Goal: Use online tool/utility: Utilize a website feature to perform a specific function

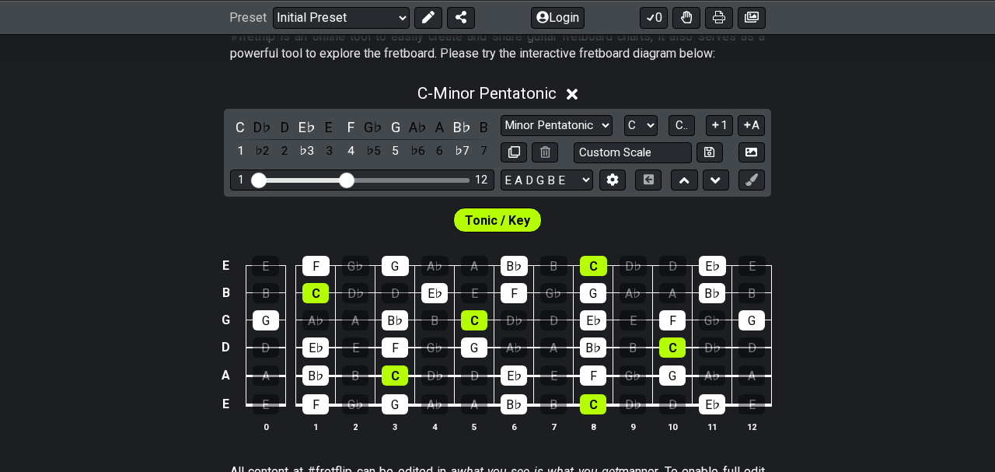
scroll to position [364, 0]
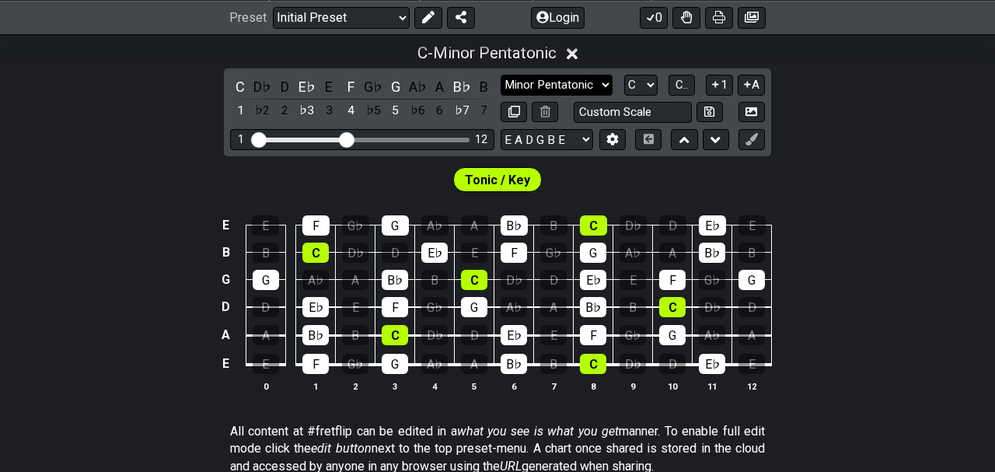
click at [501, 75] on select "Minor Pentatonic Click to edit Minor Pentatonic Major Pentatonic Minor Blues Ma…" at bounding box center [557, 85] width 112 height 21
select select "Major / [PERSON_NAME]"
click option "Major / [PERSON_NAME]" at bounding box center [0, 0] width 0 height 0
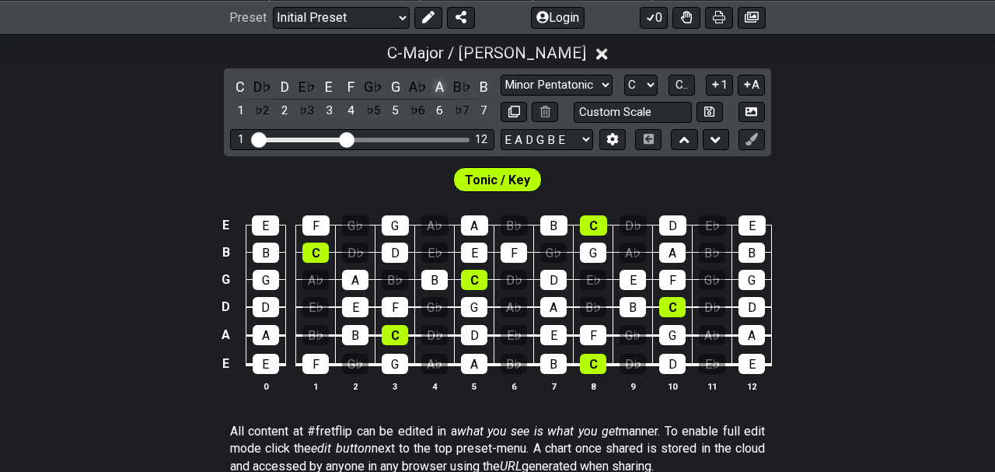
click at [443, 89] on div "A" at bounding box center [440, 86] width 20 height 21
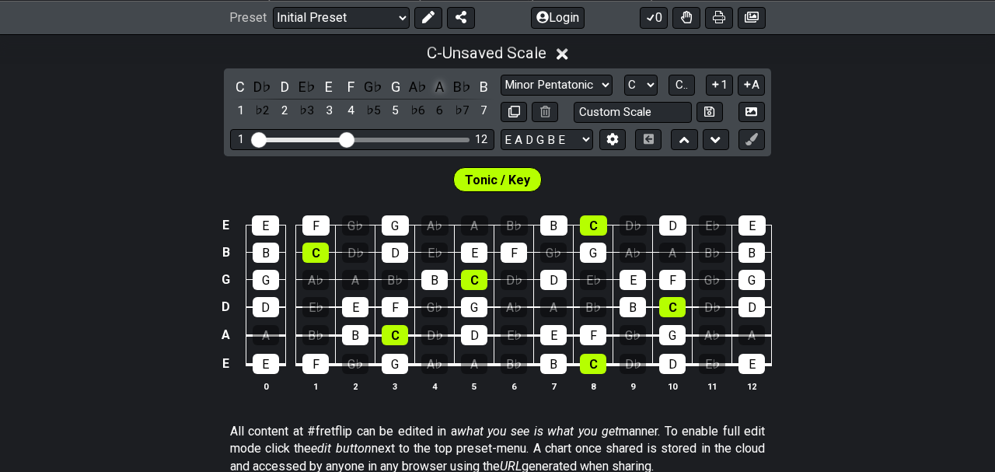
click at [443, 89] on div "A" at bounding box center [440, 86] width 20 height 21
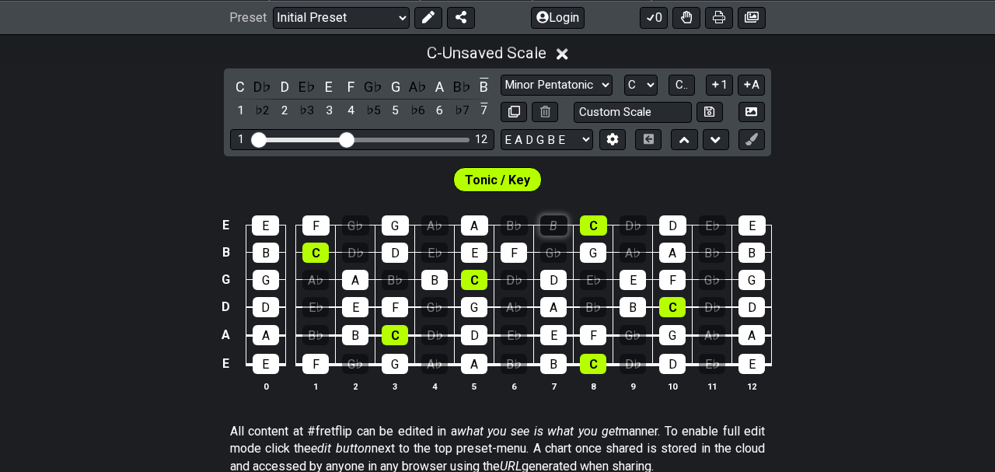
click at [550, 219] on div "B" at bounding box center [554, 225] width 27 height 20
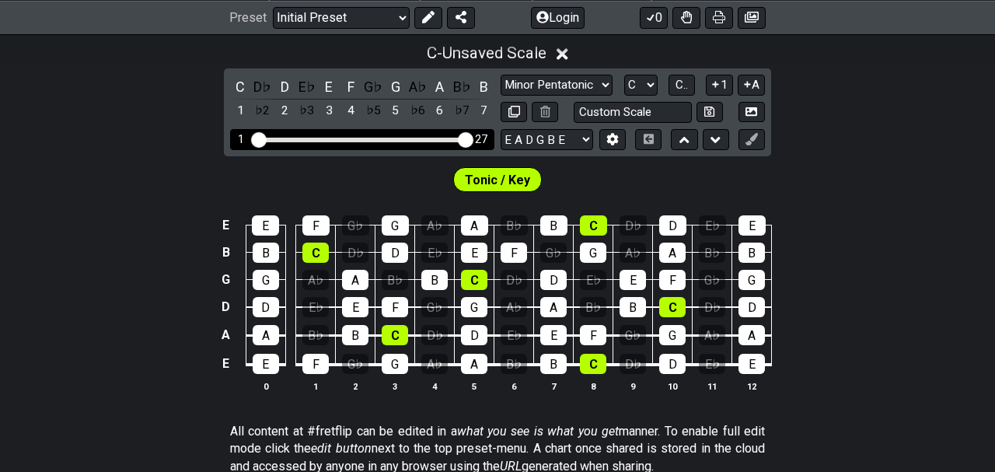
drag, startPoint x: 345, startPoint y: 140, endPoint x: 478, endPoint y: 138, distance: 133.8
click at [473, 138] on input "Visible fret range" at bounding box center [362, 138] width 221 height 0
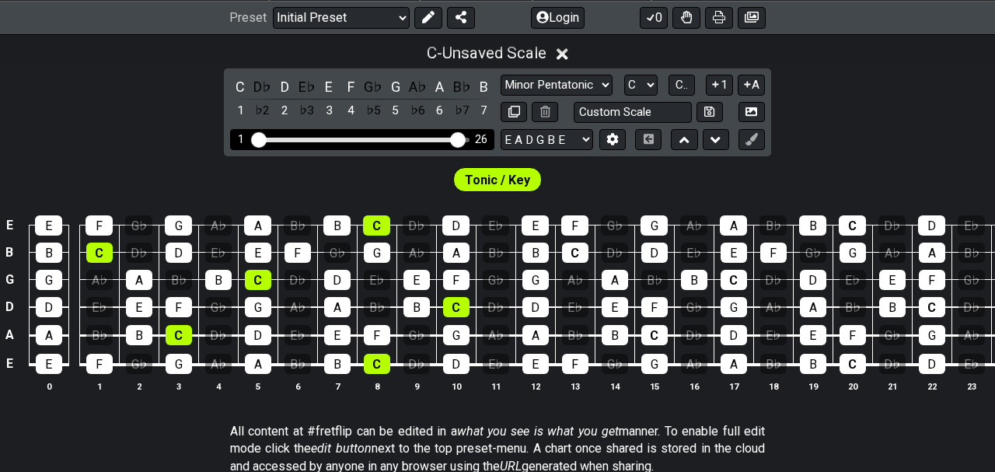
click at [461, 138] on input "Visible fret range" at bounding box center [362, 138] width 221 height 0
click at [452, 138] on input "Visible fret range" at bounding box center [362, 138] width 221 height 0
click at [444, 138] on input "Visible fret range" at bounding box center [362, 138] width 221 height 0
click at [435, 138] on div "Visible fret range" at bounding box center [350, 140] width 190 height 5
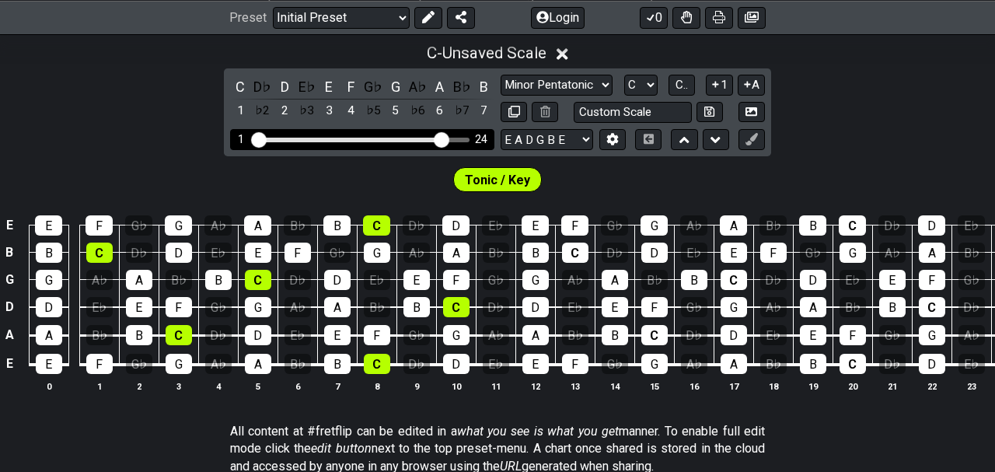
click at [435, 138] on div "Visible fret range" at bounding box center [350, 140] width 190 height 5
click at [452, 138] on div "Visible fret range" at bounding box center [362, 140] width 215 height 5
click at [429, 138] on div "Visible fret range" at bounding box center [350, 140] width 190 height 5
drag, startPoint x: 439, startPoint y: 137, endPoint x: 373, endPoint y: 138, distance: 66.1
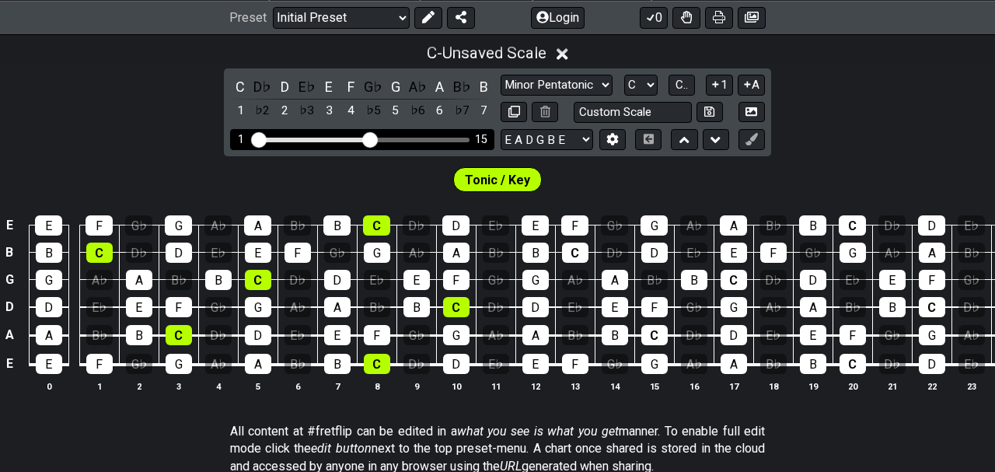
click at [373, 138] on input "Visible fret range" at bounding box center [362, 138] width 221 height 0
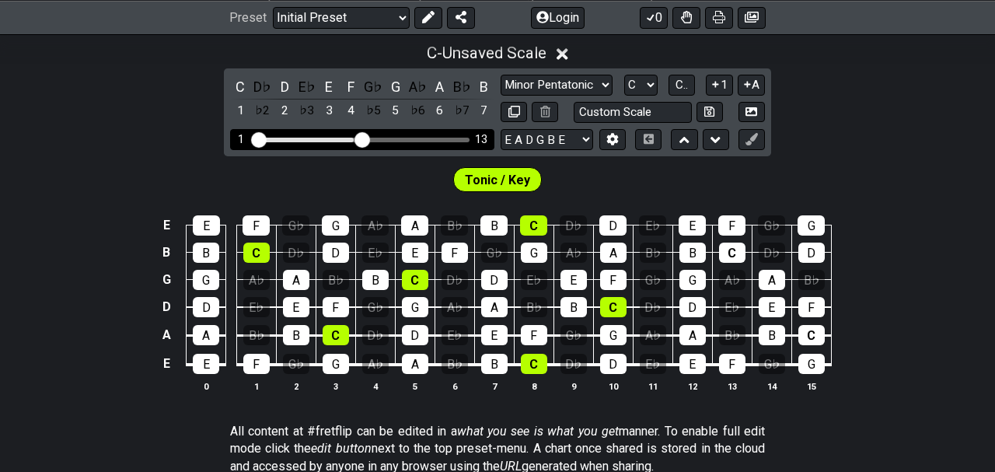
drag, startPoint x: 373, startPoint y: 138, endPoint x: 360, endPoint y: 139, distance: 13.2
click at [360, 138] on input "Visible fret range" at bounding box center [362, 138] width 221 height 0
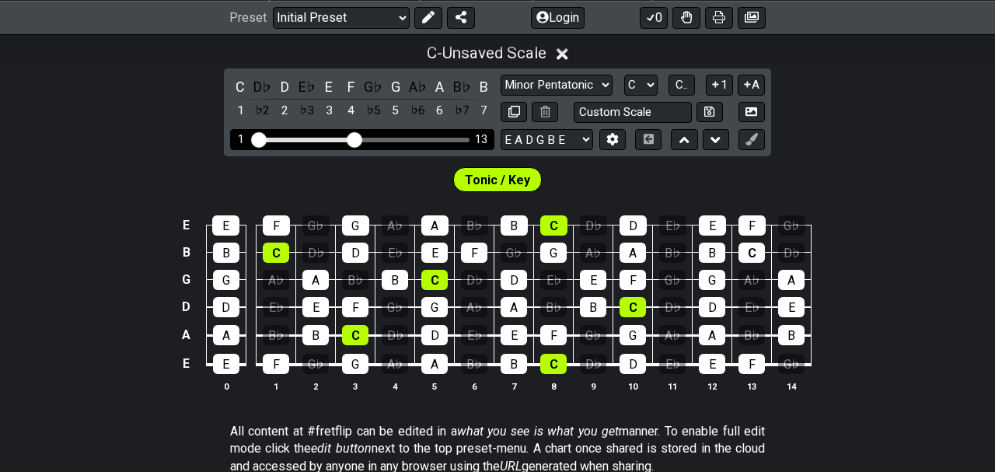
click at [359, 138] on input "Visible fret range" at bounding box center [362, 138] width 221 height 0
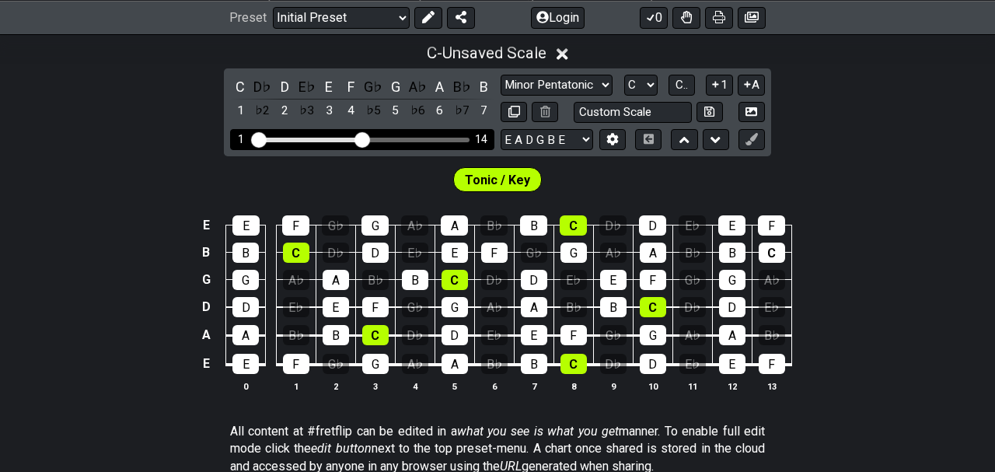
click at [363, 138] on input "Visible fret range" at bounding box center [362, 138] width 221 height 0
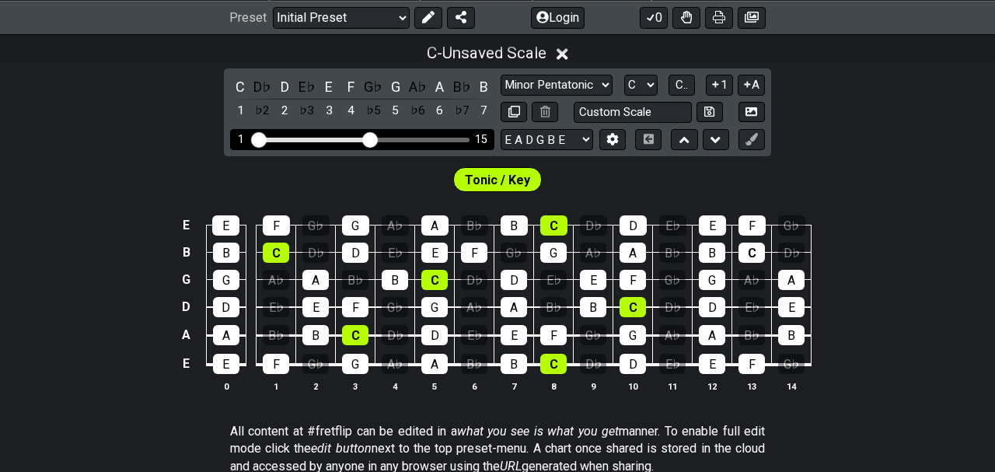
click at [370, 138] on input "Visible fret range" at bounding box center [362, 138] width 221 height 0
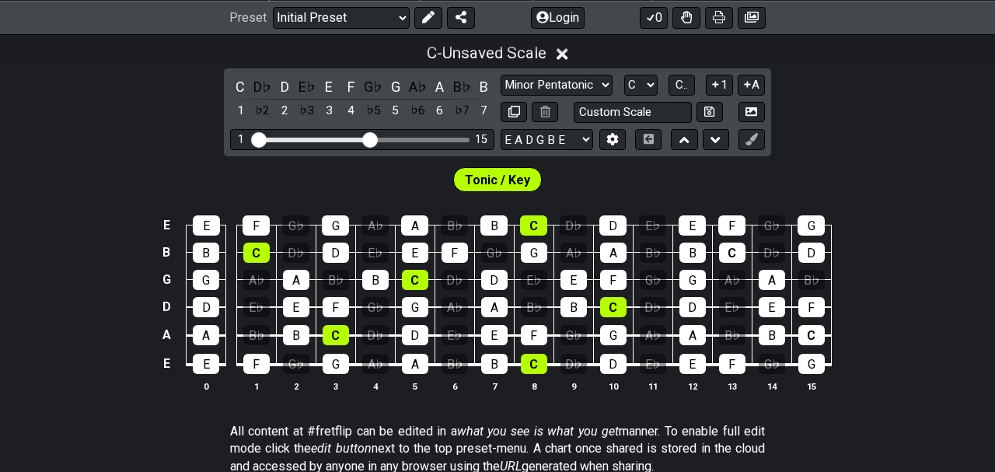
drag, startPoint x: 346, startPoint y: 89, endPoint x: 271, endPoint y: 99, distance: 75.3
click at [271, 99] on div "C D♭ D E♭ E F G♭ G A♭ A B♭ B 1 ♭2 2 ♭3 3 4 ♭5 5 ♭6 6 ♭7 7" at bounding box center [362, 99] width 264 height 46
click at [241, 87] on div "C" at bounding box center [240, 86] width 20 height 21
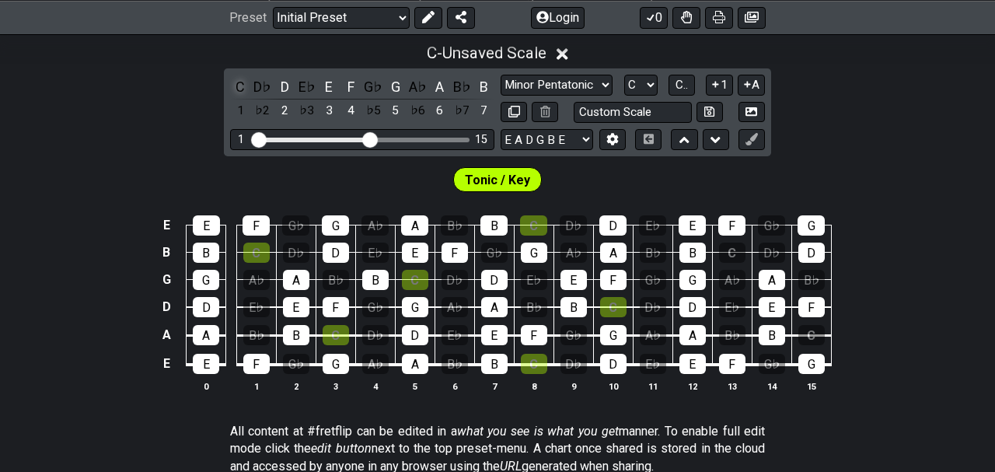
click at [241, 87] on div "C" at bounding box center [240, 86] width 20 height 21
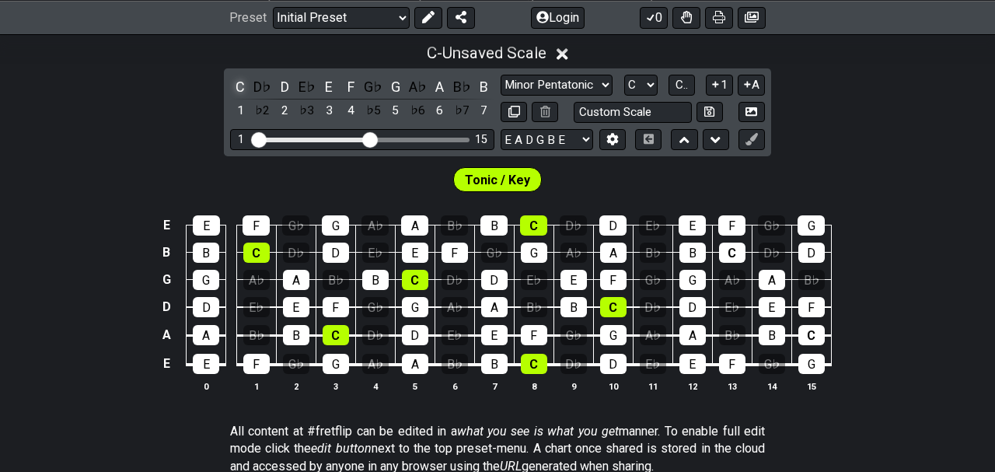
click at [241, 87] on div "C" at bounding box center [240, 86] width 20 height 21
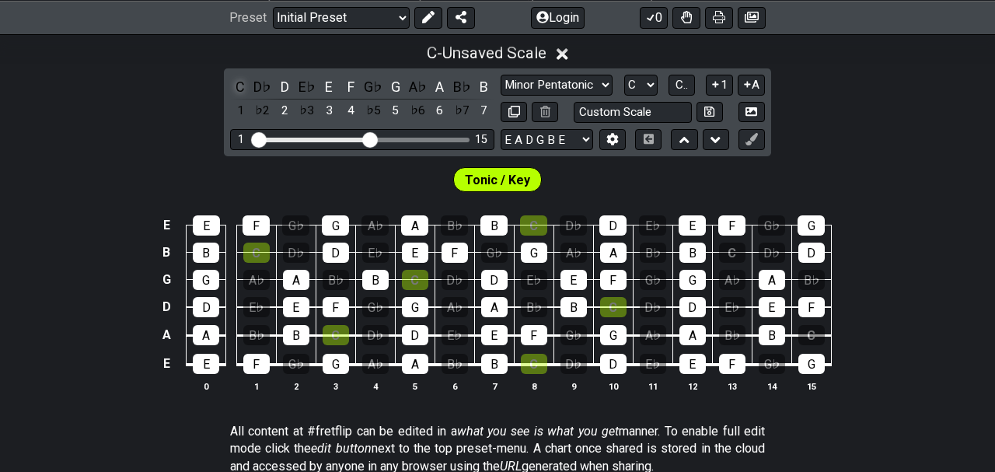
click at [241, 87] on div "C" at bounding box center [240, 86] width 20 height 21
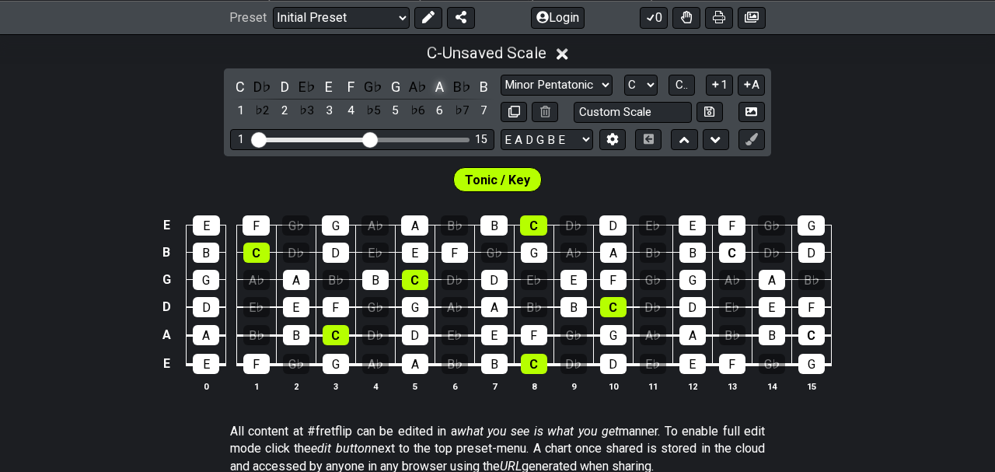
click at [439, 86] on div "A" at bounding box center [440, 86] width 20 height 21
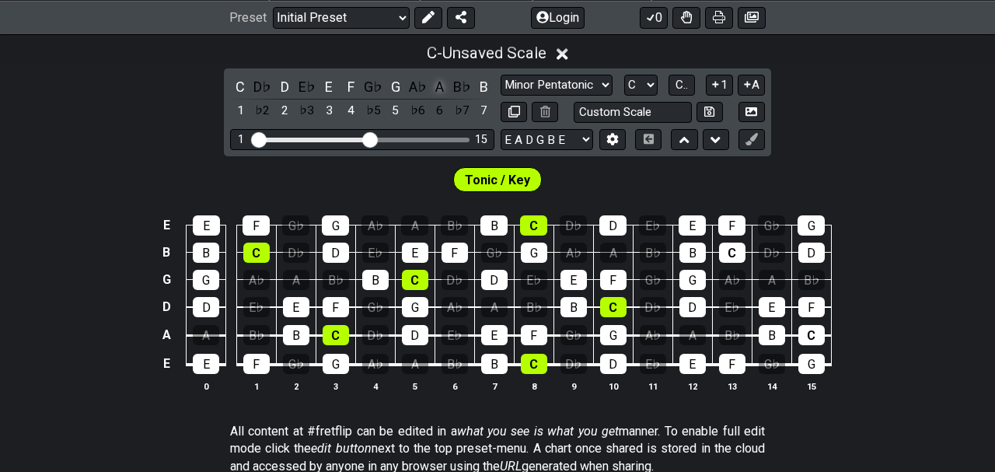
click at [439, 86] on div "A" at bounding box center [440, 86] width 20 height 21
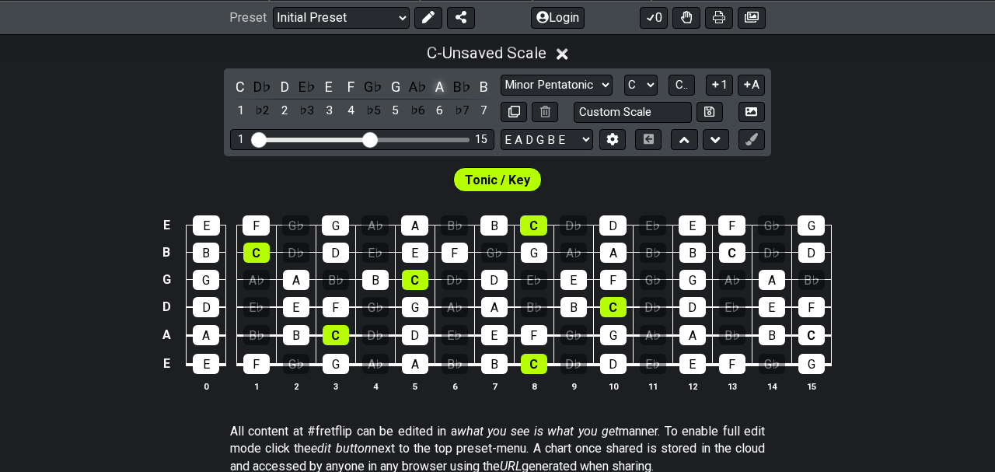
click at [439, 86] on div "A" at bounding box center [440, 86] width 20 height 21
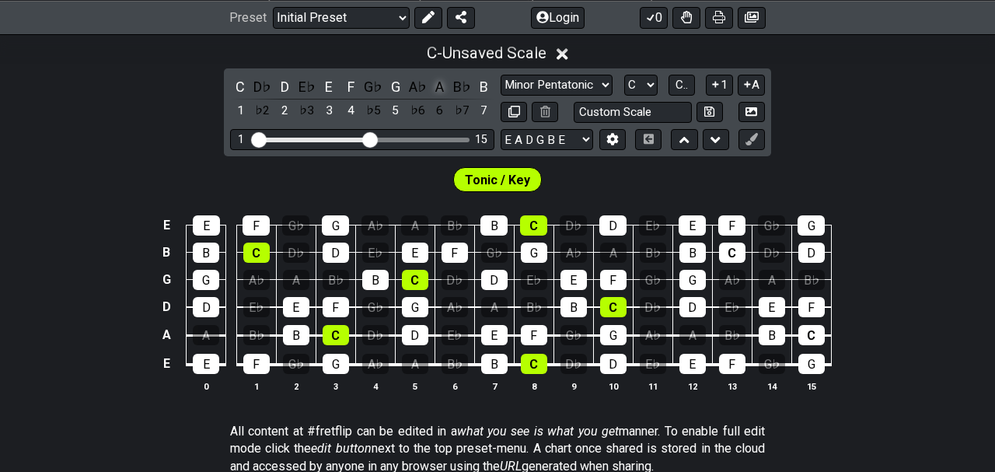
click at [439, 86] on div "A" at bounding box center [440, 86] width 20 height 21
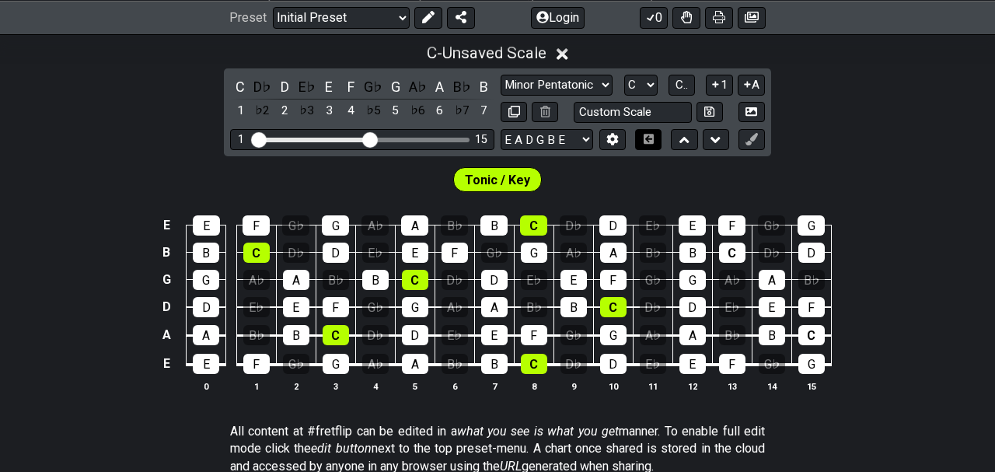
click at [649, 141] on icon at bounding box center [649, 139] width 10 height 10
click at [744, 142] on button at bounding box center [752, 139] width 26 height 21
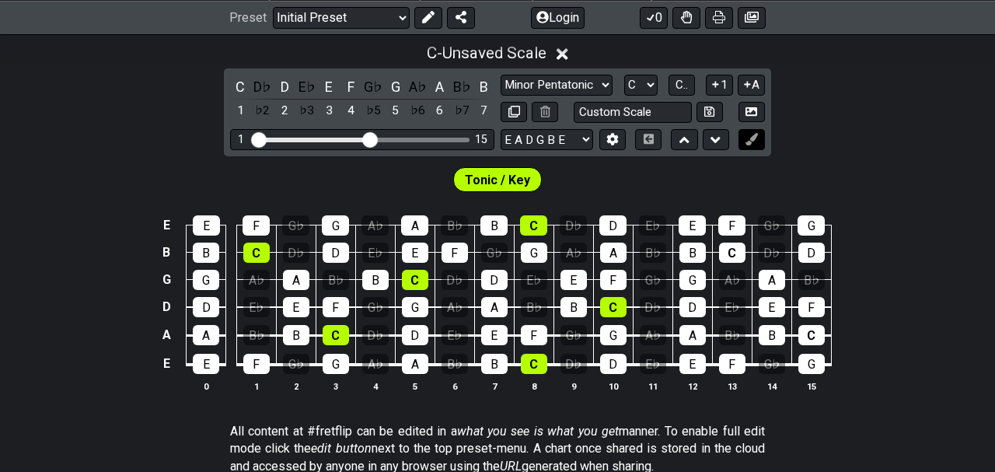
click at [744, 142] on button at bounding box center [752, 139] width 26 height 21
click at [728, 89] on button "1" at bounding box center [719, 85] width 26 height 21
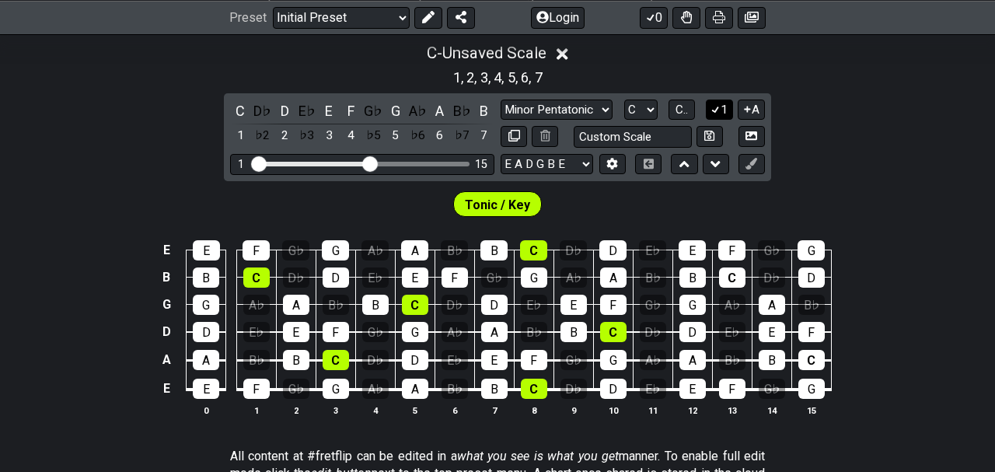
click at [728, 89] on div "C - Unsaved Scale 1 , 2 , 3 , 4 , 5 , 6 , 7 C D♭ D E♭ E F G♭ G A♭ A B♭ B 1 ♭2 2…" at bounding box center [497, 236] width 995 height 404
click at [721, 103] on icon at bounding box center [715, 109] width 15 height 12
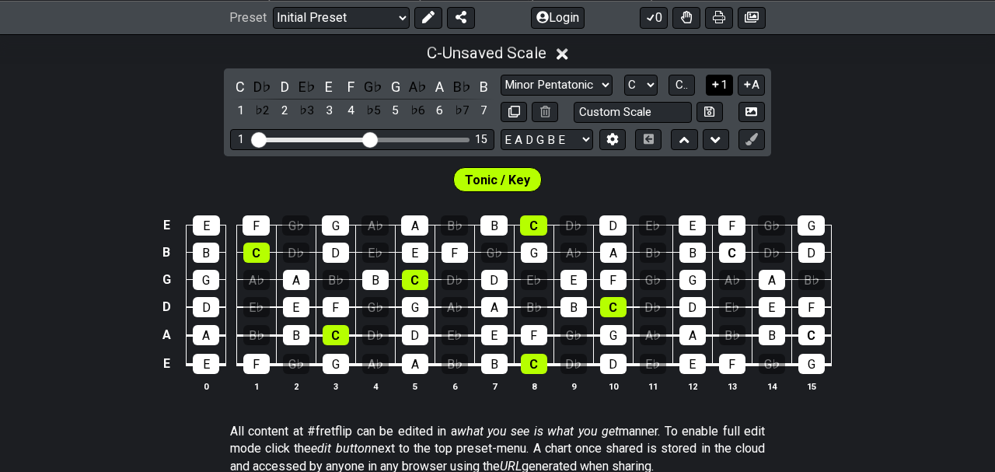
click at [719, 89] on icon at bounding box center [715, 85] width 15 height 12
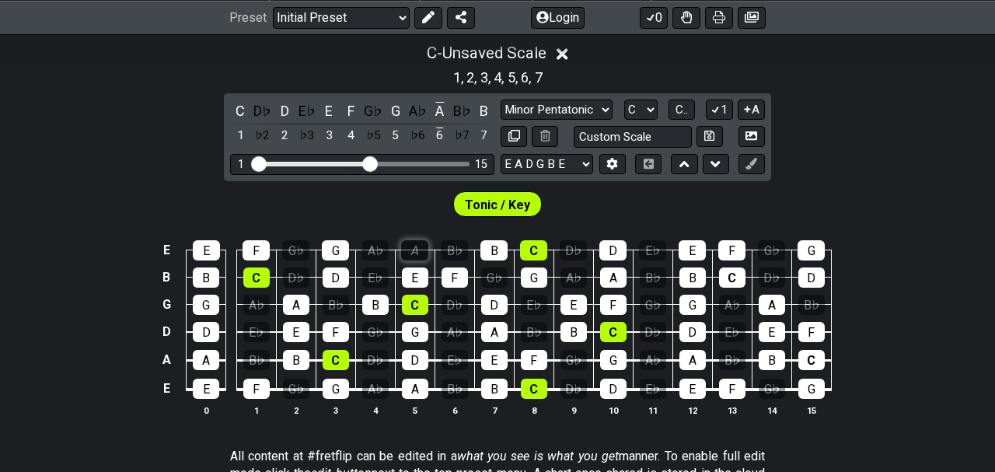
click at [416, 246] on div "A" at bounding box center [414, 250] width 27 height 20
click at [724, 112] on button "1" at bounding box center [719, 110] width 26 height 21
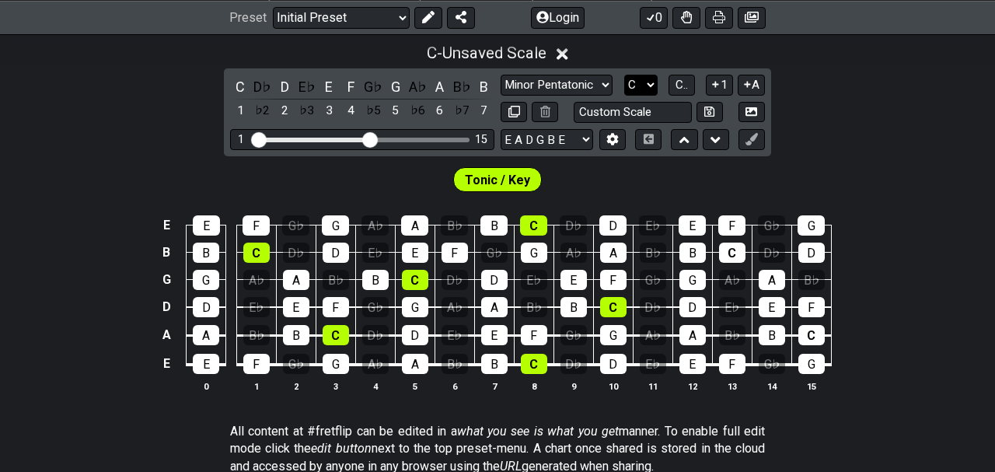
click at [624, 75] on select "A♭ A A♯ B♭ B C C♯ D♭ D D♯ E♭ E F F♯ G♭ G G♯" at bounding box center [640, 85] width 33 height 21
select select "A"
click option "A" at bounding box center [0, 0] width 0 height 0
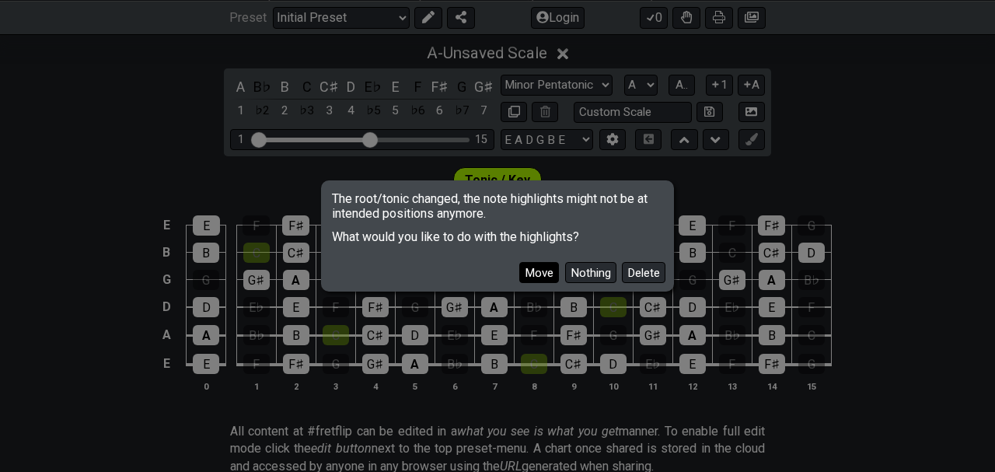
click at [545, 275] on button "Move" at bounding box center [540, 272] width 40 height 21
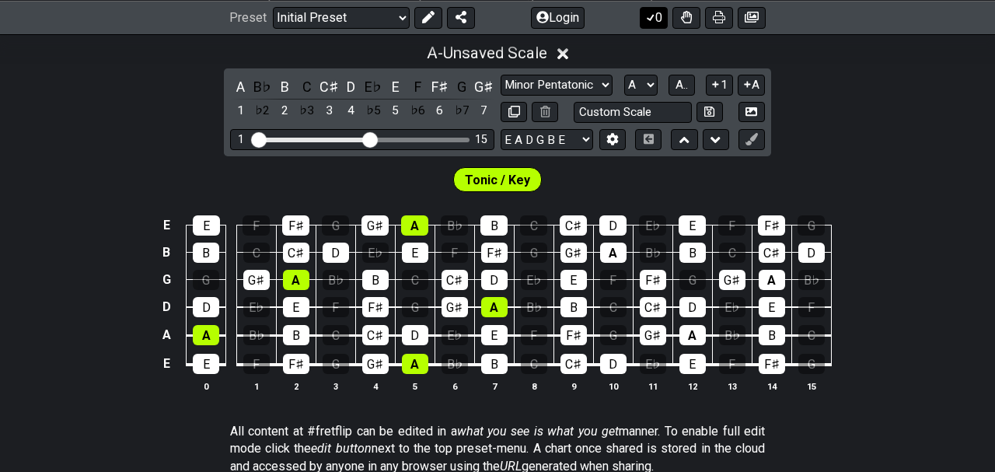
click at [653, 20] on icon at bounding box center [651, 17] width 16 height 12
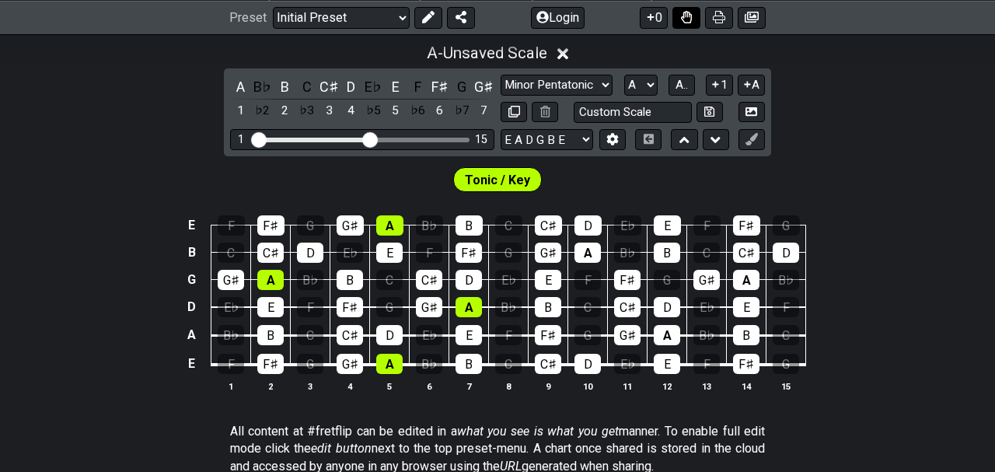
click at [690, 17] on icon at bounding box center [686, 17] width 11 height 12
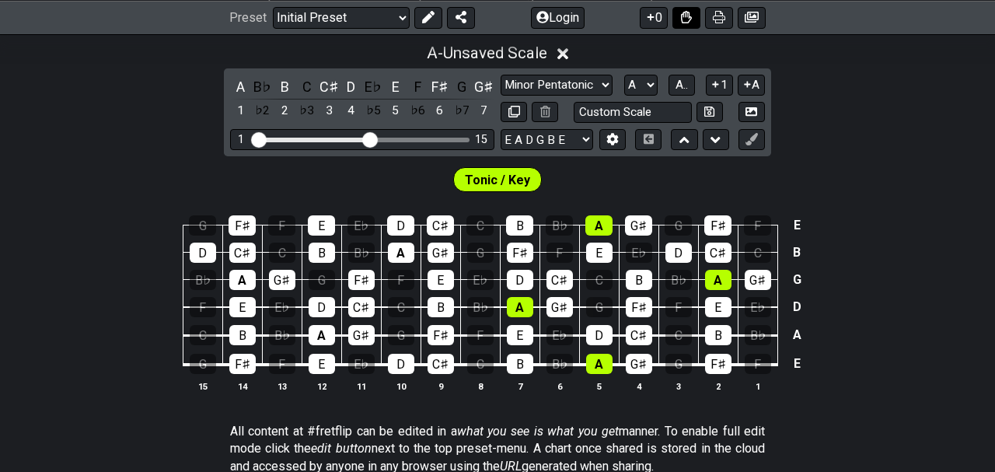
click at [690, 17] on icon at bounding box center [686, 16] width 11 height 12
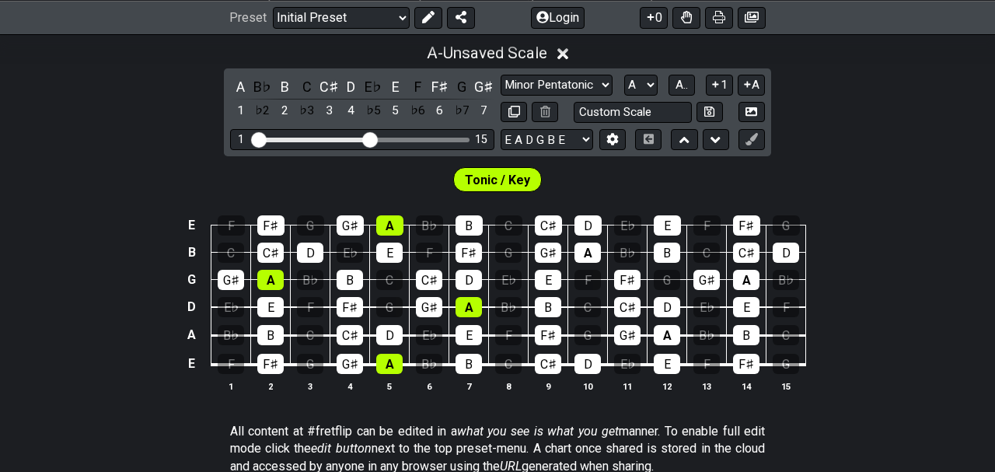
click at [518, 181] on span "Tonic / Key" at bounding box center [497, 180] width 65 height 23
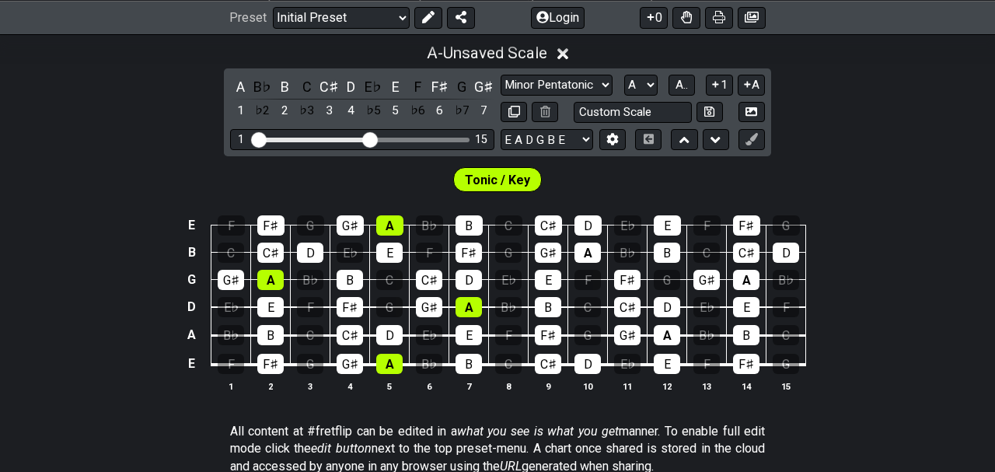
click at [487, 181] on span "Tonic / Key" at bounding box center [497, 180] width 65 height 23
click at [273, 6] on select "Welcome to #fretflip! Initial Preset Custom Preset Minor Pentatonic Major Penta…" at bounding box center [341, 17] width 137 height 22
click at [139, 382] on div "E F F♯ G G♯ A B♭ B C C♯ D E♭ E F F♯ G B C C♯ D E♭ E F F♯ G G♯ A B♭ B C C♯ D G G…" at bounding box center [497, 304] width 995 height 219
click at [685, 87] on span "A.." at bounding box center [682, 85] width 12 height 14
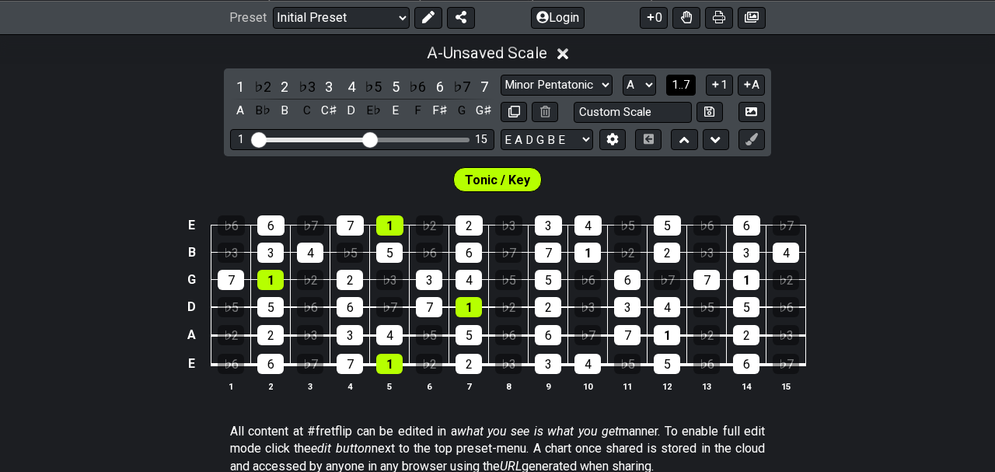
click at [685, 87] on span "1..7" at bounding box center [681, 85] width 19 height 14
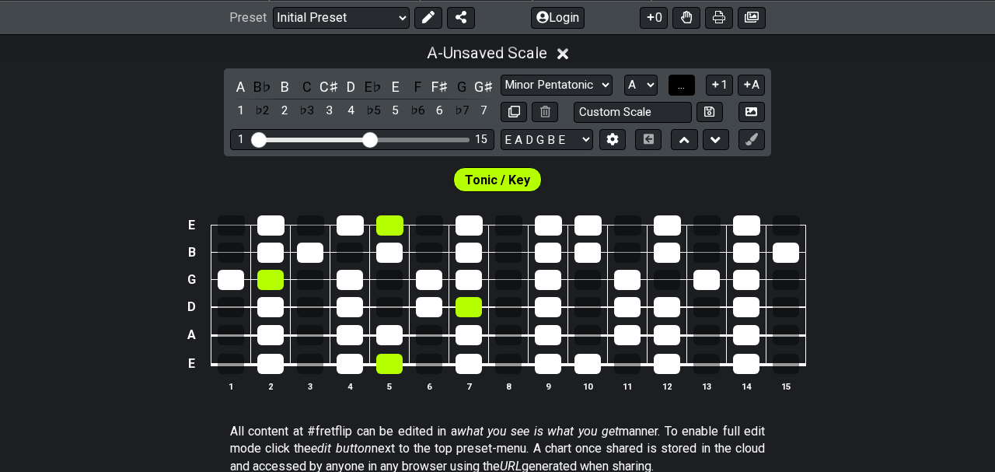
click at [685, 86] on span "..." at bounding box center [681, 85] width 7 height 14
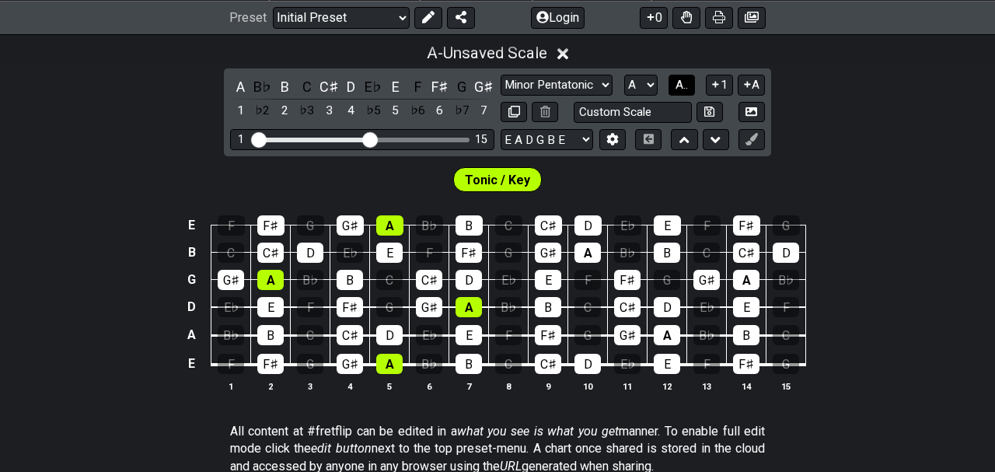
click at [685, 86] on span "A.." at bounding box center [682, 85] width 12 height 14
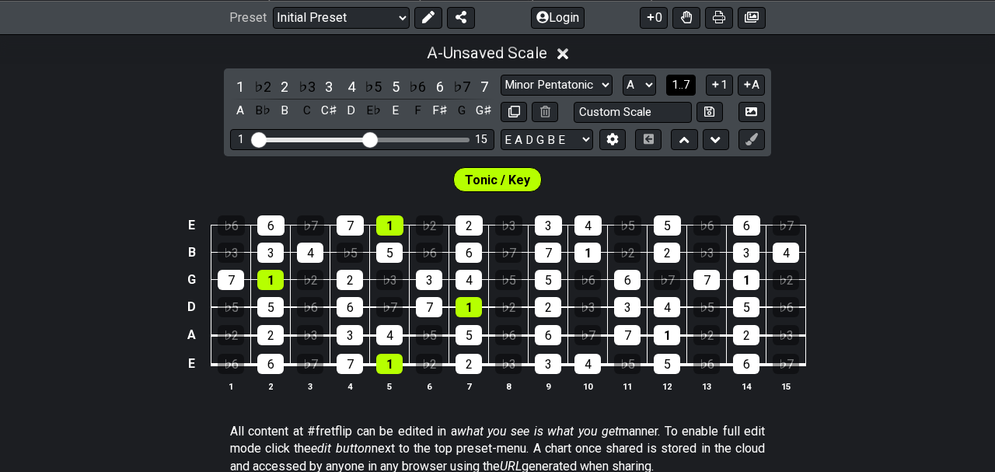
click at [685, 84] on span "1..7" at bounding box center [681, 85] width 19 height 14
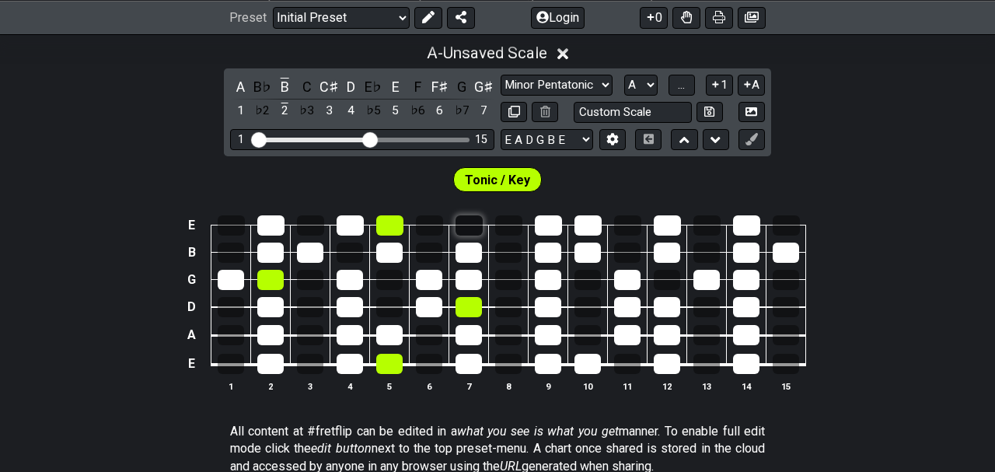
click at [472, 222] on div at bounding box center [469, 225] width 27 height 20
click at [683, 82] on span "..." at bounding box center [681, 85] width 7 height 14
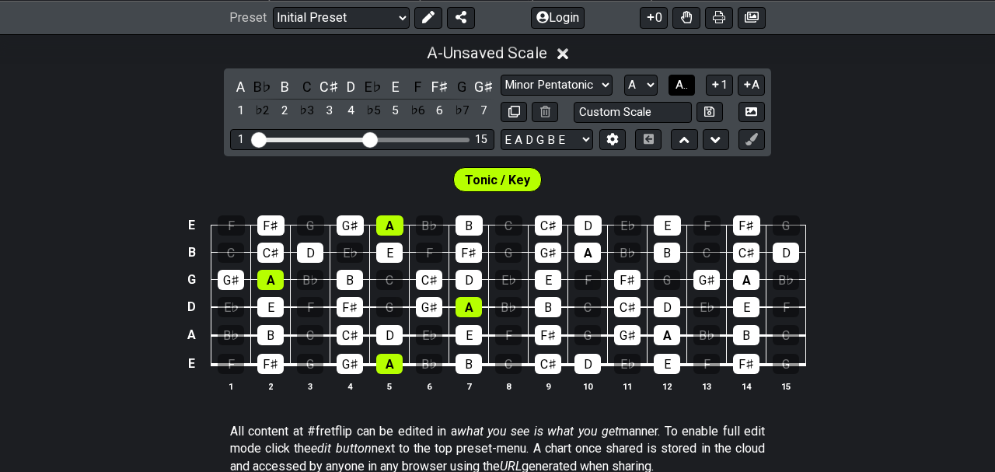
click at [683, 89] on span "A.." at bounding box center [682, 85] width 12 height 14
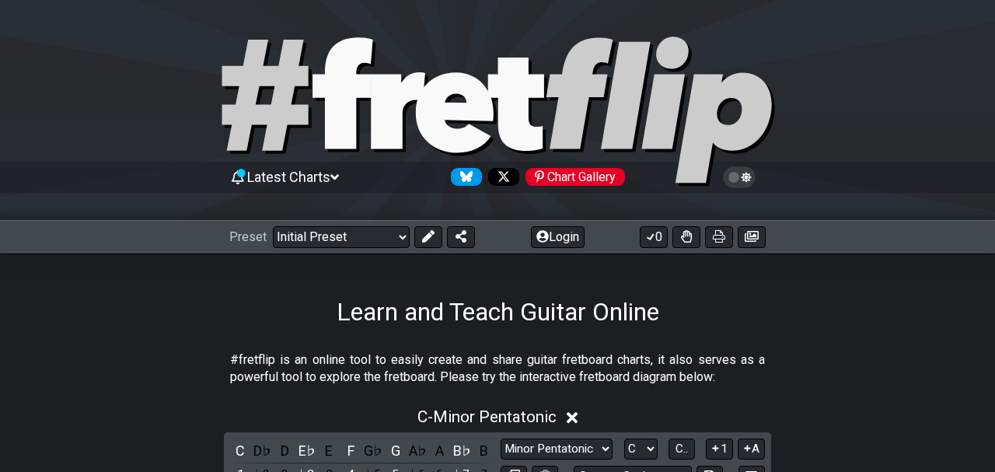
click at [339, 174] on icon at bounding box center [335, 177] width 9 height 14
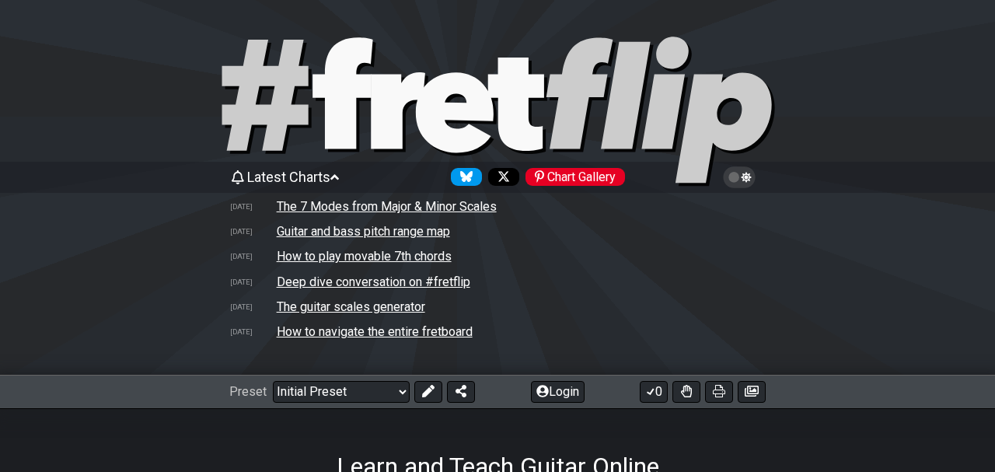
click at [351, 331] on td "How to navigate the entire fretboard" at bounding box center [375, 332] width 198 height 16
click at [346, 307] on td "The guitar scales generator" at bounding box center [351, 307] width 150 height 16
select select "/guitar-scales-generator"
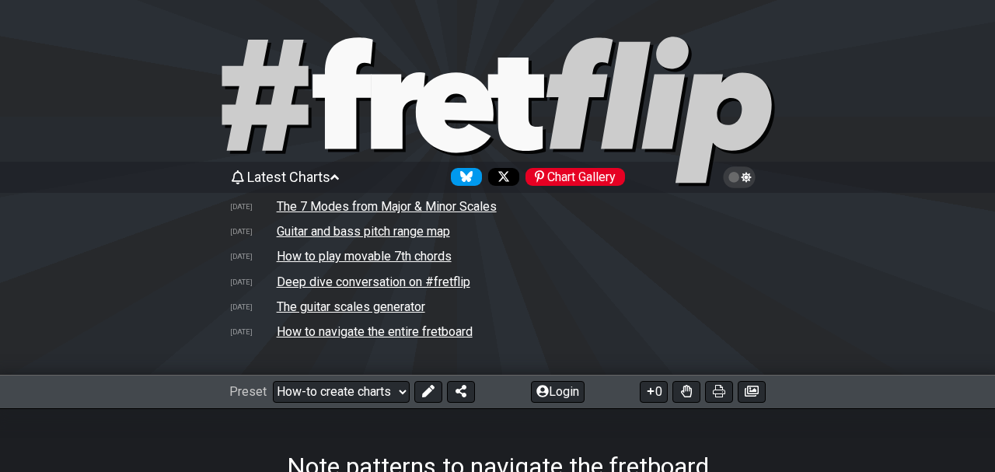
select select "A"
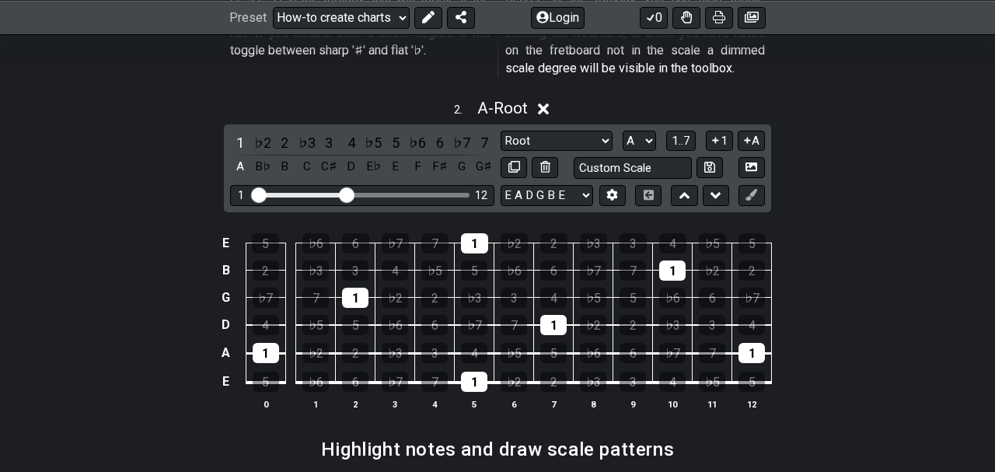
scroll to position [1294, 0]
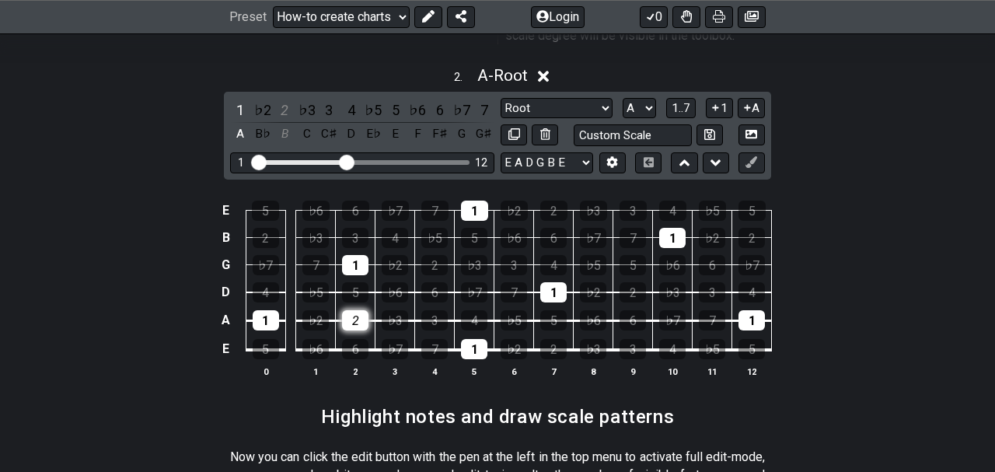
click at [368, 310] on div "2" at bounding box center [355, 320] width 26 height 20
click at [352, 310] on div "2" at bounding box center [355, 320] width 26 height 20
click at [178, 294] on div "E 5 ♭6 6 ♭7 7 1 ♭2 2 ♭3 3 4 ♭5 5 B 2 ♭3 3 4 ♭5 5 ♭6 6 ♭7 7 1 ♭2 2 G ♭7 7 1 ♭2 2…" at bounding box center [497, 289] width 995 height 219
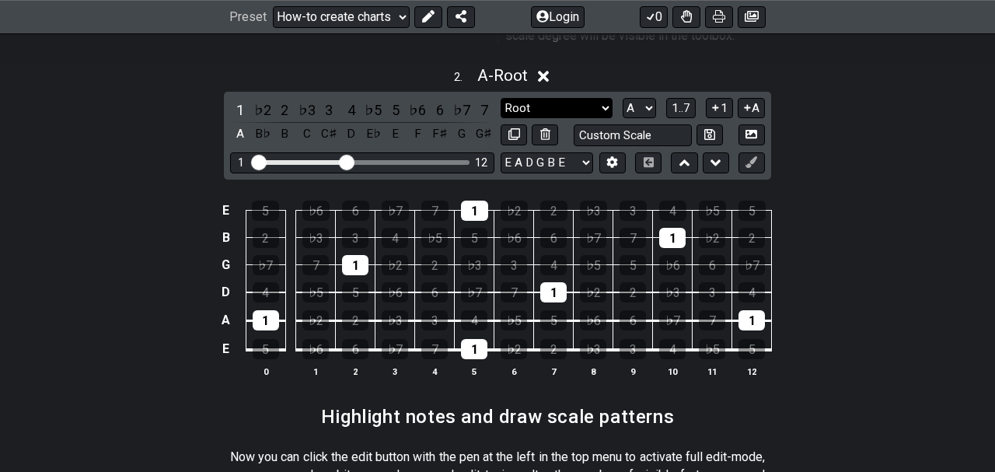
click at [501, 98] on select "Root Root Minor Pentatonic Major Pentatonic Minor Blues Major Blues Major / Ion…" at bounding box center [557, 108] width 112 height 21
select select "Major / [PERSON_NAME]"
click option "Major / [PERSON_NAME]" at bounding box center [0, 0] width 0 height 0
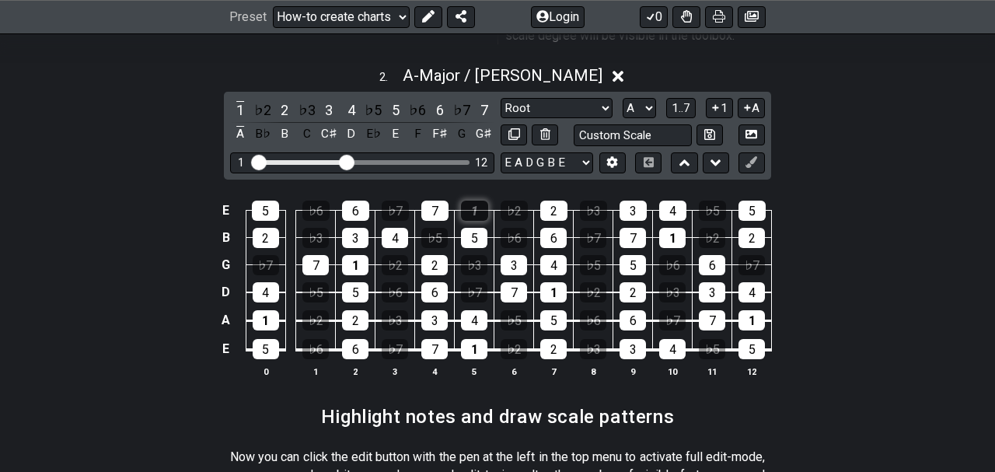
click at [472, 201] on div "1" at bounding box center [474, 211] width 27 height 20
click at [716, 102] on icon at bounding box center [715, 108] width 15 height 12
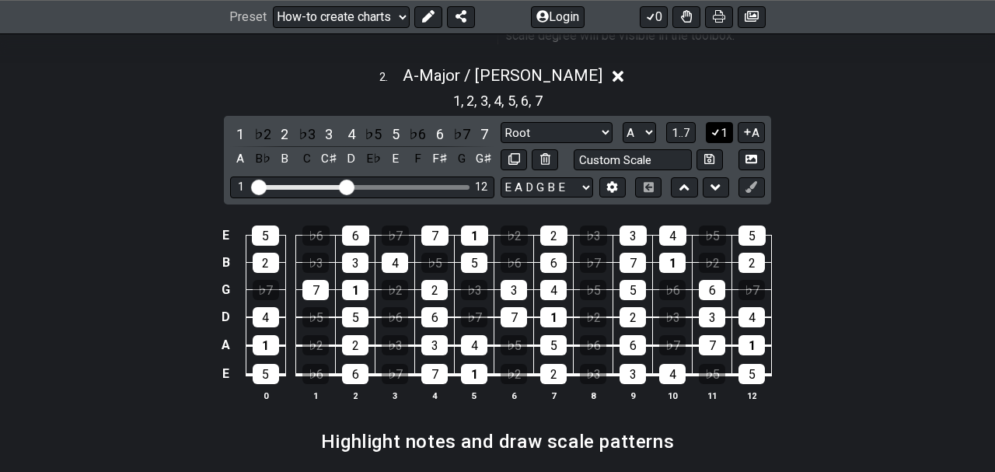
click at [720, 122] on button "1" at bounding box center [719, 132] width 26 height 21
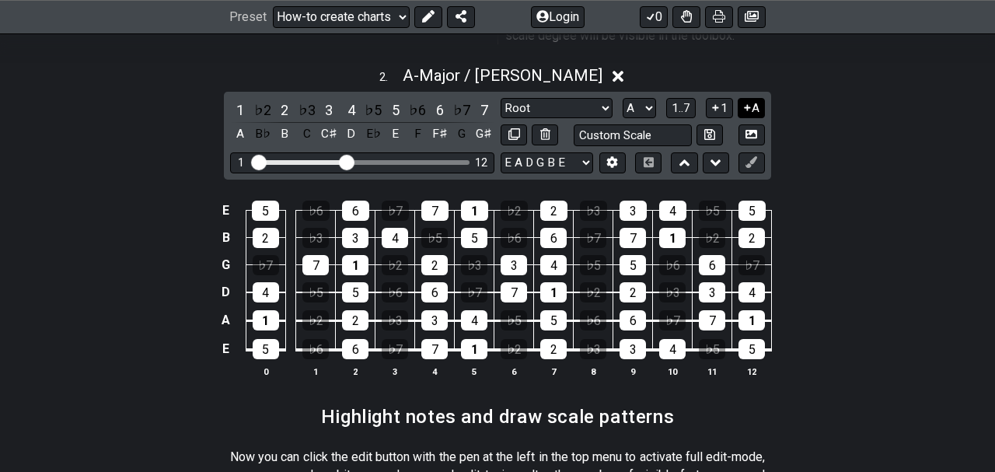
click at [750, 102] on icon at bounding box center [747, 108] width 15 height 12
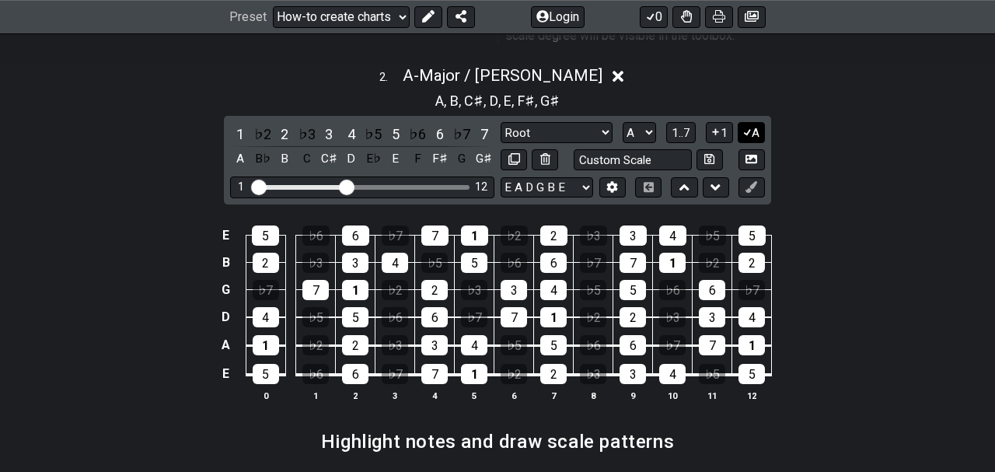
click at [749, 126] on icon at bounding box center [747, 132] width 15 height 12
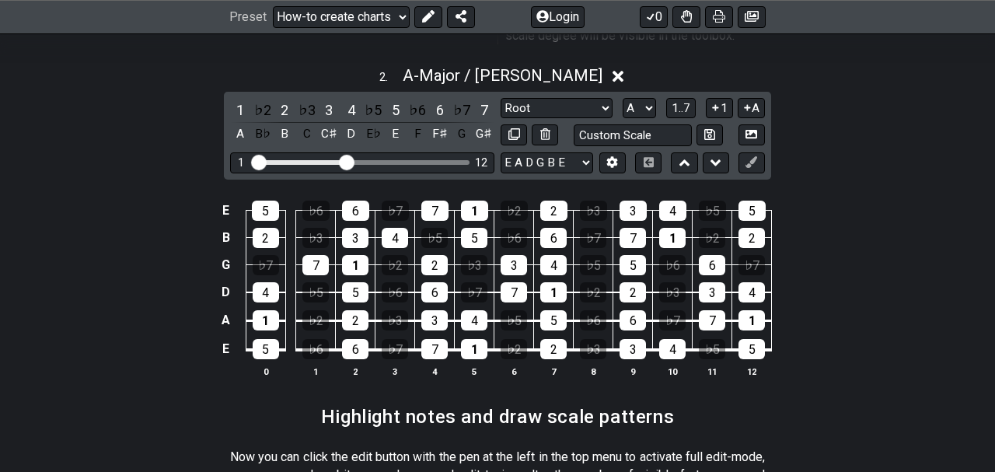
drag, startPoint x: 871, startPoint y: 142, endPoint x: 922, endPoint y: -43, distance: 191.9
click at [649, 157] on icon at bounding box center [649, 162] width 10 height 10
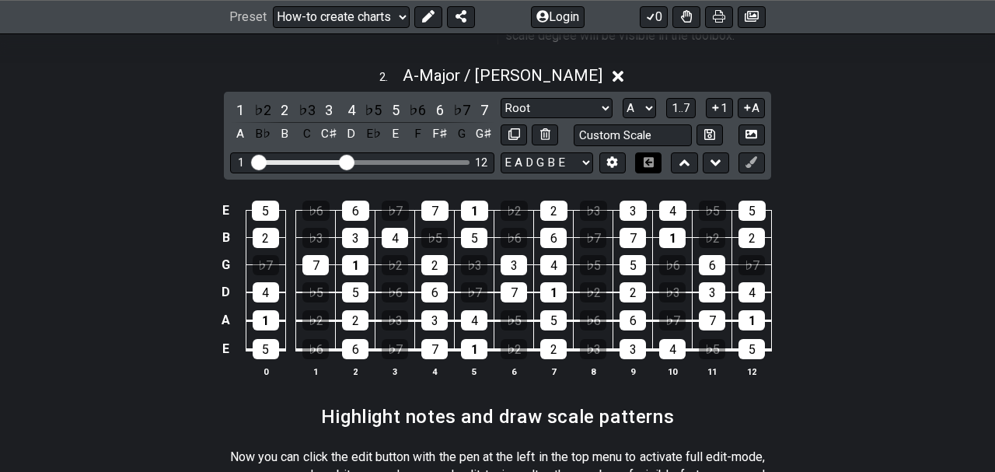
click at [646, 157] on icon at bounding box center [649, 162] width 10 height 10
click at [429, 16] on icon at bounding box center [428, 17] width 12 height 12
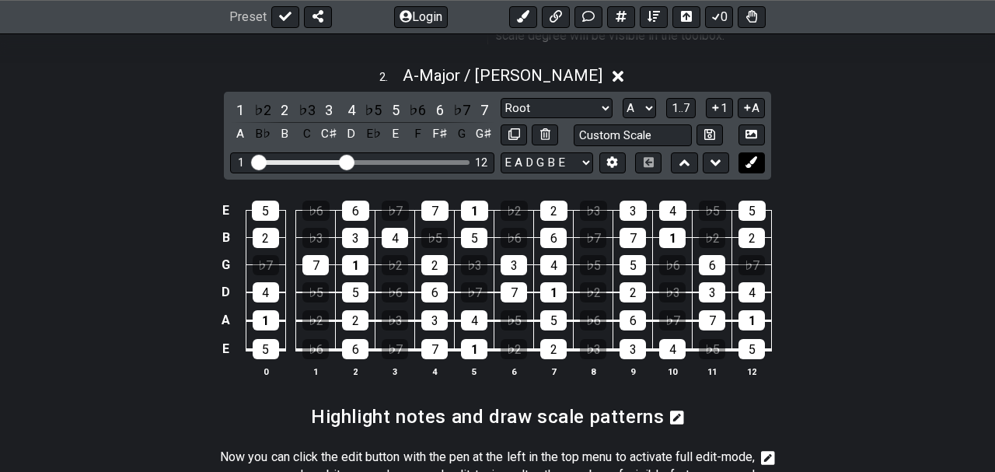
click at [755, 156] on icon at bounding box center [752, 162] width 12 height 12
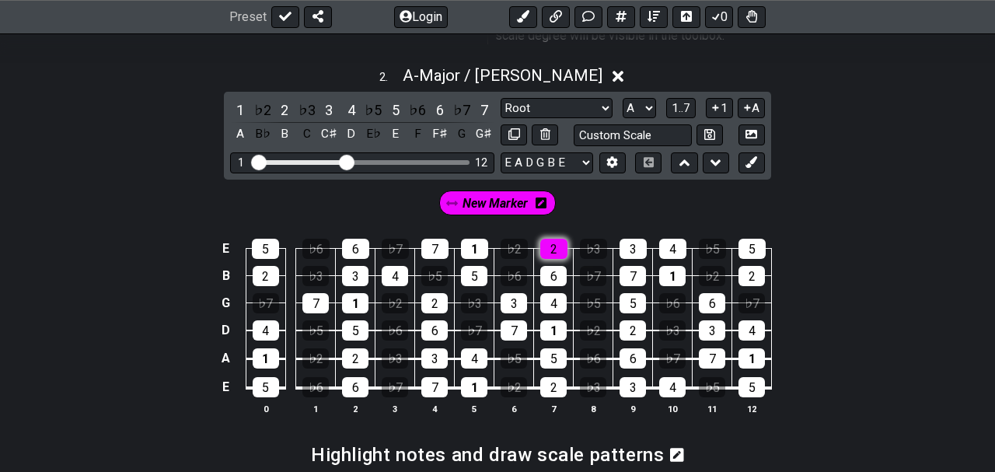
click at [545, 239] on div "2" at bounding box center [554, 249] width 27 height 20
click at [551, 266] on div "6" at bounding box center [554, 276] width 26 height 20
click at [551, 293] on div "4" at bounding box center [554, 303] width 26 height 20
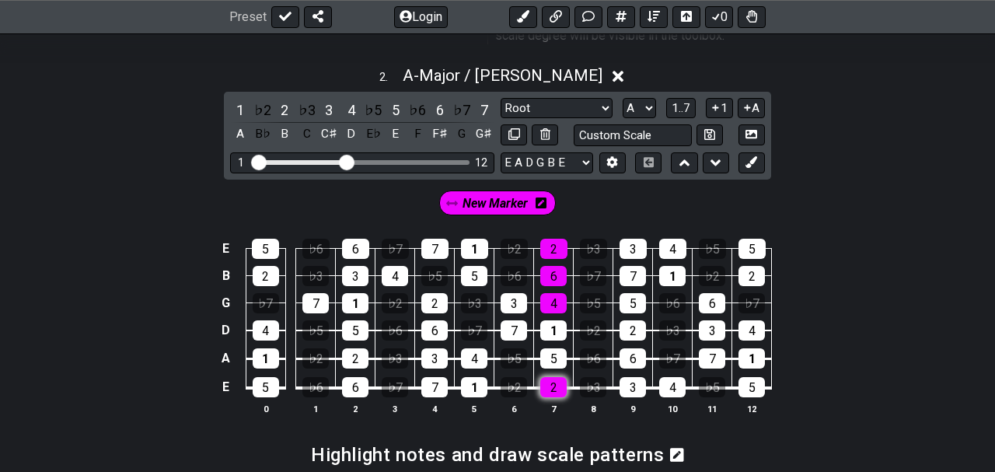
click at [554, 377] on div "2" at bounding box center [554, 387] width 26 height 20
click at [475, 348] on div "4" at bounding box center [474, 358] width 26 height 20
click at [511, 320] on div "7" at bounding box center [514, 330] width 26 height 20
click at [455, 201] on icon at bounding box center [451, 203] width 11 height 5
click at [544, 198] on icon at bounding box center [541, 203] width 11 height 11
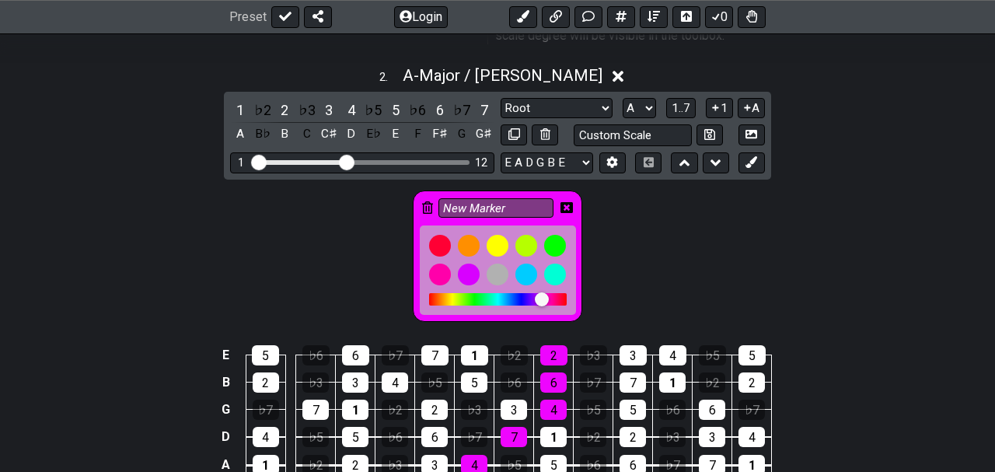
click at [564, 202] on icon at bounding box center [567, 207] width 12 height 11
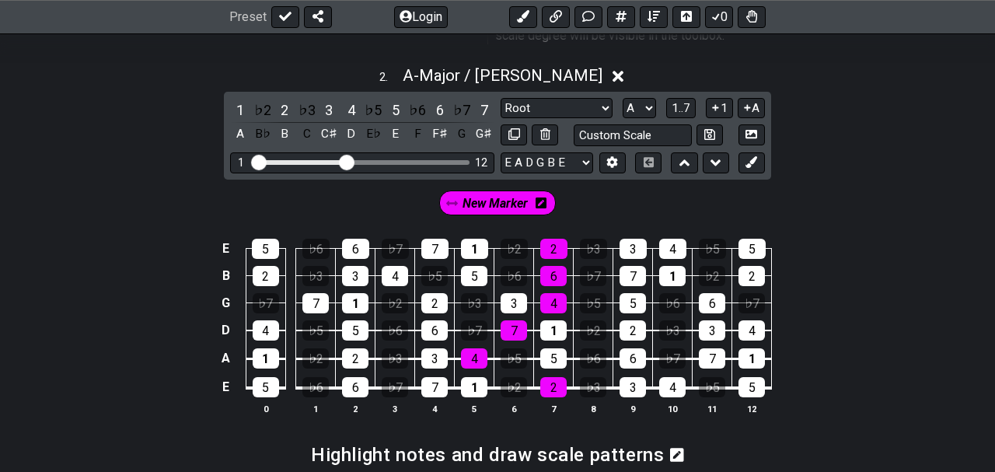
click at [544, 198] on icon at bounding box center [541, 203] width 11 height 11
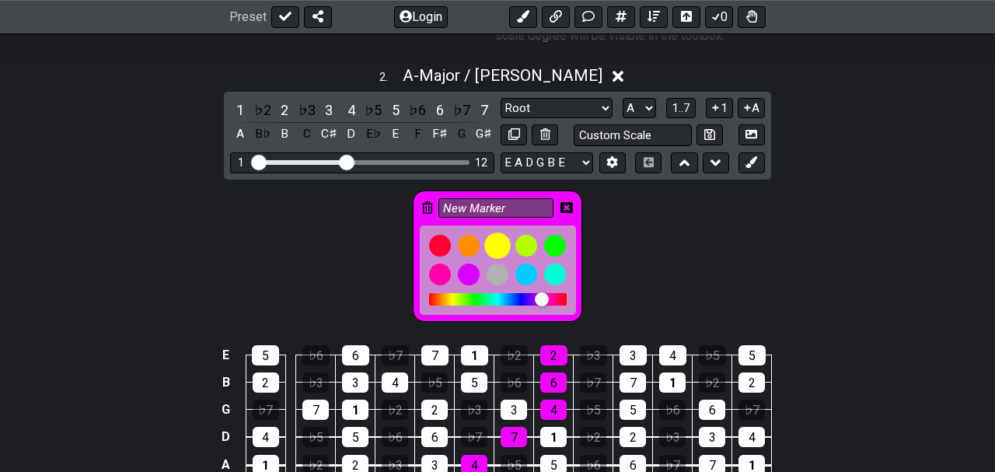
click at [489, 233] on div at bounding box center [498, 246] width 26 height 26
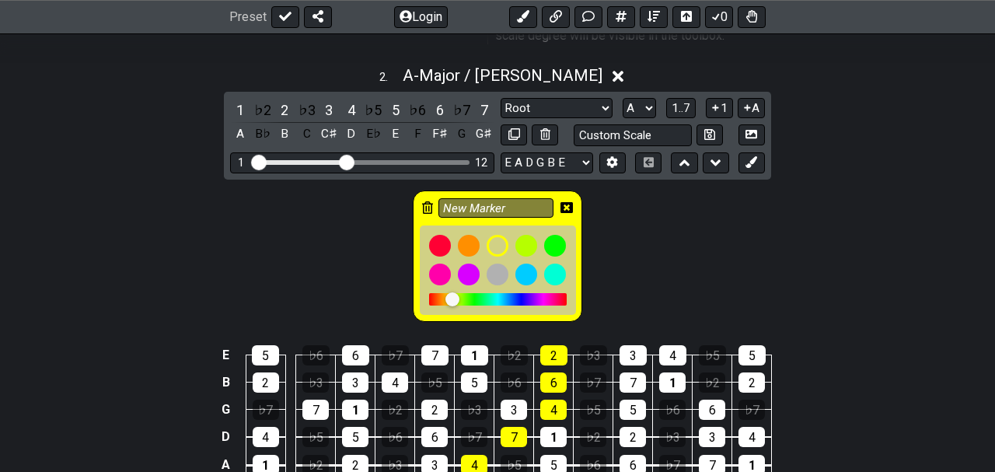
click at [647, 234] on div "New Marker" at bounding box center [497, 252] width 995 height 145
click at [438, 261] on div at bounding box center [440, 274] width 26 height 26
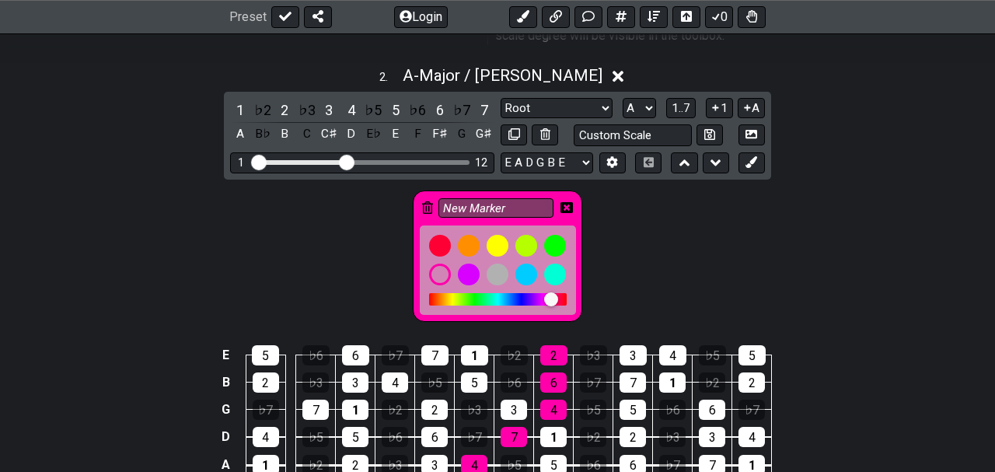
click at [569, 201] on icon at bounding box center [567, 207] width 12 height 12
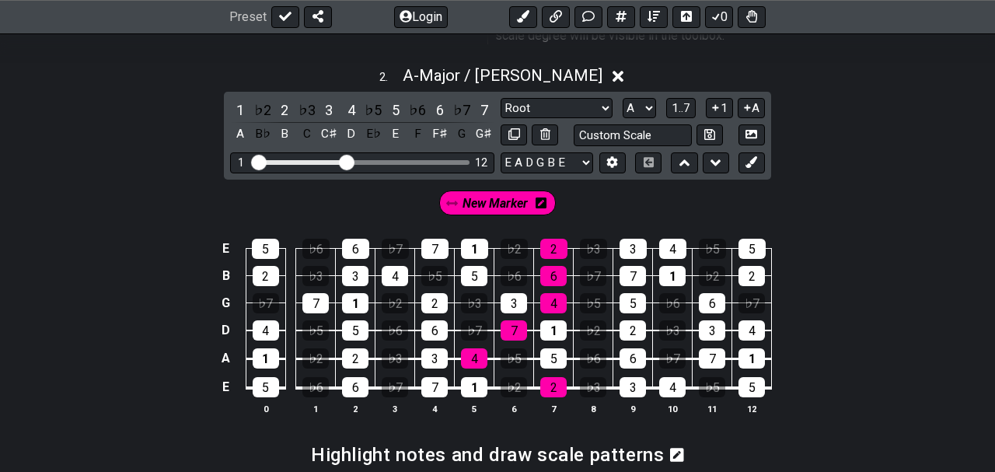
click at [540, 198] on icon at bounding box center [541, 203] width 11 height 11
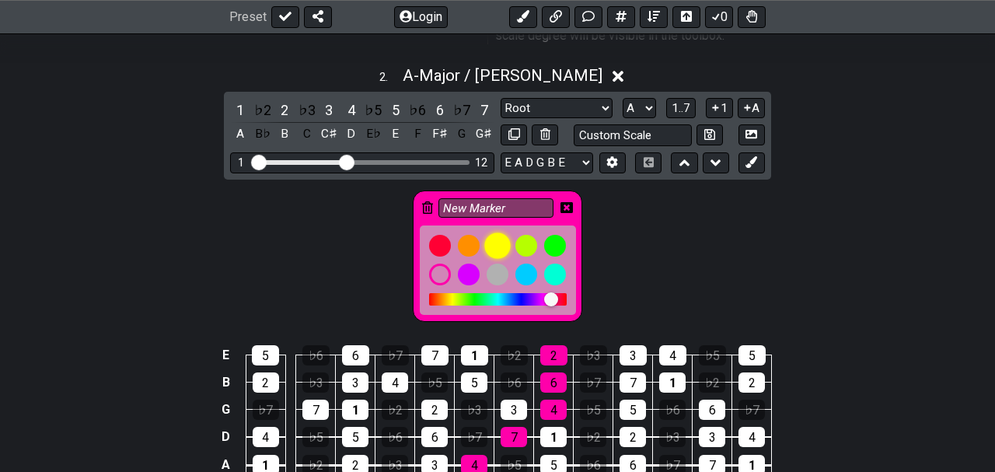
click at [504, 233] on div at bounding box center [498, 246] width 26 height 26
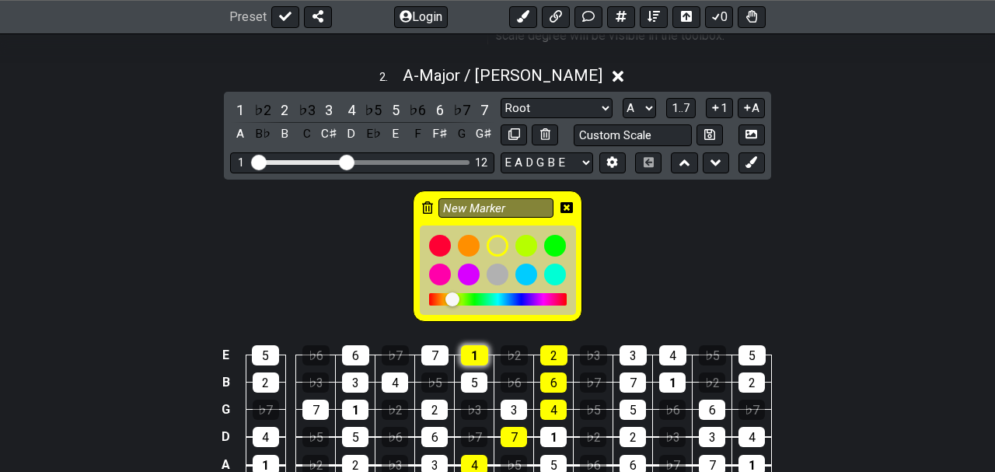
click at [474, 345] on div "1" at bounding box center [474, 355] width 27 height 20
click at [567, 202] on icon at bounding box center [567, 207] width 12 height 11
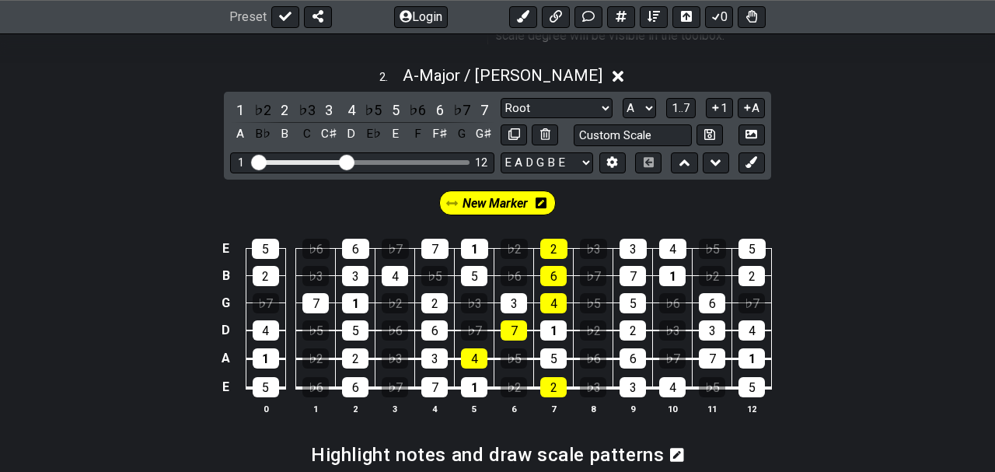
click at [541, 197] on icon at bounding box center [541, 203] width 11 height 12
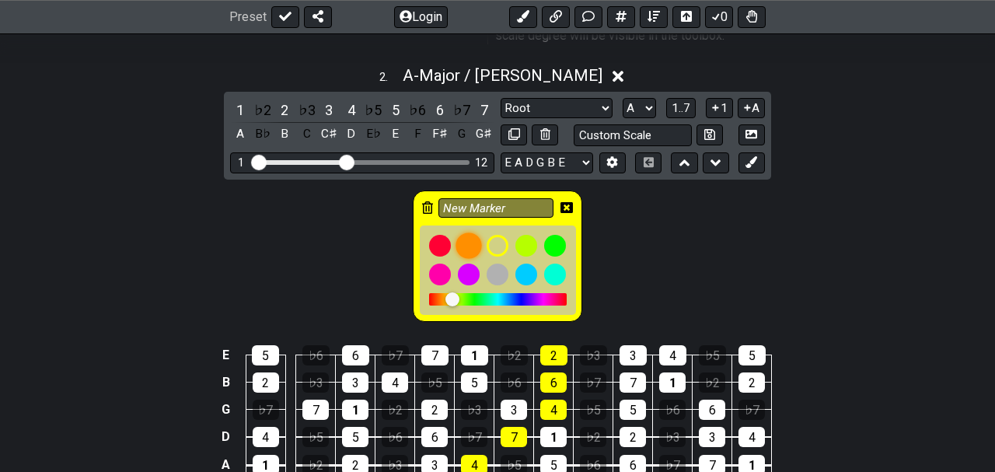
click at [466, 233] on div at bounding box center [469, 246] width 26 height 26
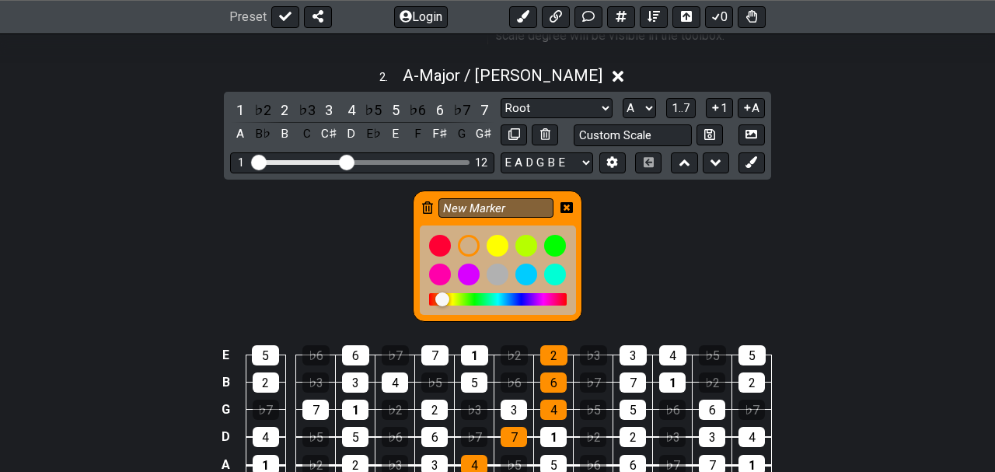
click at [567, 202] on icon at bounding box center [567, 207] width 12 height 11
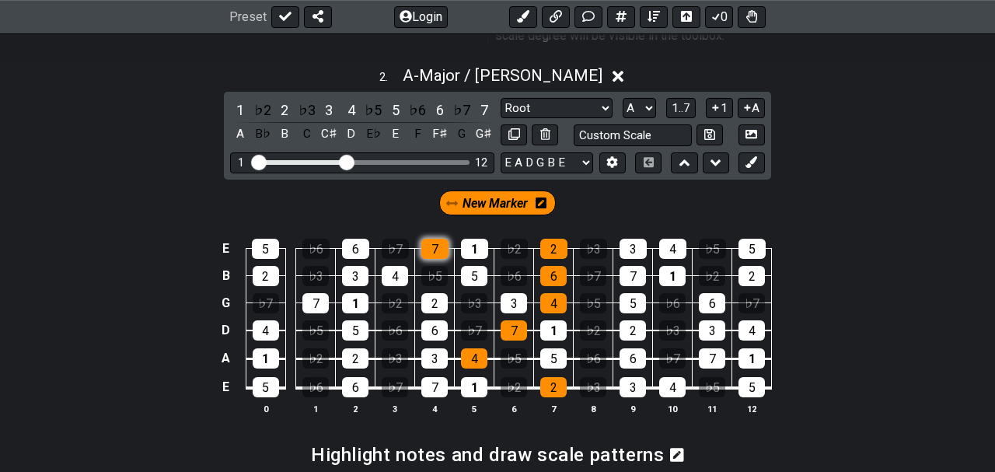
click at [431, 239] on div "7" at bounding box center [435, 249] width 27 height 20
click at [427, 377] on div "7" at bounding box center [435, 387] width 26 height 20
click at [541, 197] on icon at bounding box center [541, 203] width 11 height 12
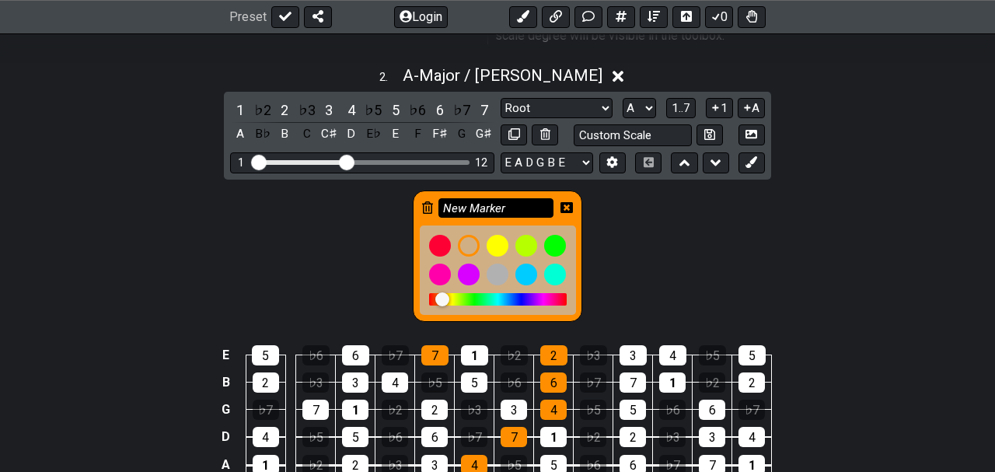
click at [499, 198] on input "New Marker" at bounding box center [496, 207] width 115 height 19
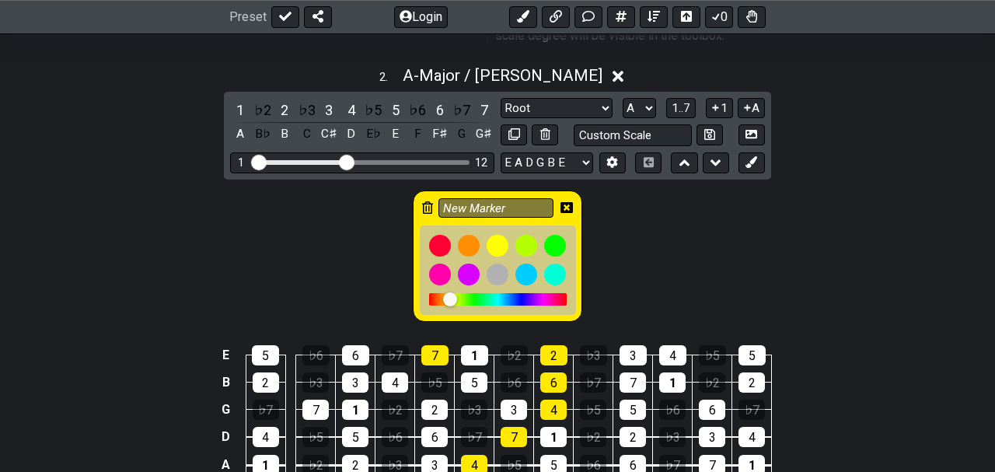
drag, startPoint x: 444, startPoint y: 281, endPoint x: 499, endPoint y: 279, distance: 55.2
click at [499, 293] on div at bounding box center [498, 299] width 138 height 12
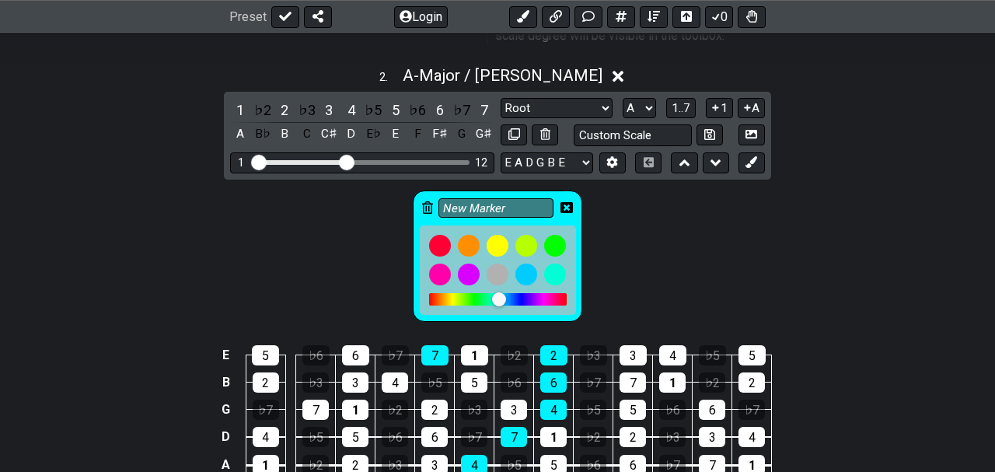
click at [499, 292] on div at bounding box center [499, 299] width 14 height 14
drag, startPoint x: 499, startPoint y: 279, endPoint x: 565, endPoint y: 282, distance: 66.1
click at [565, 293] on div at bounding box center [498, 299] width 138 height 12
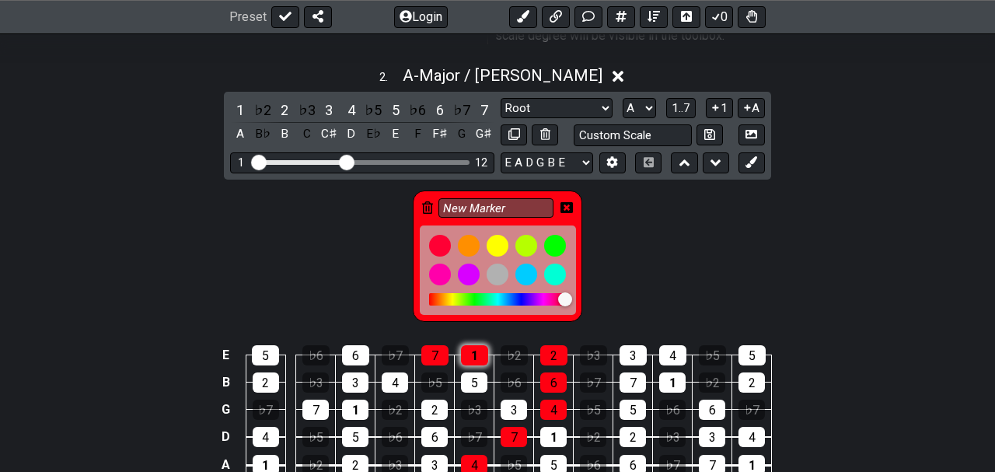
click at [472, 345] on div "1" at bounding box center [474, 355] width 27 height 20
click at [481, 345] on div "1" at bounding box center [474, 355] width 27 height 20
click at [569, 202] on icon at bounding box center [567, 207] width 12 height 11
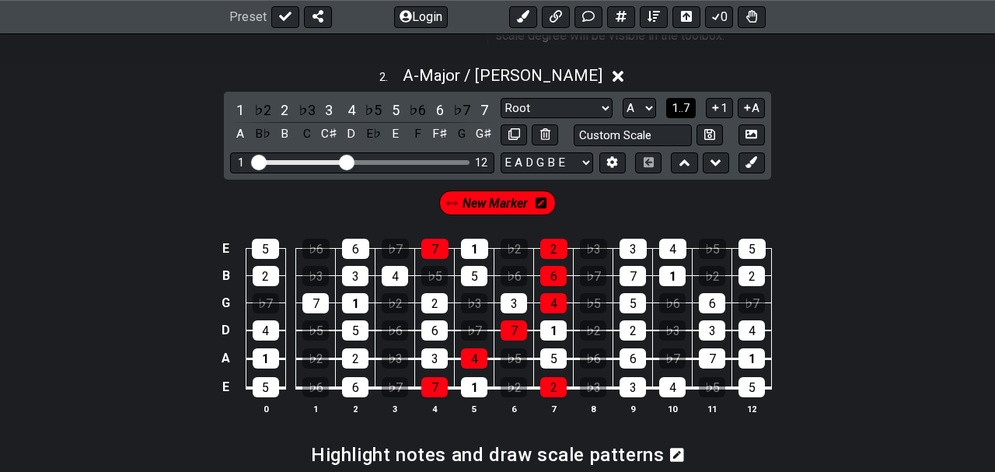
click at [690, 101] on span "1..7" at bounding box center [681, 108] width 19 height 14
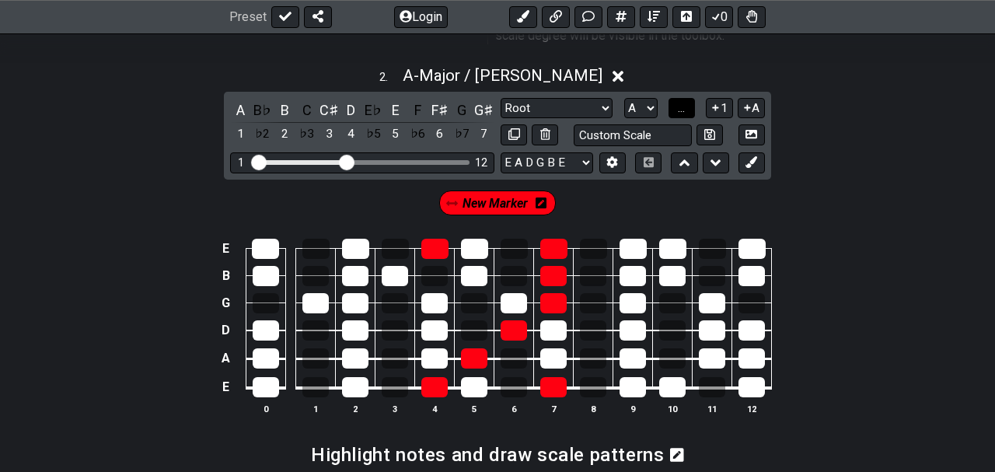
click at [690, 98] on button "..." at bounding box center [682, 108] width 26 height 21
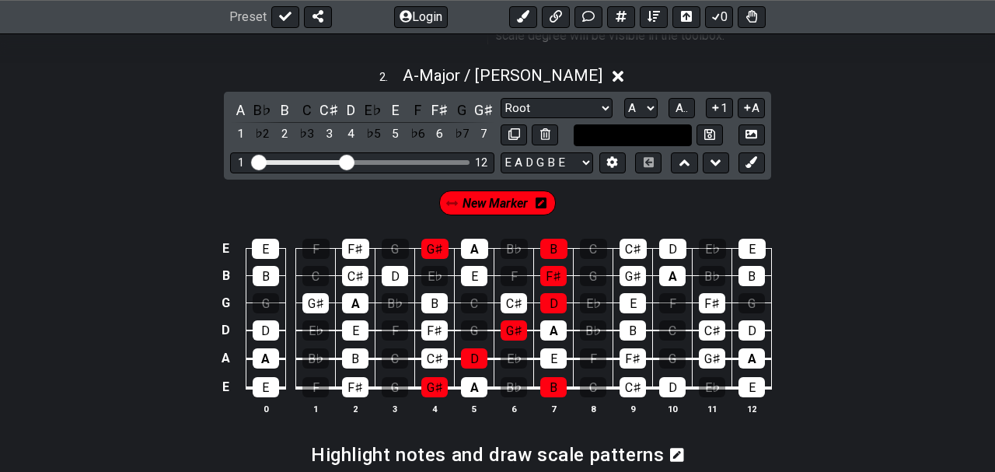
click at [673, 124] on input "text" at bounding box center [633, 134] width 118 height 21
type input "Custom Scale"
click at [556, 239] on div "B" at bounding box center [554, 249] width 27 height 20
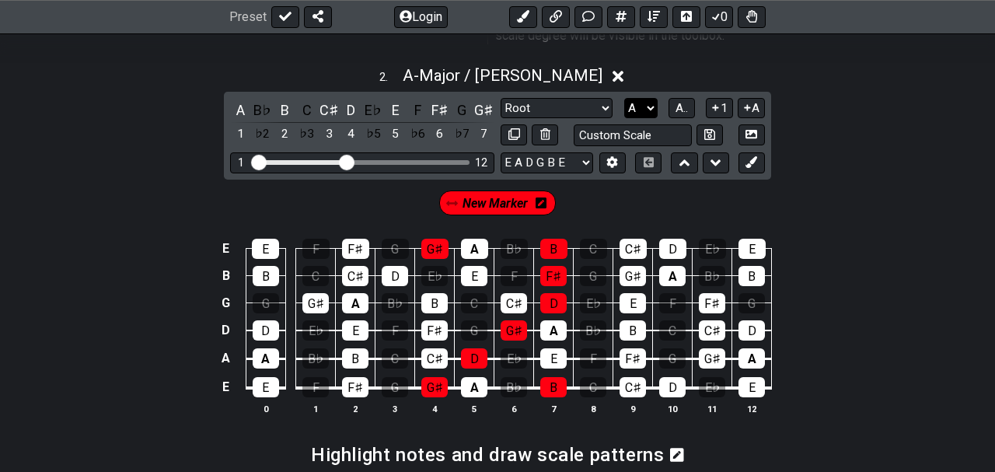
click at [624, 98] on select "A♭ A A♯ B♭ B C C♯ D♭ D D♯ E♭ E F F♯ G♭ G G♯" at bounding box center [640, 108] width 33 height 21
click option "B" at bounding box center [0, 0] width 0 height 0
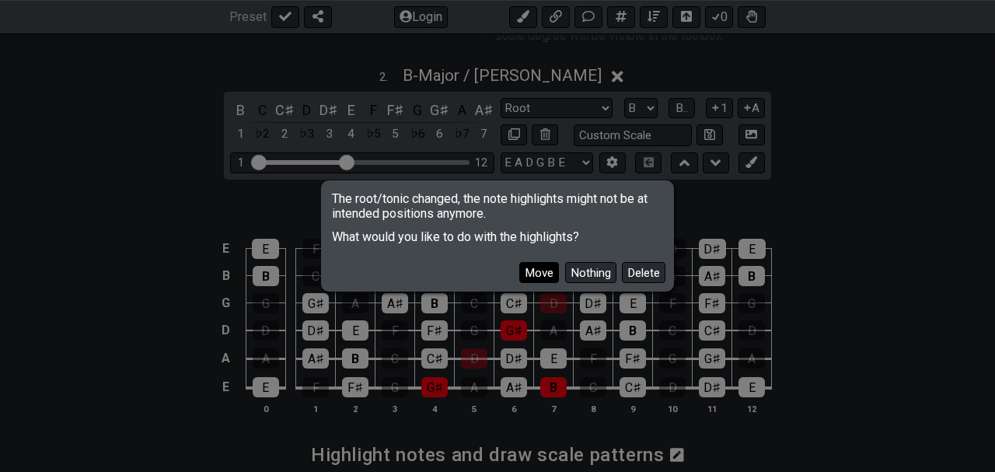
click at [551, 275] on button "Move" at bounding box center [540, 272] width 40 height 21
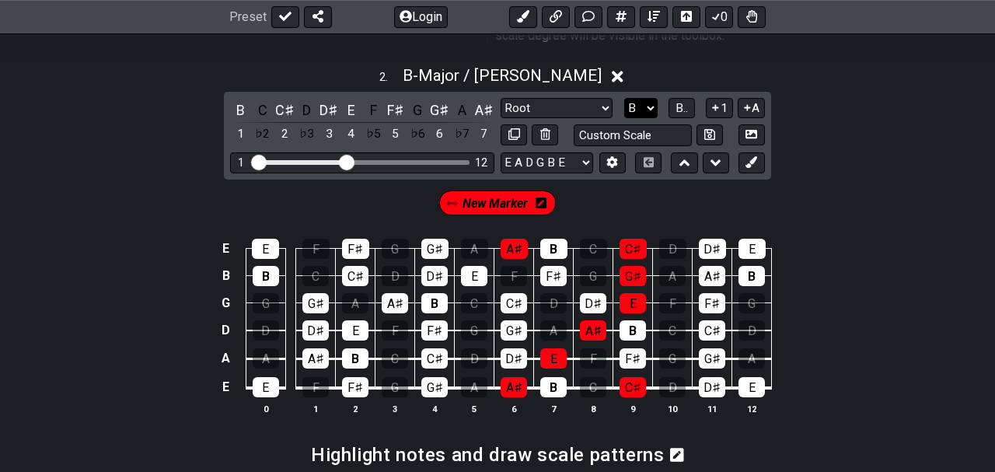
click at [624, 98] on select "A♭ A A♯ B♭ B C C♯ D♭ D D♯ E♭ E F F♯ G♭ G G♯" at bounding box center [640, 108] width 33 height 21
click option "G" at bounding box center [0, 0] width 0 height 0
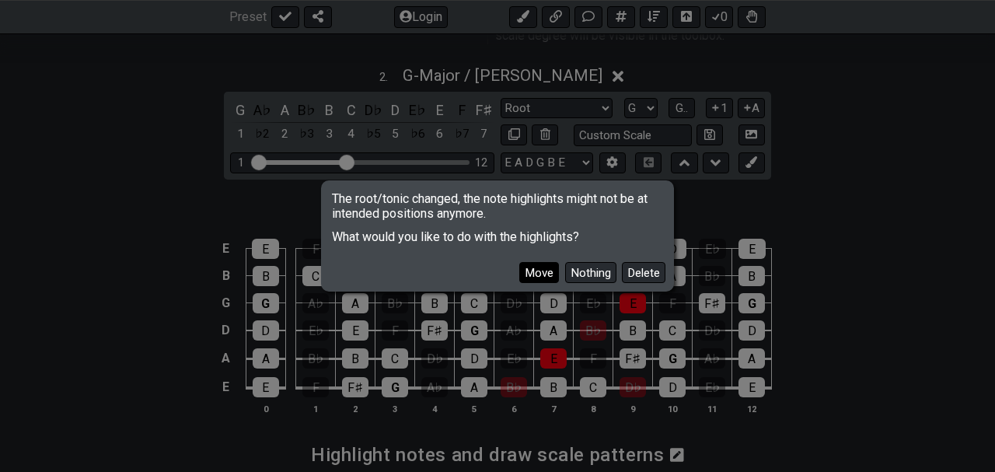
click at [548, 279] on button "Move" at bounding box center [540, 272] width 40 height 21
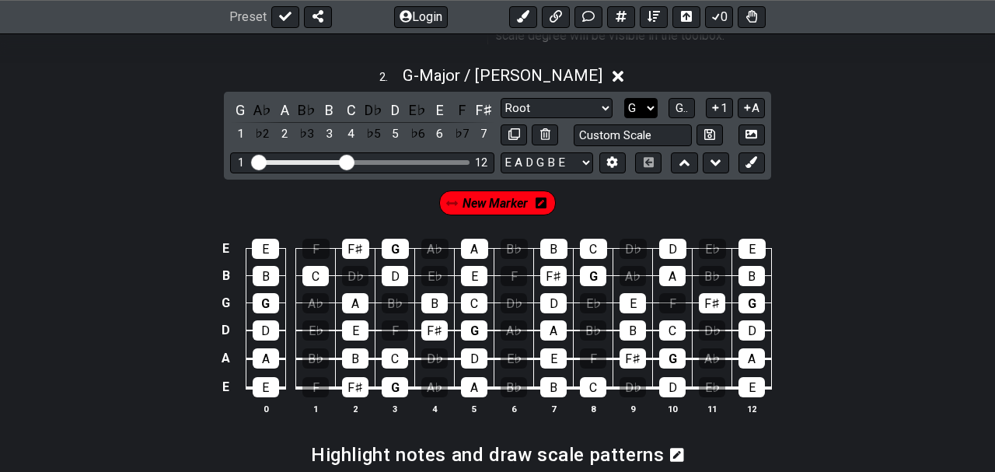
click at [624, 98] on select "A♭ A A♯ B♭ B C C♯ D♭ D D♯ E♭ E F F♯ G♭ G G♯" at bounding box center [640, 108] width 33 height 21
click option "B" at bounding box center [0, 0] width 0 height 0
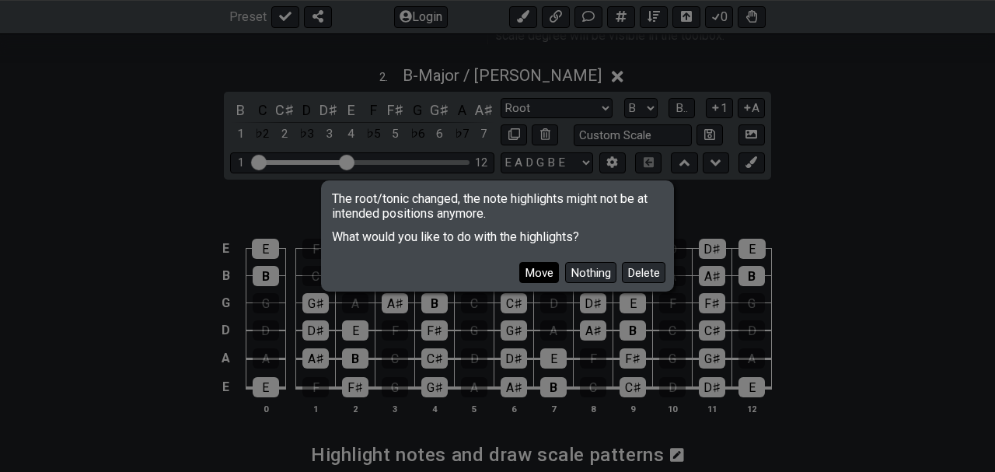
click at [555, 273] on button "Move" at bounding box center [540, 272] width 40 height 21
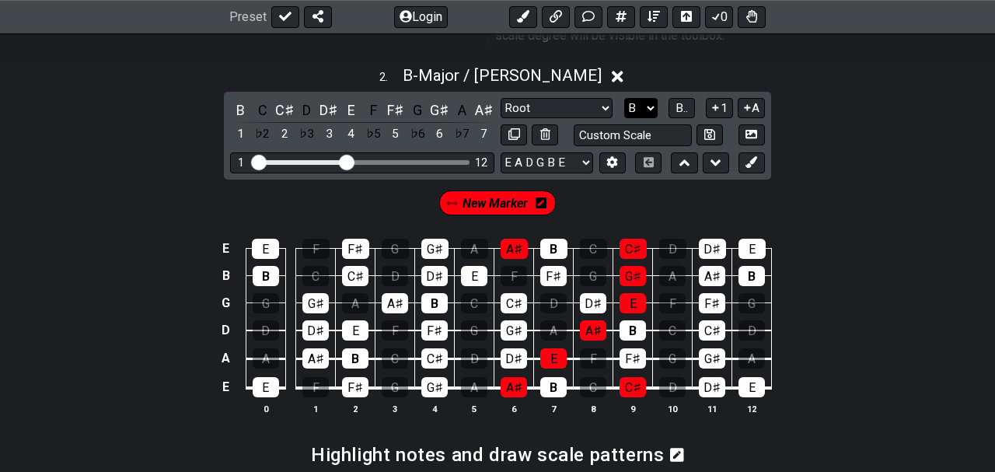
click at [624, 98] on select "A♭ A A♯ B♭ B C C♯ D♭ D D♯ E♭ E F F♯ G♭ G G♯" at bounding box center [640, 108] width 33 height 21
select select "G"
click option "G" at bounding box center [0, 0] width 0 height 0
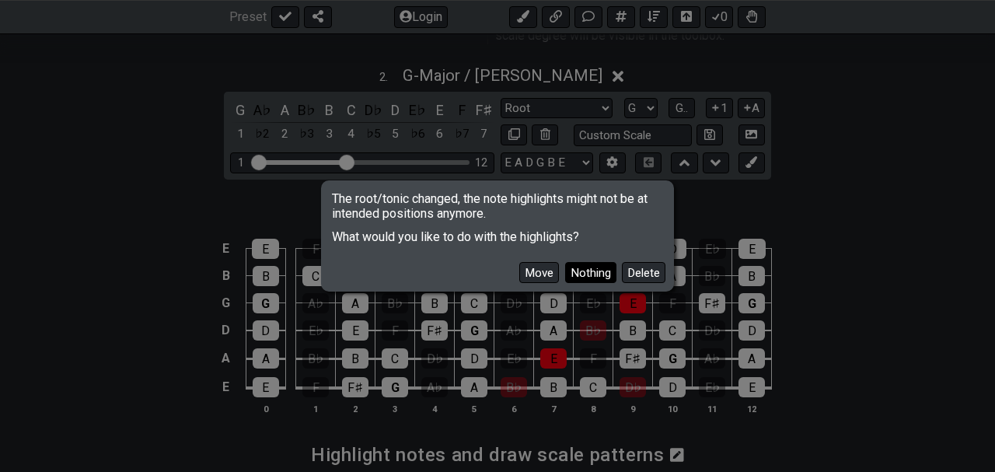
click at [597, 273] on button "Nothing" at bounding box center [590, 272] width 51 height 21
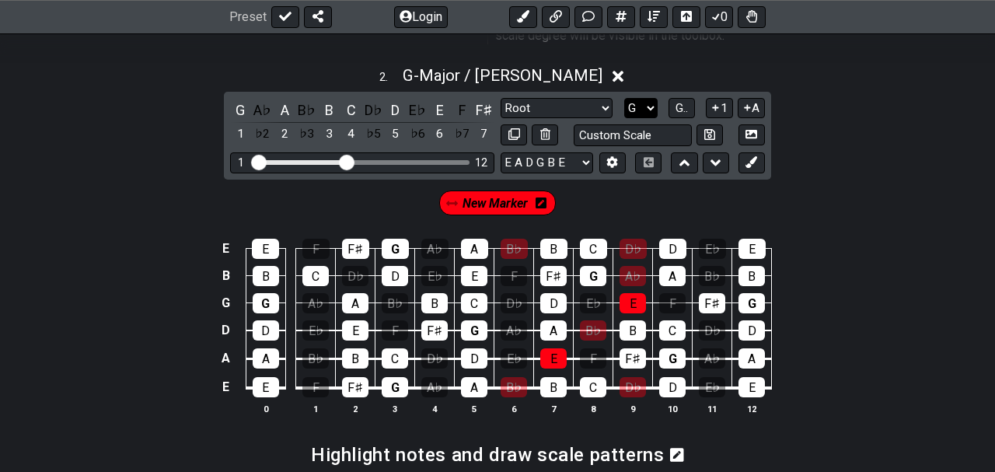
click at [624, 98] on select "A♭ A A♯ B♭ B C C♯ D♭ D D♯ E♭ E F F♯ G♭ G G♯" at bounding box center [640, 108] width 33 height 21
click option "G" at bounding box center [0, 0] width 0 height 0
click at [540, 198] on icon at bounding box center [541, 203] width 11 height 11
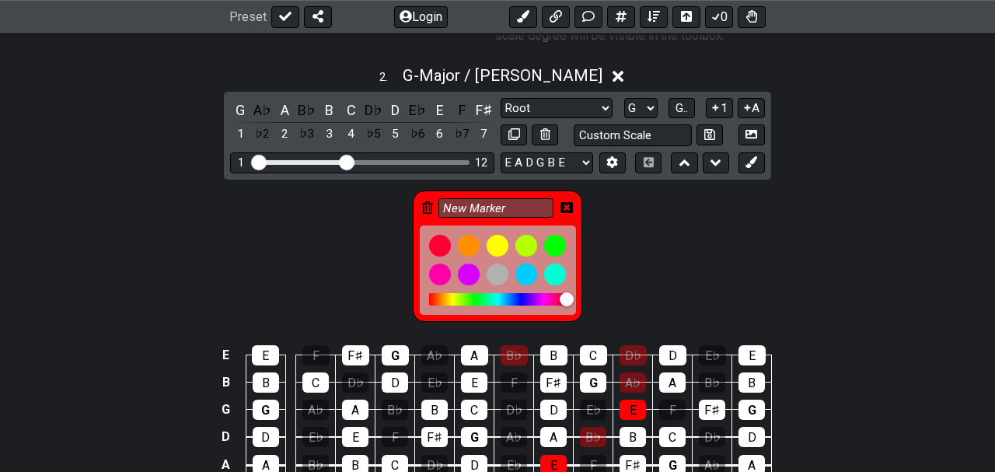
click at [568, 292] on div at bounding box center [567, 299] width 14 height 14
click at [568, 201] on icon at bounding box center [567, 207] width 12 height 12
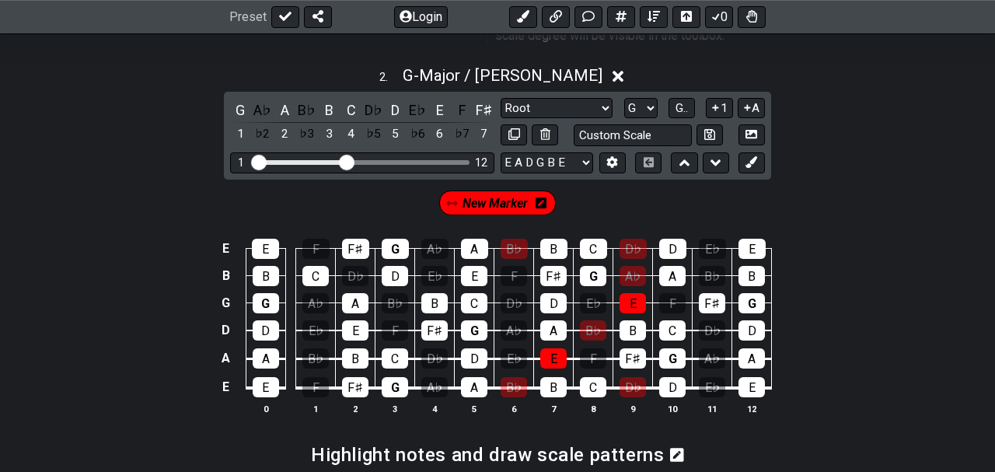
click at [544, 198] on icon at bounding box center [541, 203] width 11 height 11
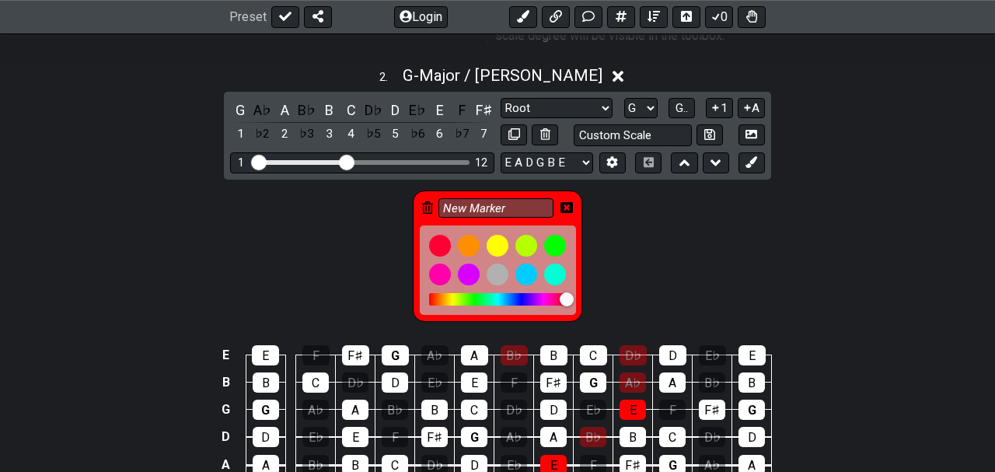
click at [422, 201] on icon at bounding box center [427, 207] width 11 height 12
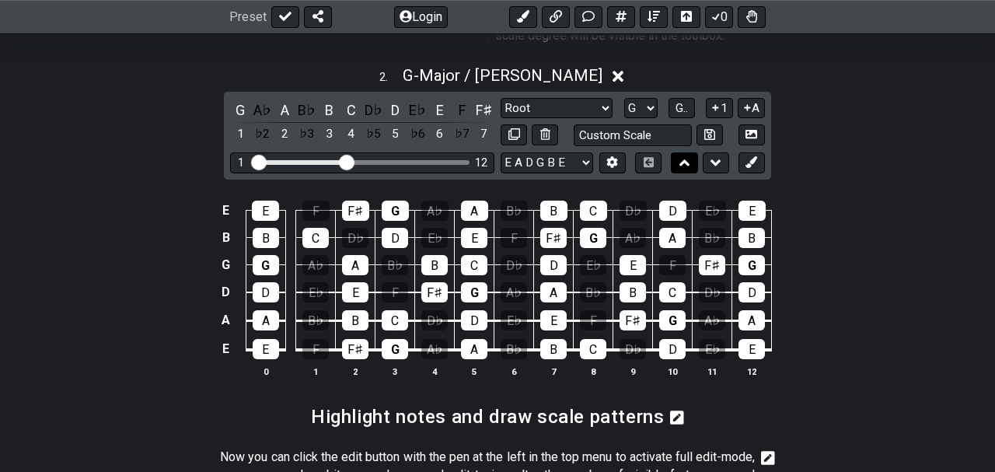
click at [684, 155] on icon at bounding box center [685, 163] width 10 height 16
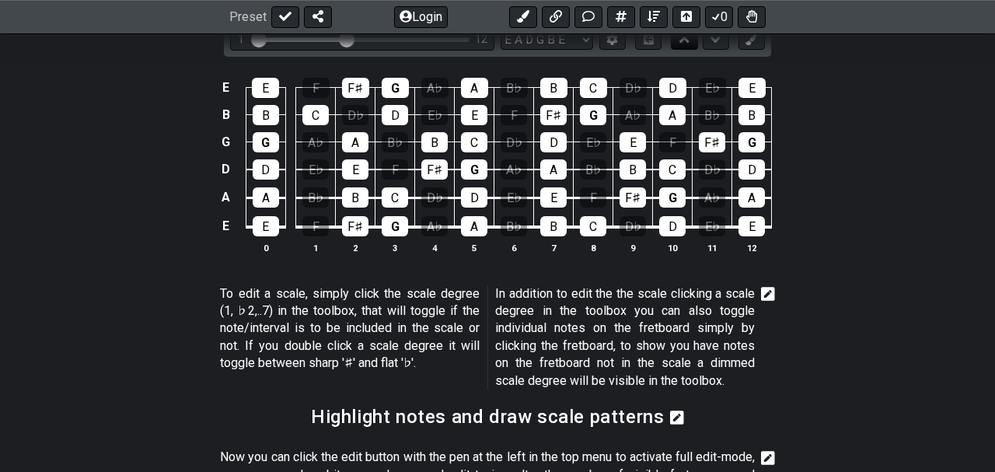
scroll to position [1170, 0]
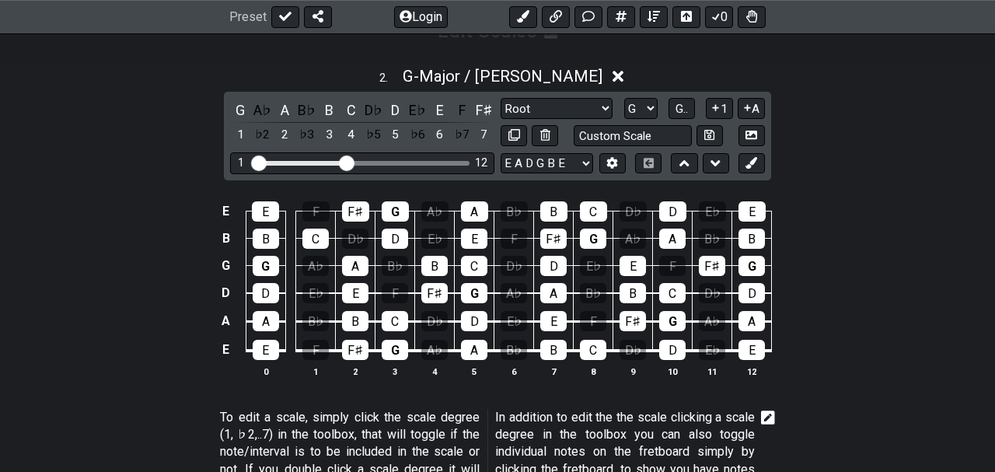
click at [768, 410] on icon at bounding box center [768, 418] width 14 height 16
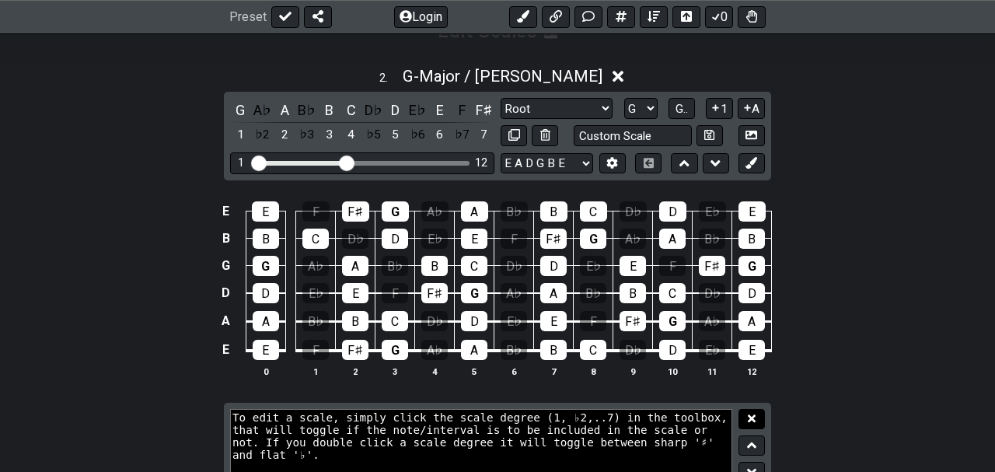
click at [751, 415] on icon at bounding box center [752, 419] width 8 height 8
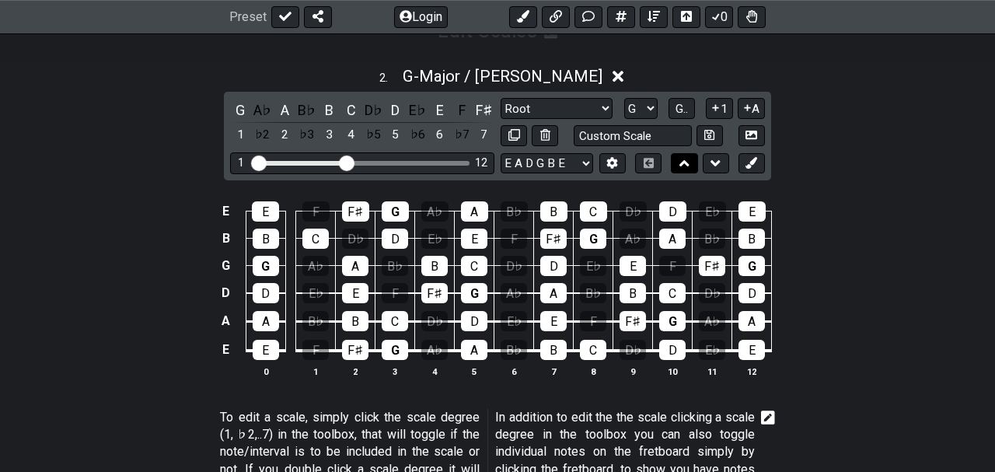
click at [688, 160] on icon at bounding box center [685, 163] width 10 height 6
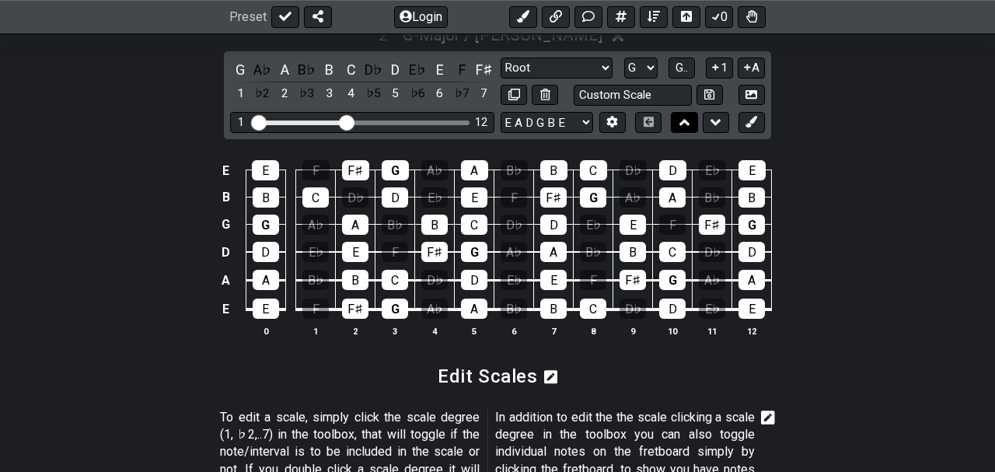
scroll to position [1130, 0]
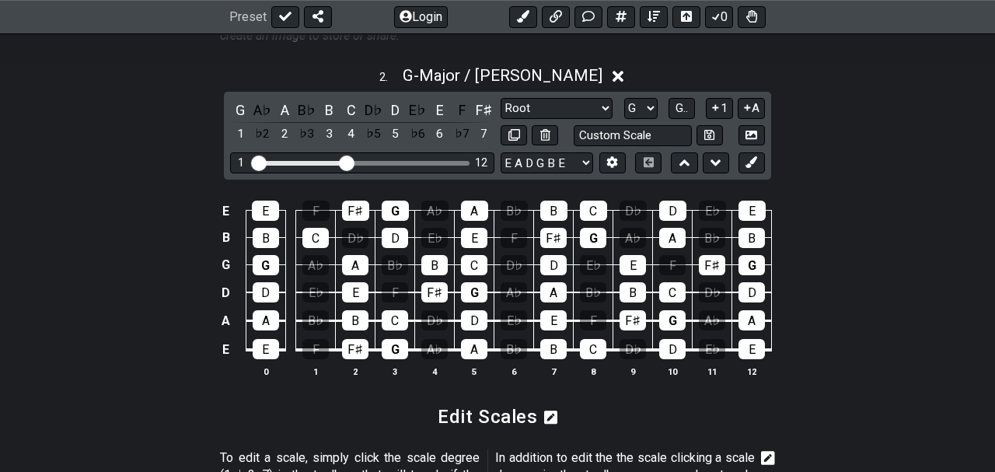
click at [548, 411] on icon at bounding box center [551, 418] width 14 height 14
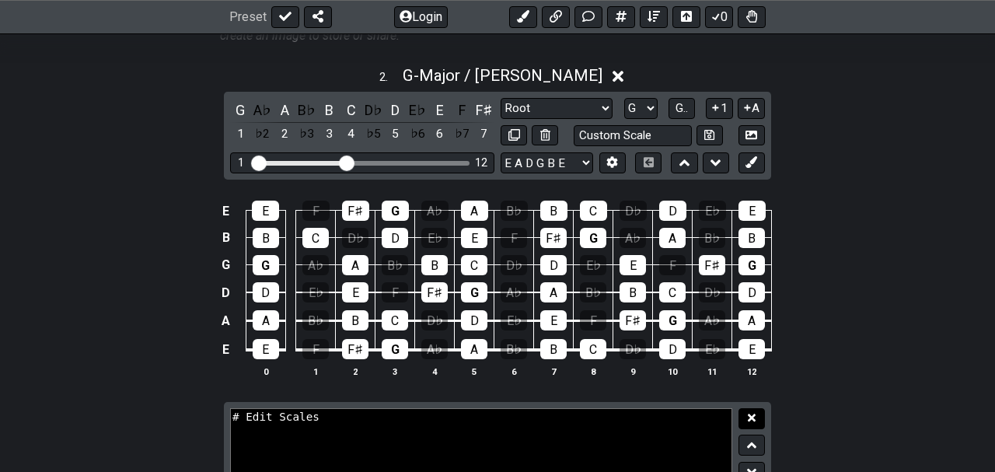
click at [748, 412] on icon at bounding box center [752, 418] width 8 height 12
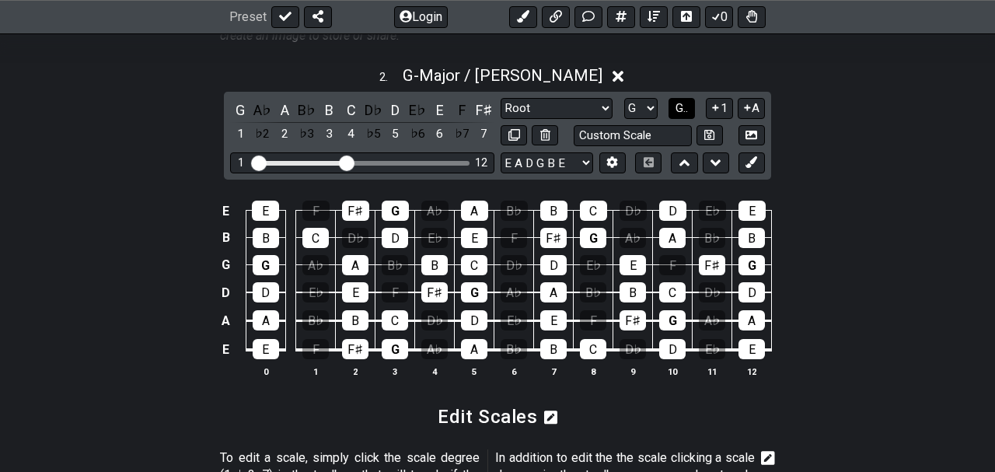
click at [688, 101] on span "G.." at bounding box center [682, 108] width 12 height 14
click at [718, 16] on icon at bounding box center [716, 17] width 9 height 7
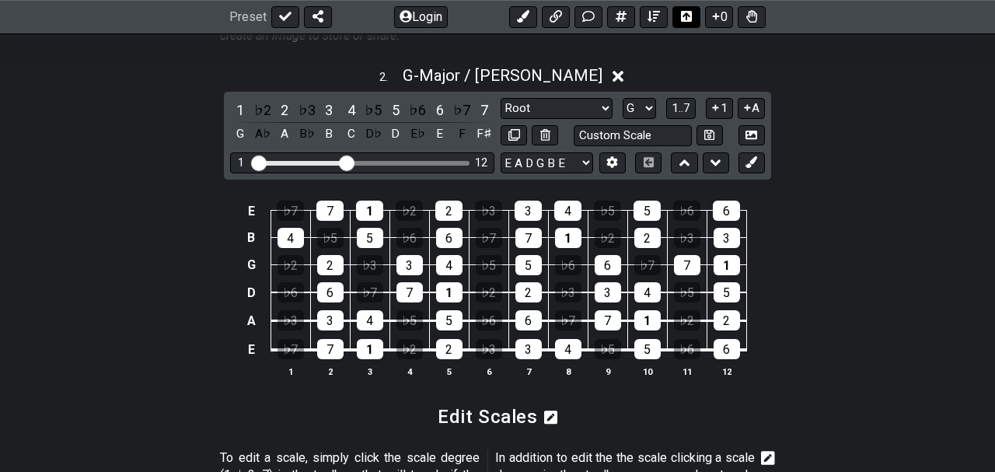
click at [685, 18] on icon at bounding box center [686, 17] width 11 height 11
click at [685, 18] on icon at bounding box center [686, 17] width 12 height 11
click at [654, 18] on icon at bounding box center [654, 17] width 12 height 11
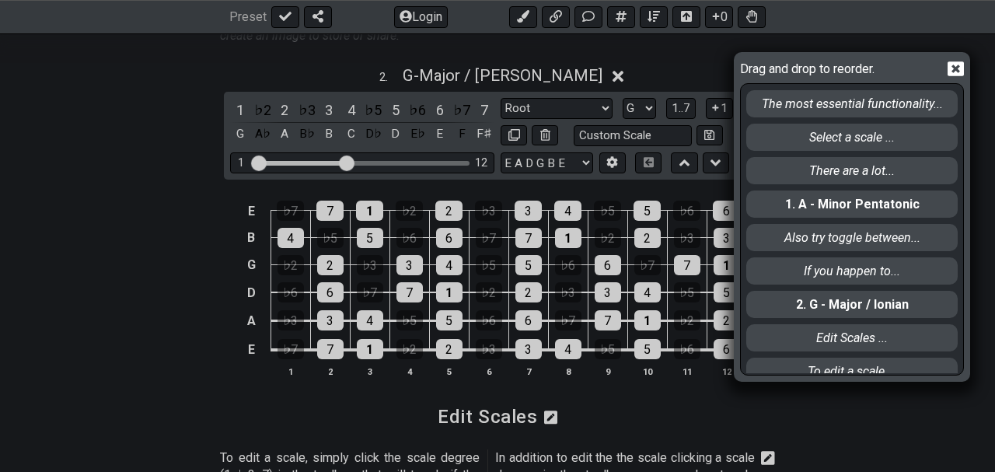
click at [950, 68] on icon at bounding box center [956, 68] width 16 height 15
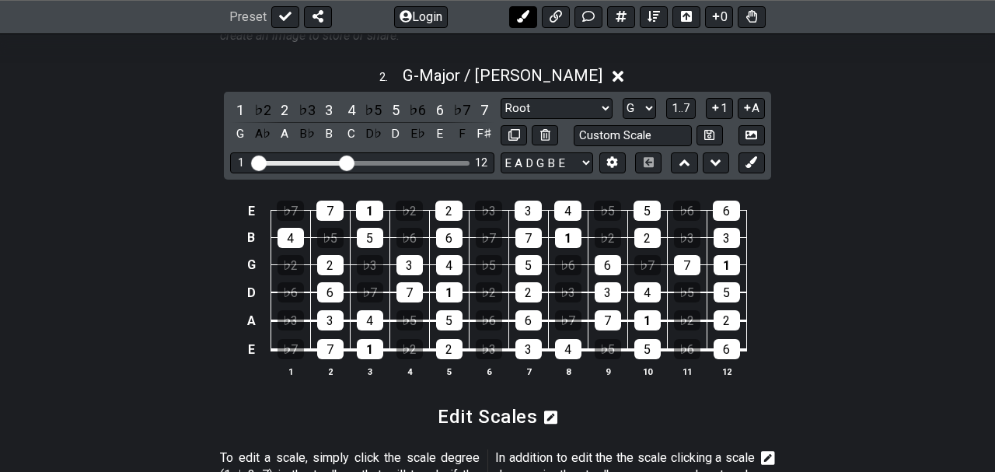
click at [524, 16] on icon at bounding box center [523, 17] width 12 height 12
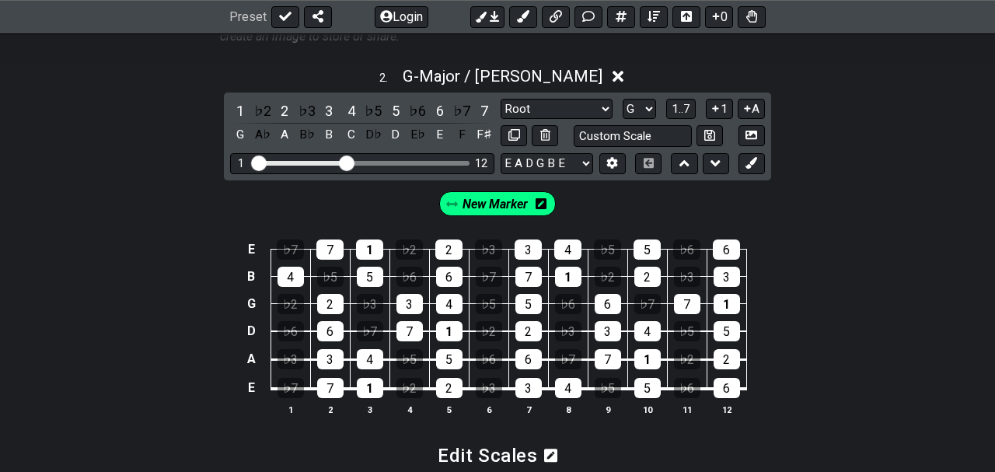
click at [539, 198] on icon at bounding box center [541, 203] width 11 height 11
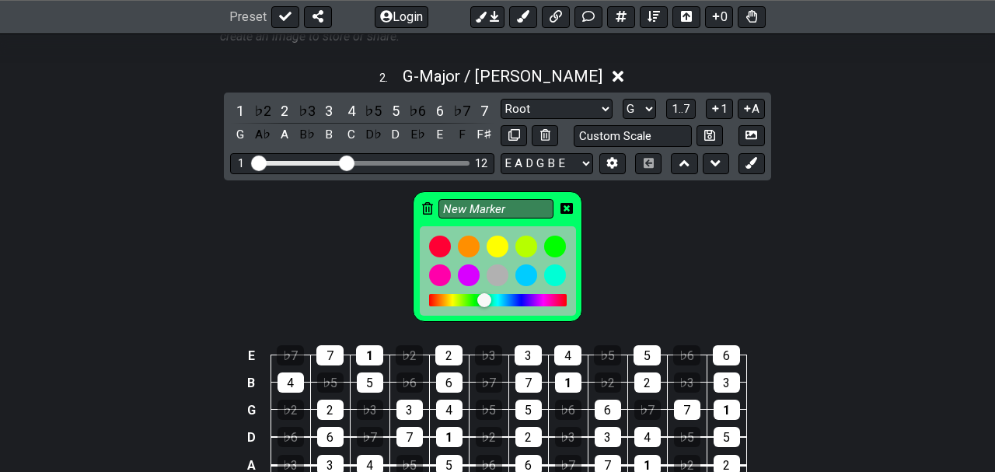
drag, startPoint x: 485, startPoint y: 275, endPoint x: 427, endPoint y: 275, distance: 57.6
click at [427, 275] on div at bounding box center [498, 270] width 156 height 89
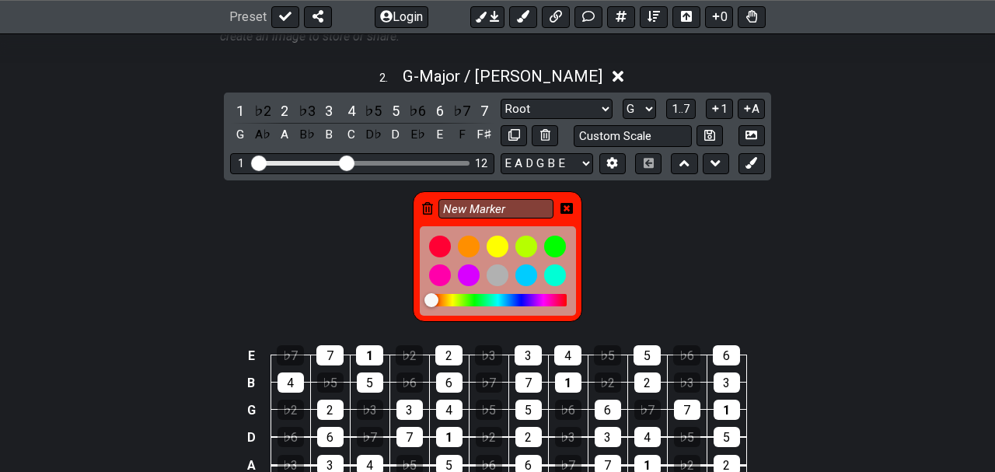
drag, startPoint x: 432, startPoint y: 279, endPoint x: 481, endPoint y: 276, distance: 49.1
click at [439, 293] on div at bounding box center [432, 300] width 14 height 14
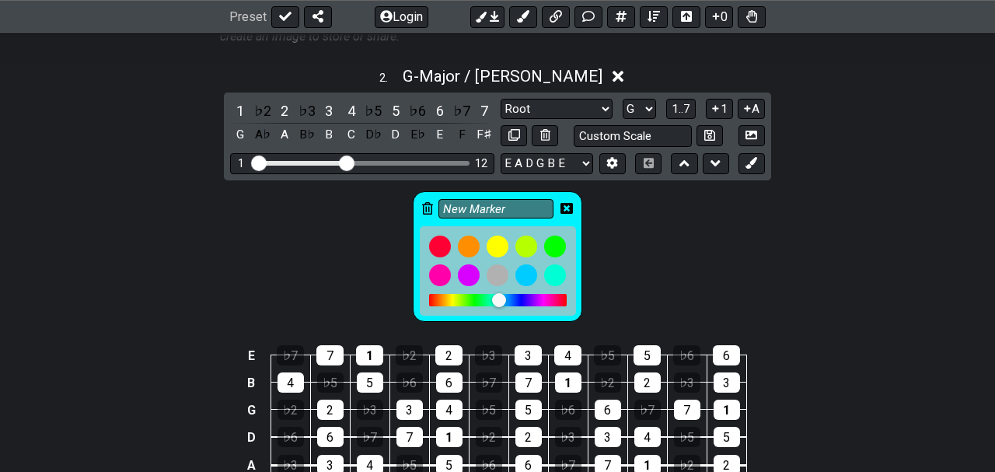
drag, startPoint x: 478, startPoint y: 279, endPoint x: 499, endPoint y: 279, distance: 21.8
click at [499, 293] on div at bounding box center [499, 300] width 14 height 14
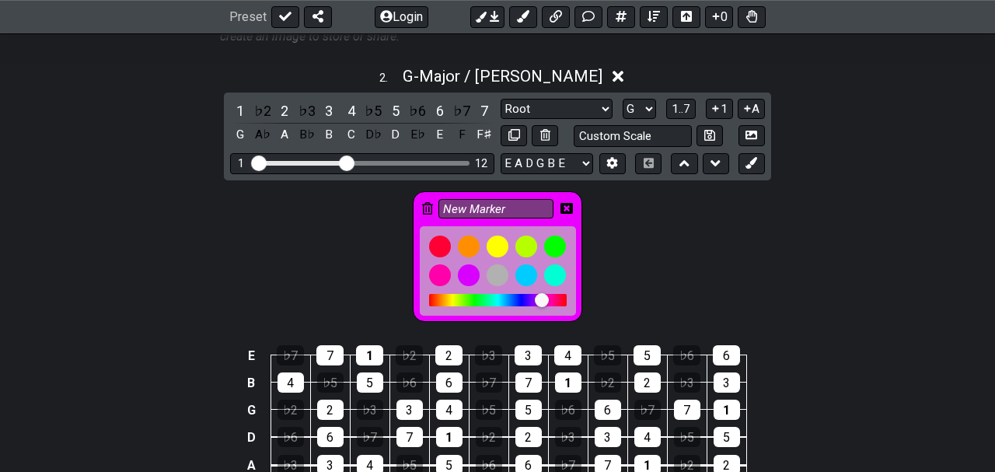
drag, startPoint x: 499, startPoint y: 279, endPoint x: 542, endPoint y: 278, distance: 42.8
click at [542, 293] on div at bounding box center [542, 300] width 14 height 14
click at [496, 233] on div at bounding box center [498, 246] width 26 height 26
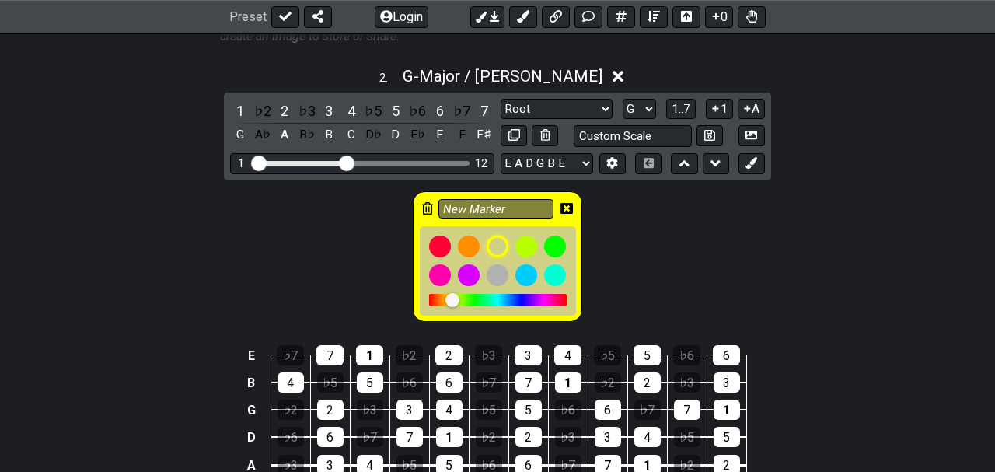
click at [567, 202] on icon at bounding box center [567, 208] width 12 height 12
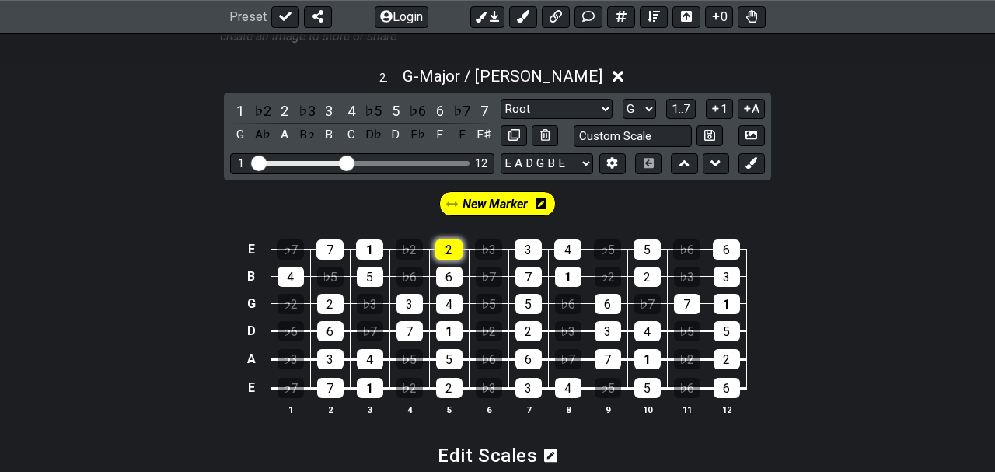
click at [450, 240] on div "2" at bounding box center [449, 250] width 27 height 20
click at [487, 16] on icon at bounding box center [481, 17] width 11 height 11
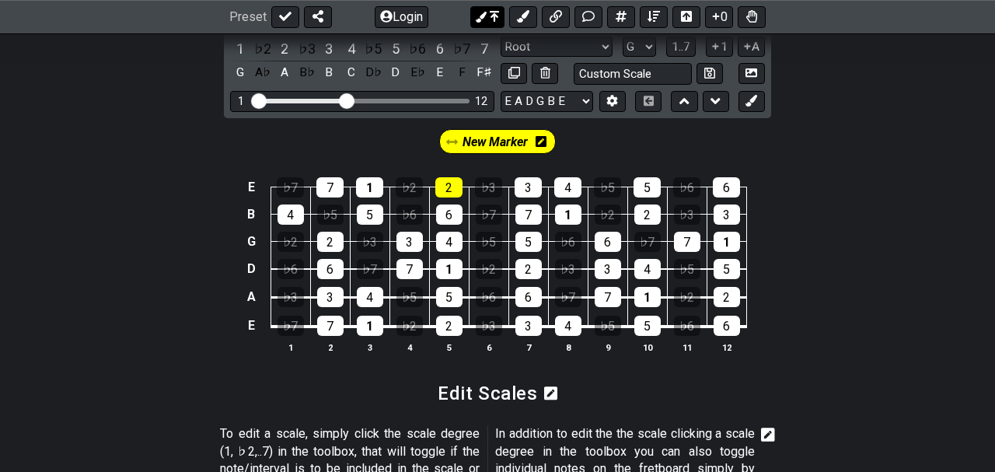
scroll to position [1167, 0]
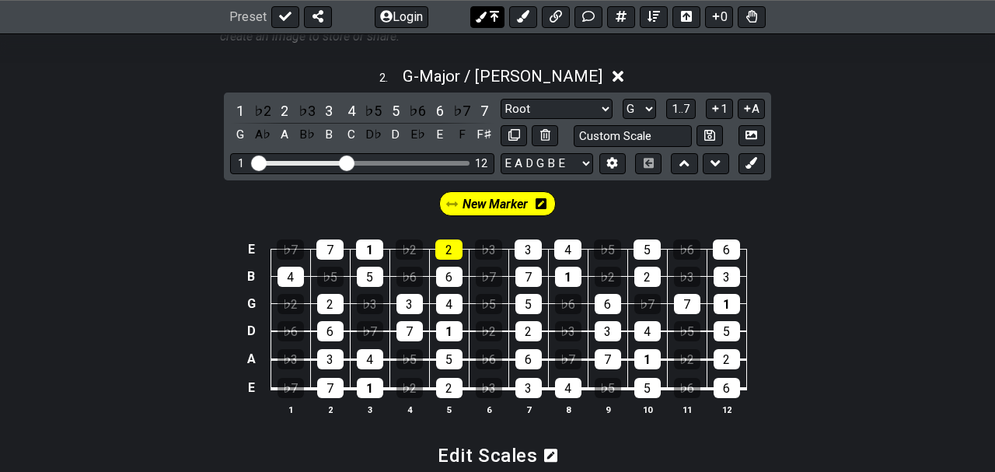
click at [495, 19] on icon at bounding box center [494, 17] width 9 height 12
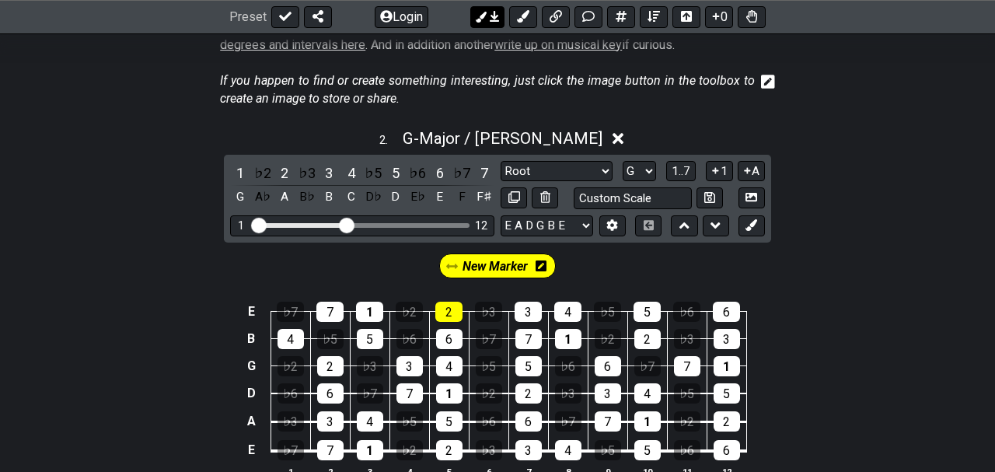
scroll to position [1230, 0]
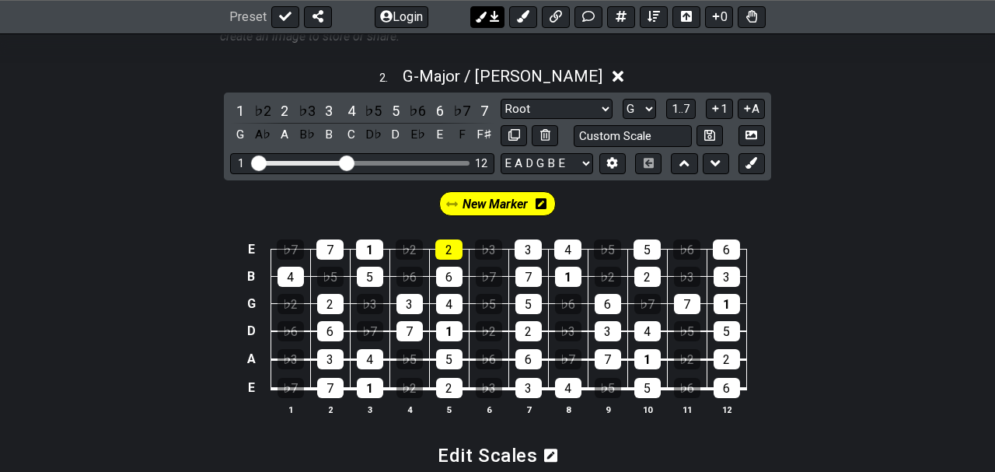
click at [495, 19] on icon at bounding box center [494, 17] width 9 height 11
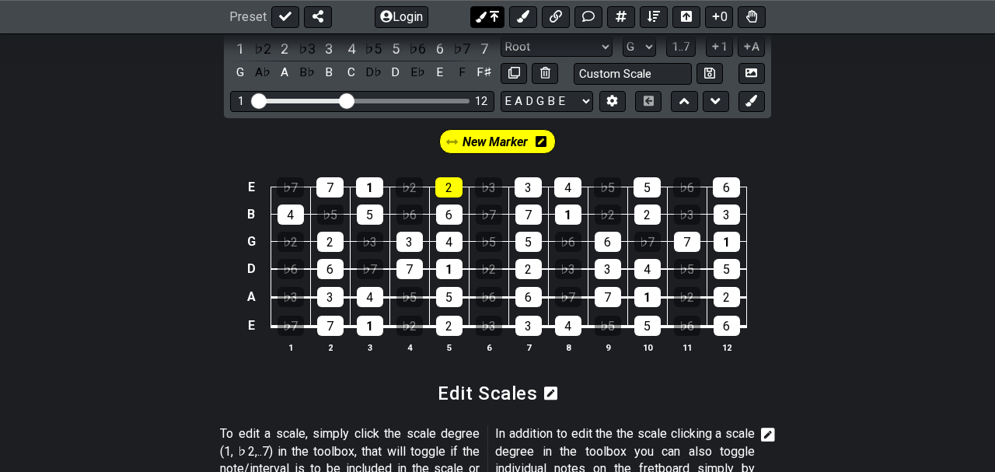
scroll to position [1167, 0]
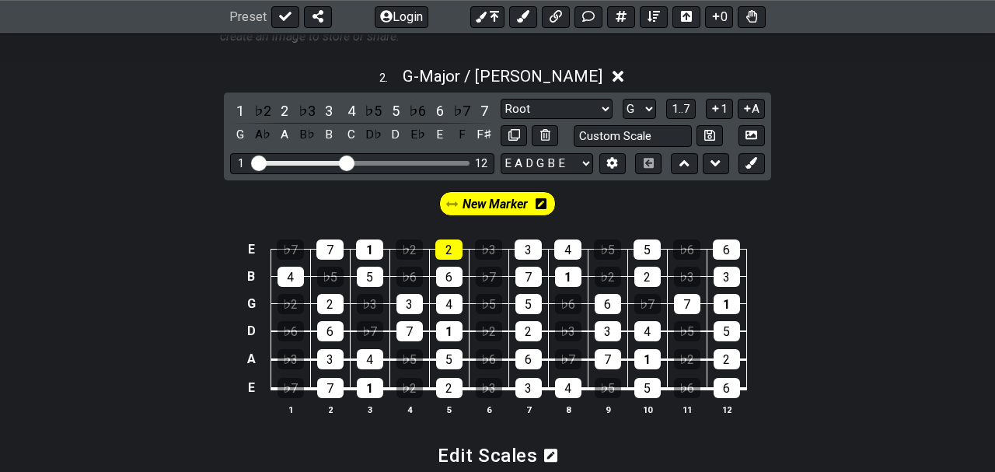
click at [539, 198] on icon at bounding box center [541, 204] width 11 height 12
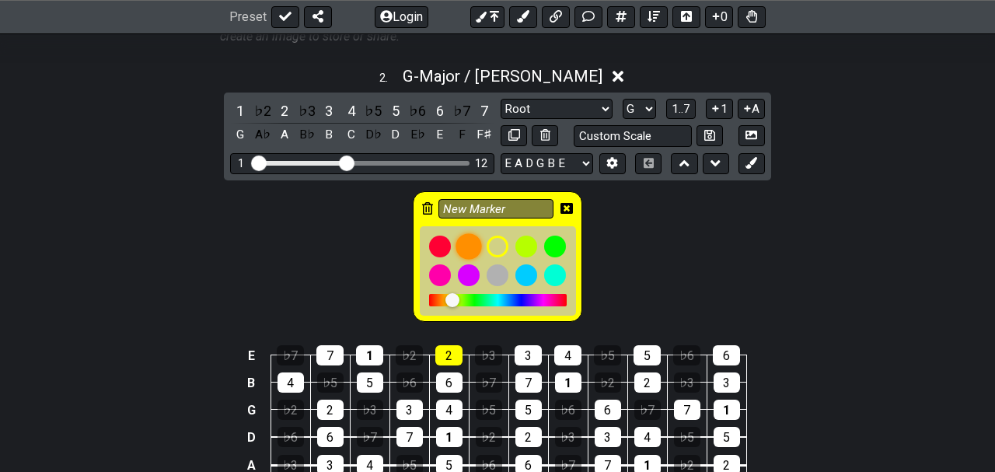
click at [471, 233] on div at bounding box center [469, 246] width 26 height 26
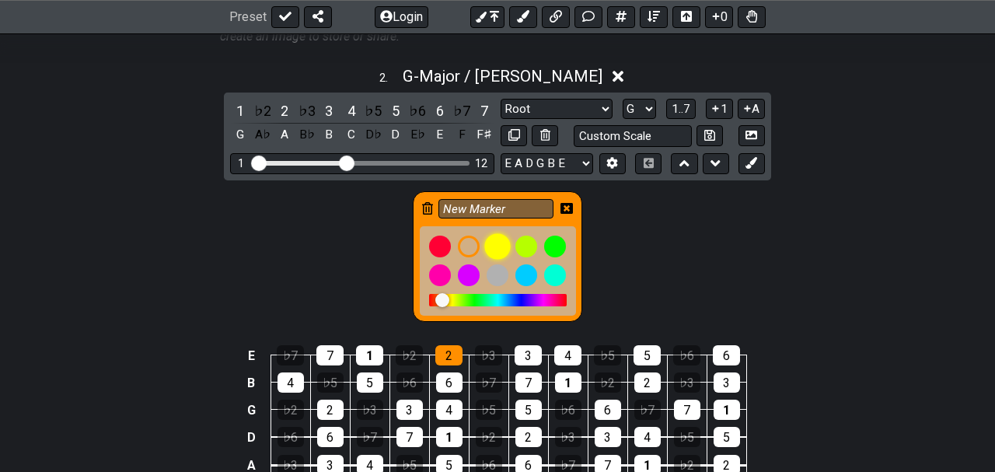
click at [495, 233] on div at bounding box center [498, 246] width 26 height 26
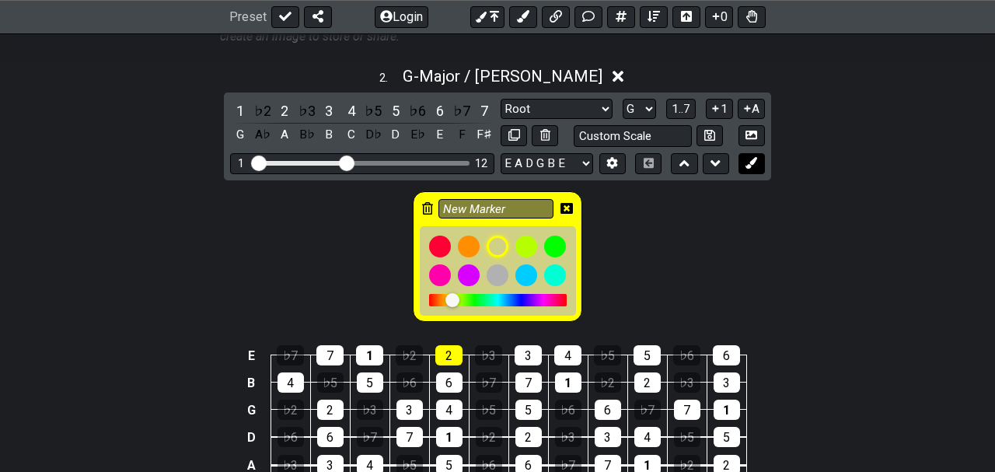
click at [752, 157] on icon at bounding box center [752, 163] width 12 height 12
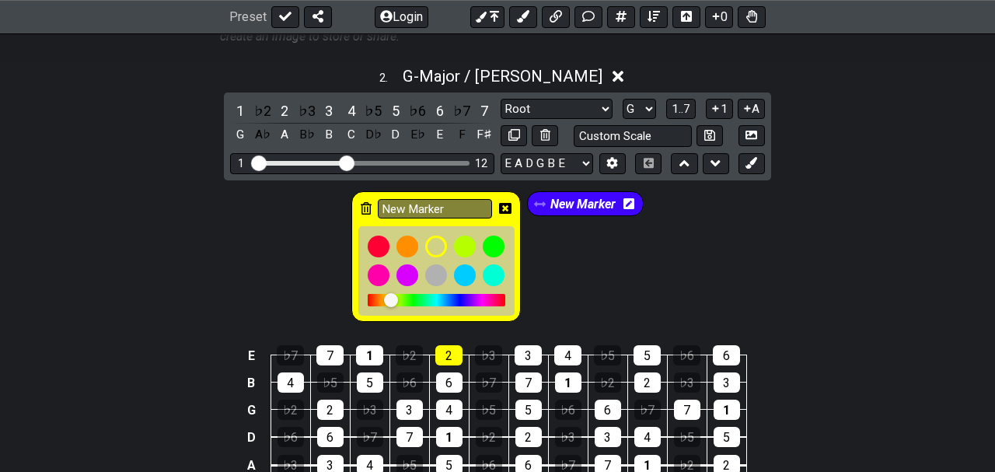
click at [626, 198] on icon at bounding box center [629, 203] width 11 height 11
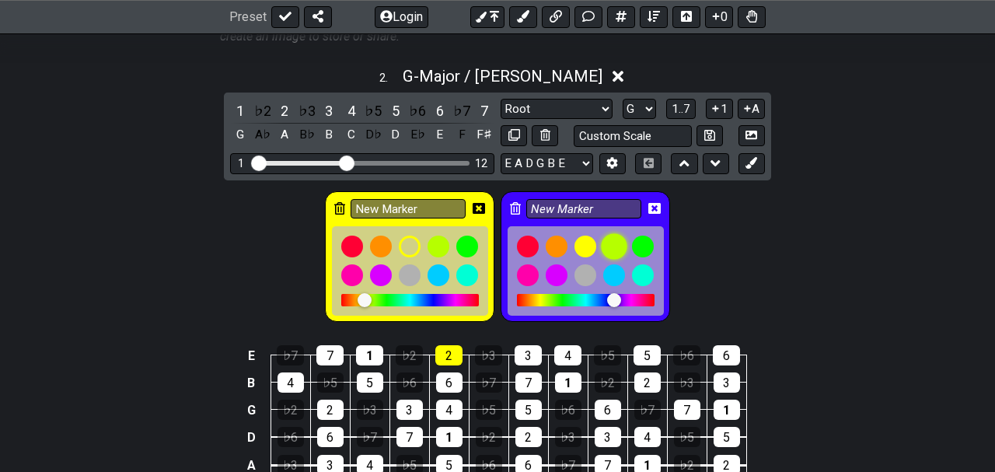
click at [613, 233] on div at bounding box center [614, 246] width 26 height 26
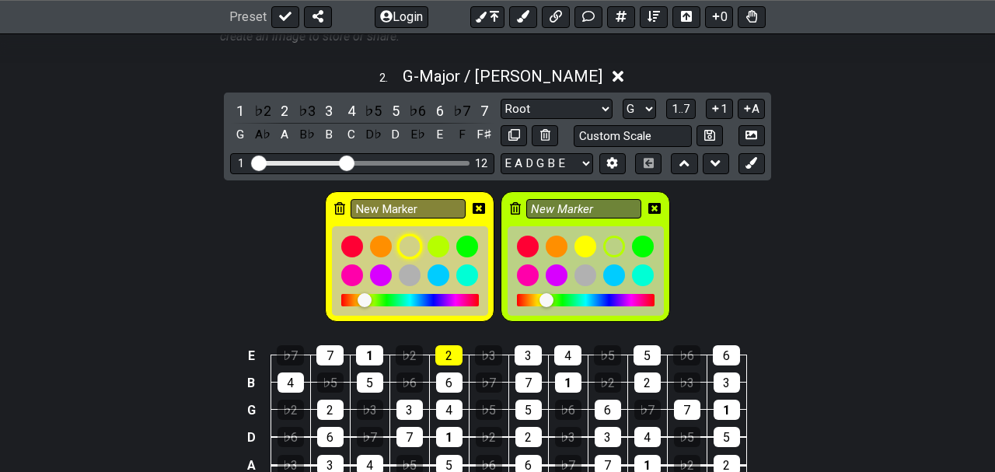
click at [410, 233] on div at bounding box center [410, 246] width 26 height 26
click at [369, 345] on div "1" at bounding box center [369, 355] width 27 height 20
click at [410, 233] on div at bounding box center [410, 246] width 26 height 26
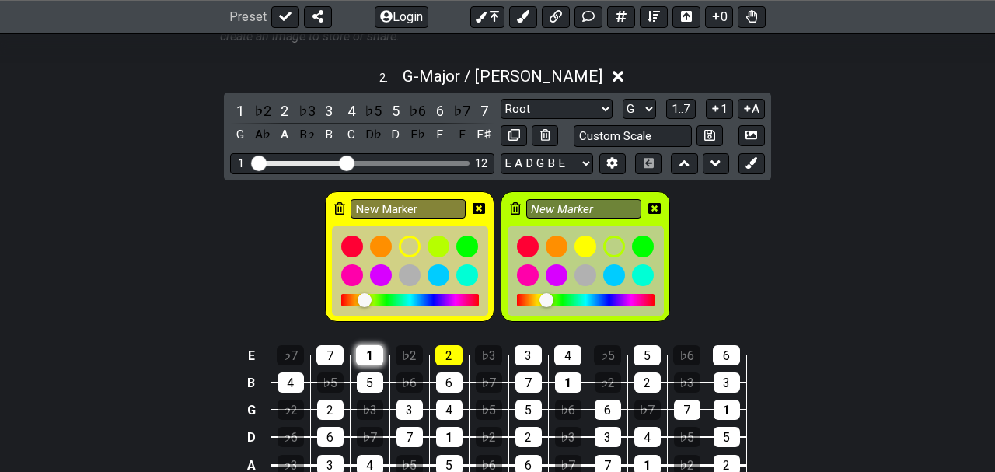
click at [367, 345] on div "1" at bounding box center [369, 355] width 27 height 20
click at [382, 262] on div at bounding box center [381, 275] width 26 height 26
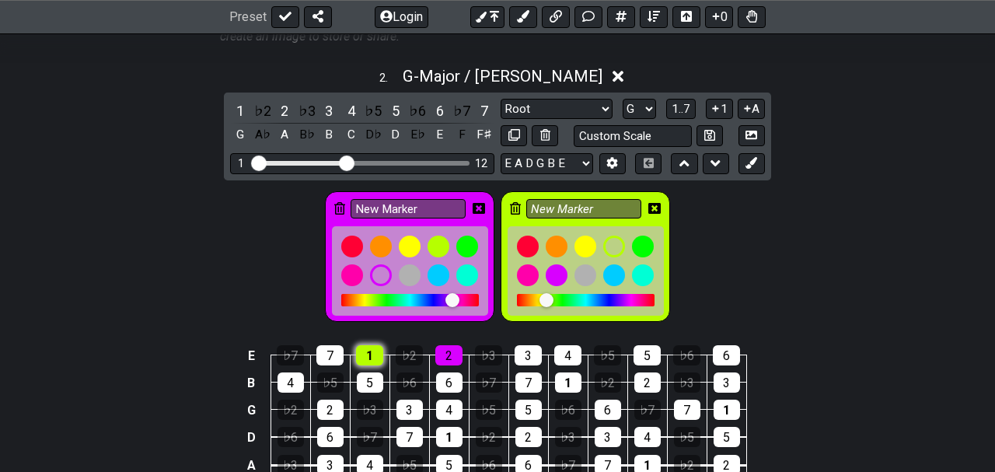
click at [373, 345] on div "1" at bounding box center [369, 355] width 27 height 20
click at [583, 233] on div at bounding box center [585, 246] width 26 height 26
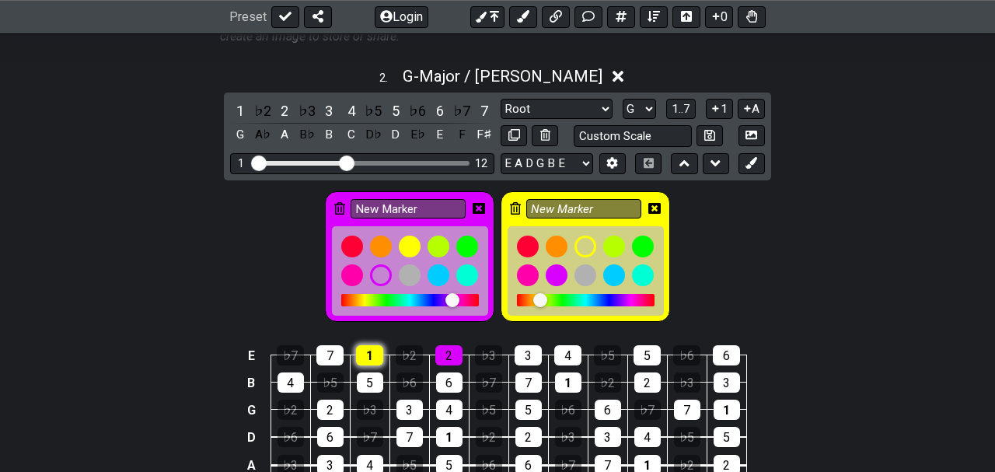
click at [368, 345] on div "1" at bounding box center [369, 355] width 27 height 20
click at [376, 373] on div "5" at bounding box center [370, 383] width 26 height 20
click at [413, 400] on div "3" at bounding box center [410, 410] width 26 height 20
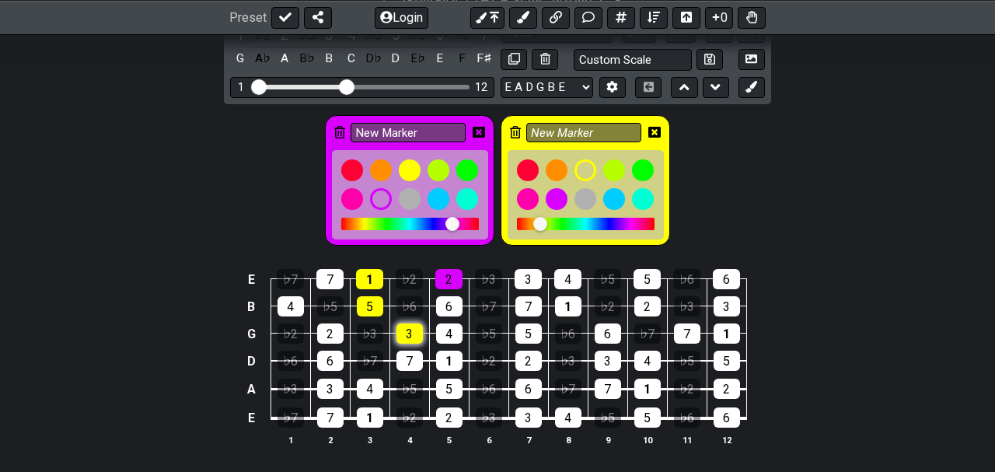
scroll to position [1248, 0]
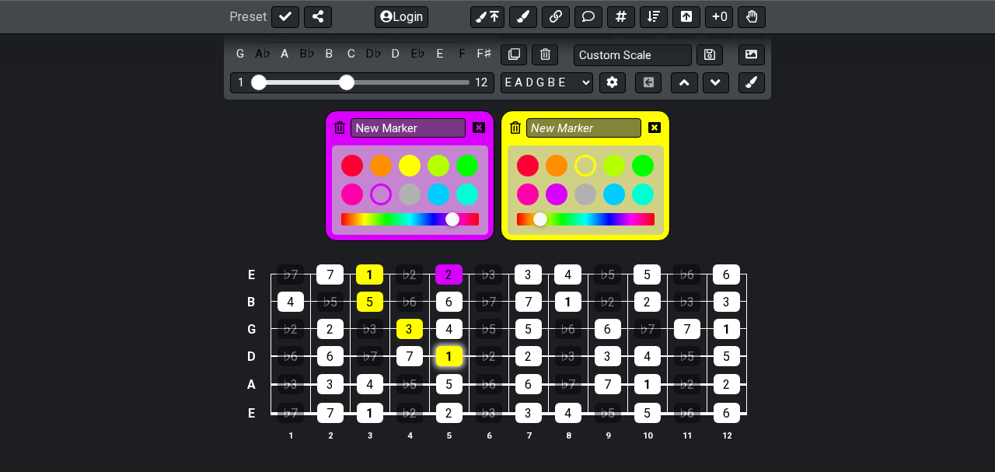
click at [444, 346] on div "1" at bounding box center [449, 356] width 26 height 20
click at [443, 374] on div "5" at bounding box center [449, 384] width 26 height 20
click at [376, 403] on div "1" at bounding box center [370, 413] width 26 height 20
click at [759, 72] on button at bounding box center [752, 82] width 26 height 21
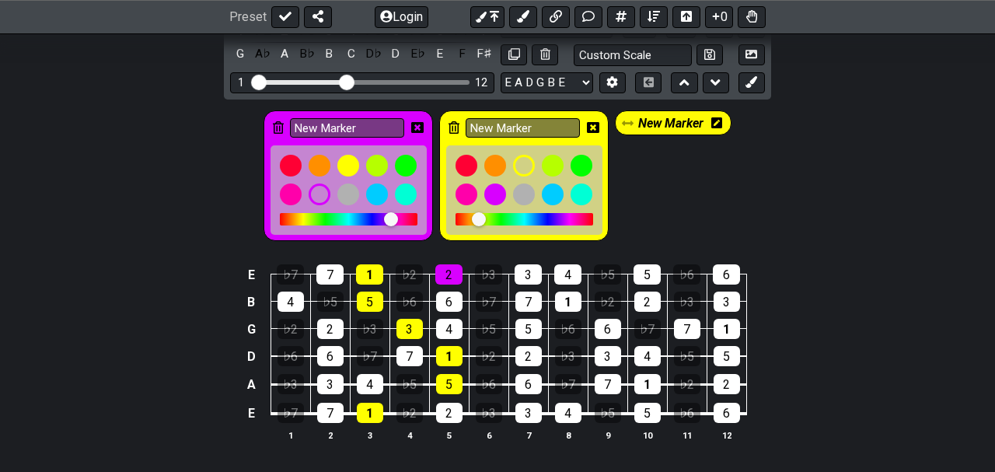
click at [833, 114] on div "New Marker New Marker New Marker" at bounding box center [497, 172] width 995 height 145
click at [714, 117] on icon at bounding box center [717, 123] width 11 height 12
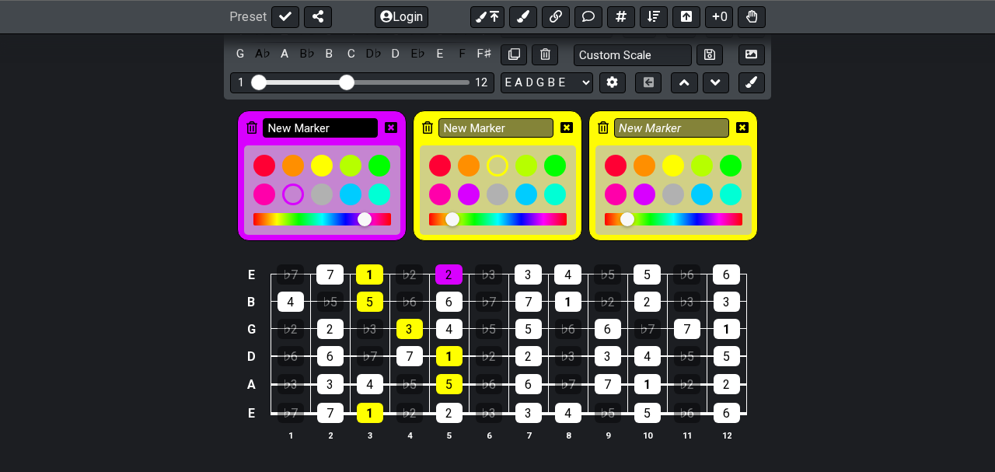
click at [357, 118] on input "New Marker" at bounding box center [320, 127] width 115 height 19
type input "N"
click at [357, 118] on input "text" at bounding box center [320, 127] width 115 height 19
type input "red"
click at [270, 181] on div at bounding box center [264, 194] width 26 height 26
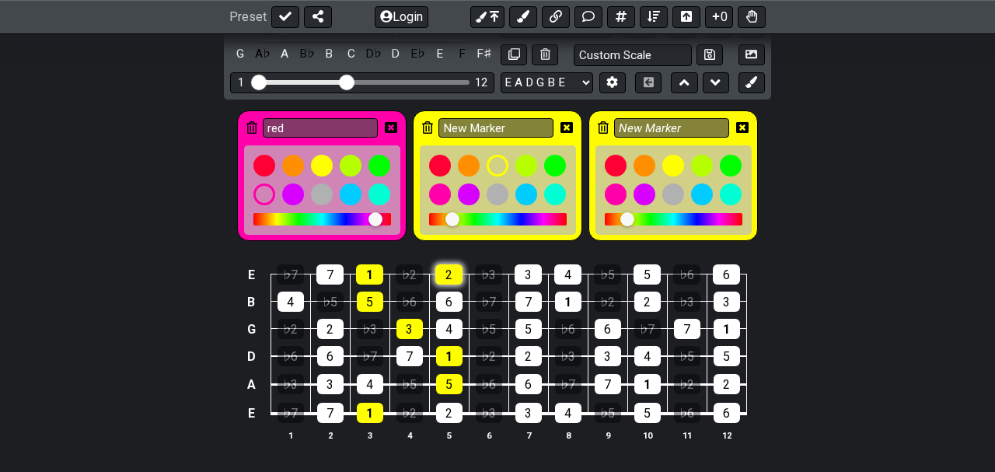
click at [442, 264] on div "2" at bounding box center [449, 274] width 27 height 20
click at [352, 118] on input "red" at bounding box center [320, 127] width 115 height 19
click at [253, 121] on icon at bounding box center [252, 127] width 11 height 12
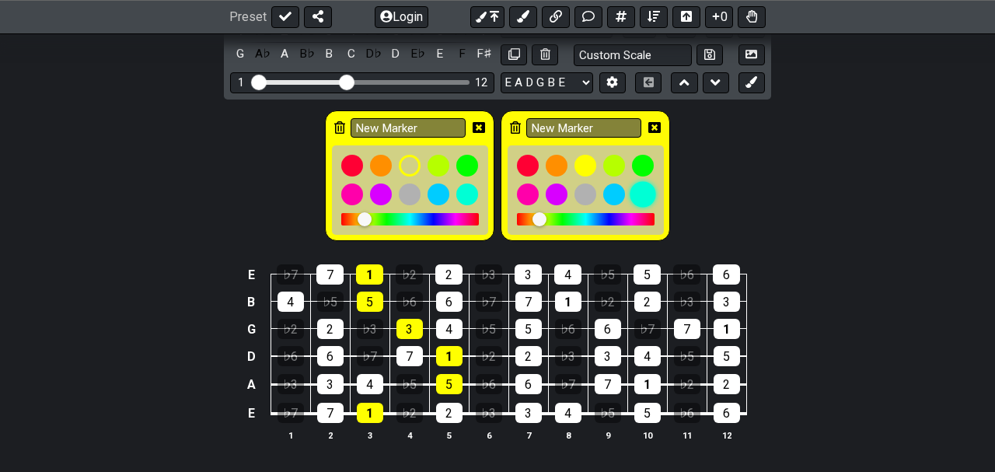
click at [638, 181] on div at bounding box center [643, 194] width 26 height 26
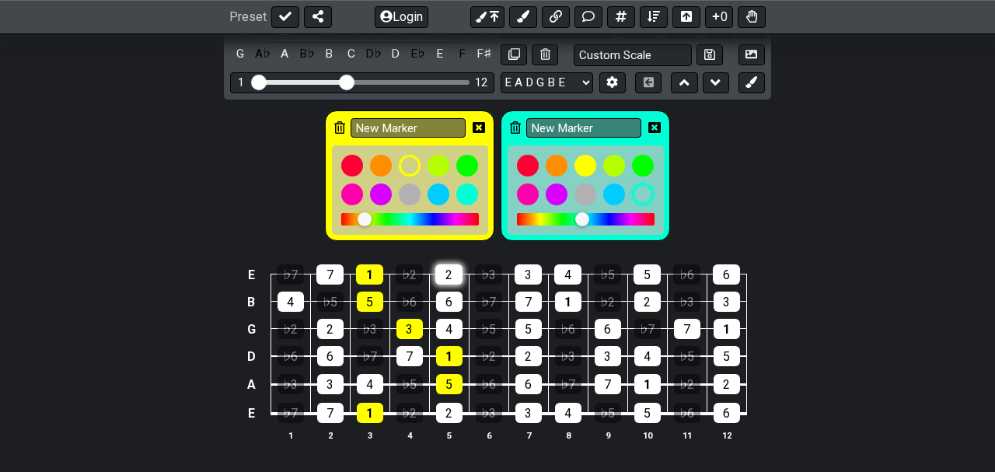
click at [451, 264] on div "2" at bounding box center [449, 274] width 27 height 20
click at [623, 181] on div at bounding box center [614, 194] width 26 height 26
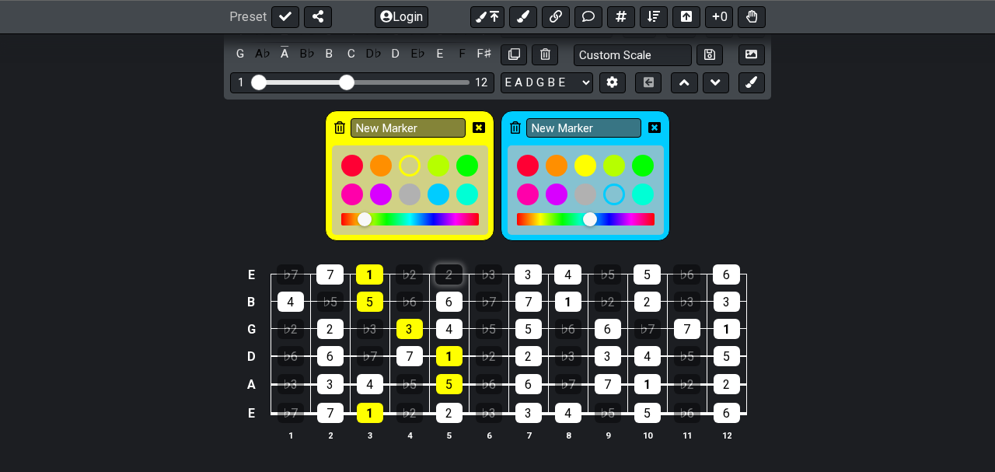
click at [453, 264] on div "2" at bounding box center [449, 274] width 27 height 20
click at [455, 292] on div "6" at bounding box center [449, 302] width 26 height 20
click at [438, 181] on div at bounding box center [438, 194] width 26 height 26
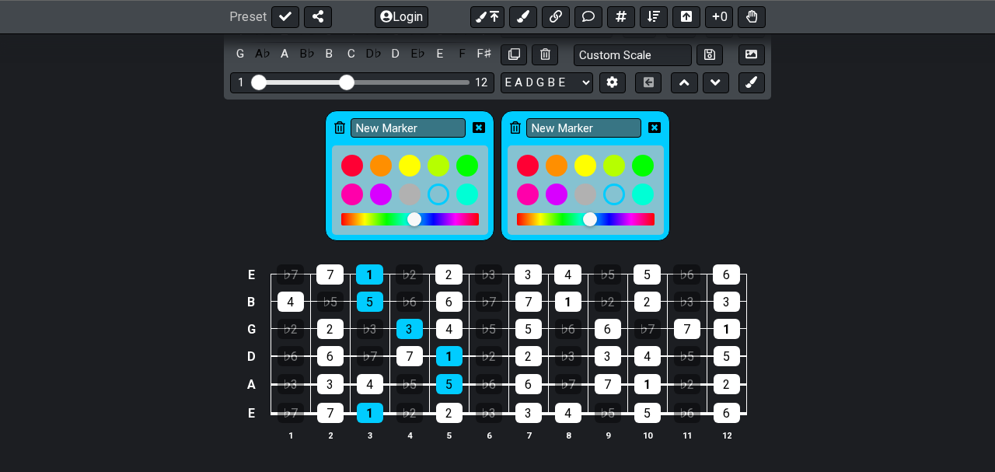
click at [477, 121] on icon at bounding box center [479, 127] width 12 height 12
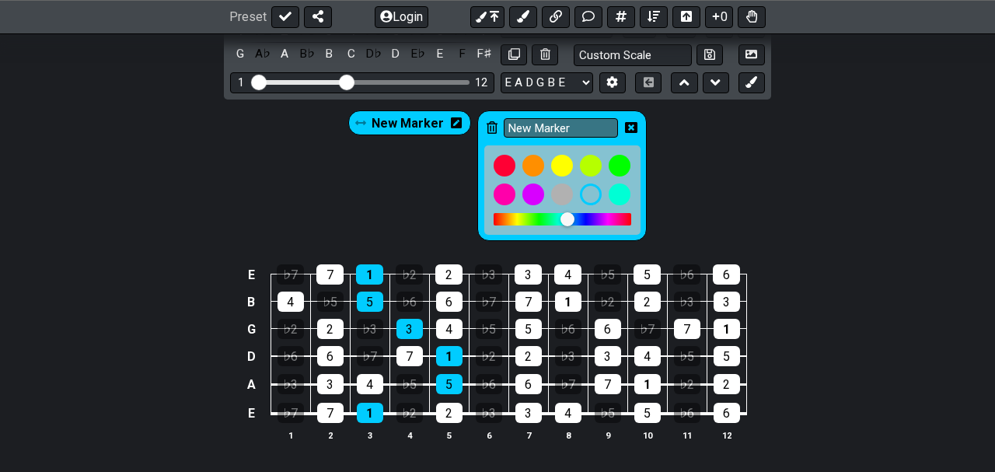
click at [629, 122] on icon at bounding box center [631, 127] width 12 height 11
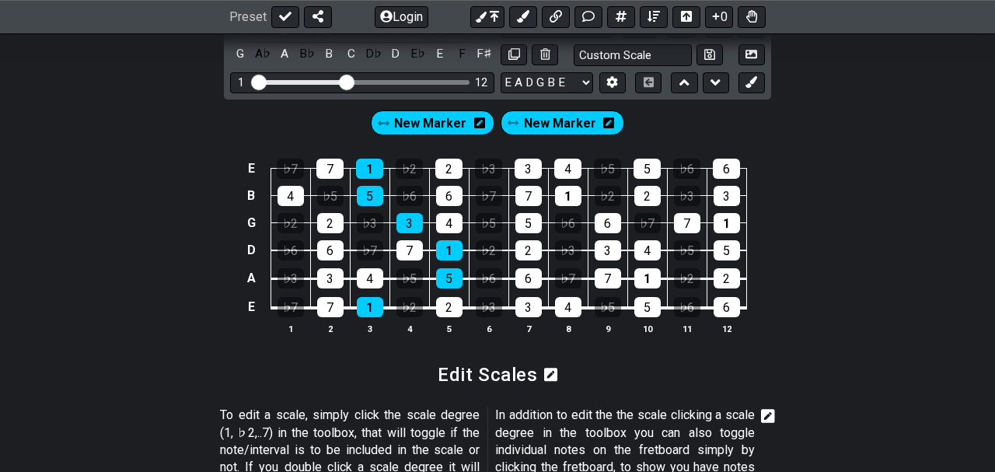
click at [566, 112] on span "New Marker" at bounding box center [560, 123] width 72 height 23
click at [566, 112] on span "New Marker" at bounding box center [559, 123] width 65 height 23
click at [513, 117] on icon at bounding box center [513, 122] width 11 height 11
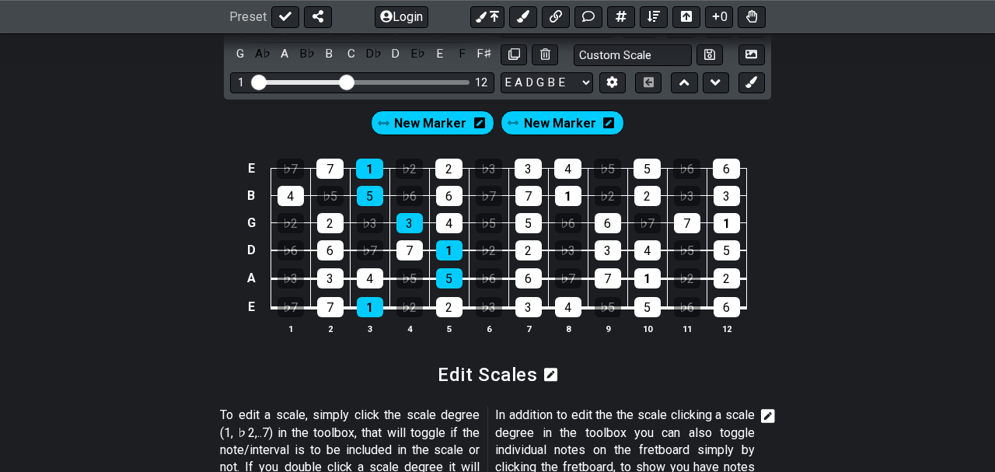
click at [513, 117] on icon at bounding box center [513, 122] width 11 height 11
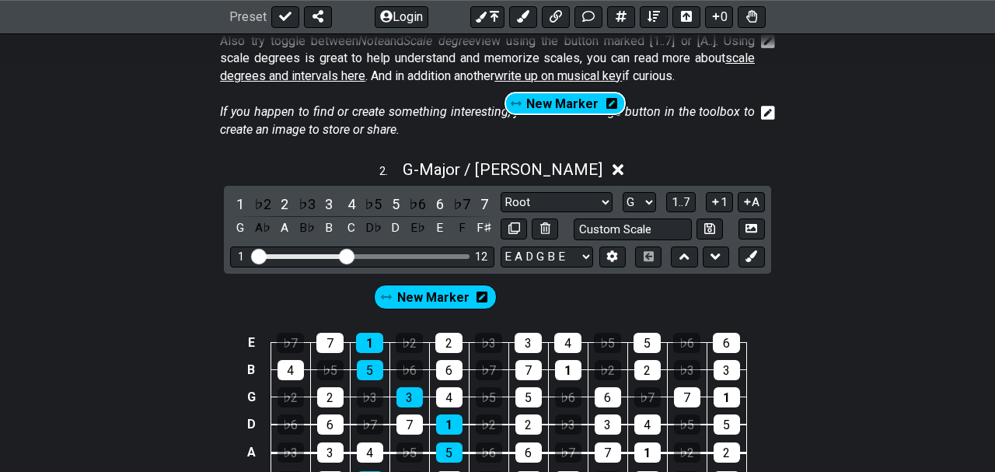
drag, startPoint x: 513, startPoint y: 105, endPoint x: 524, endPoint y: 110, distance: 12.2
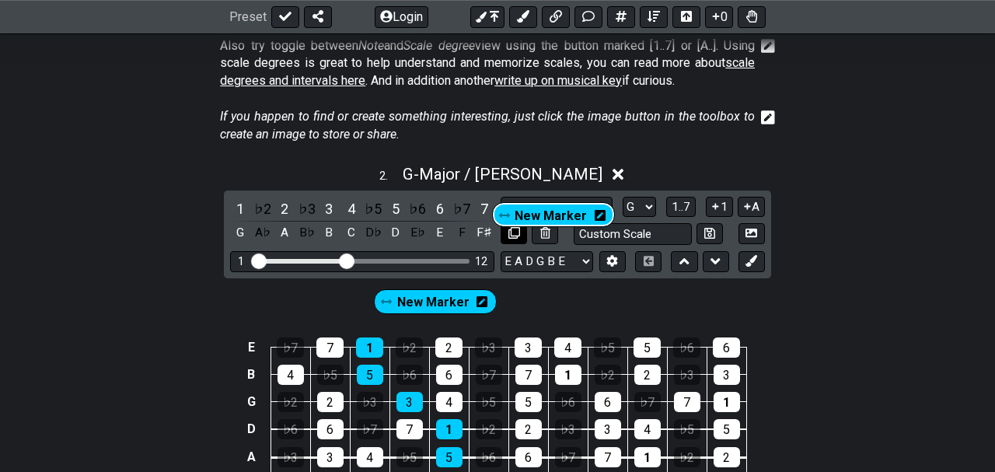
drag, startPoint x: 530, startPoint y: 275, endPoint x: 522, endPoint y: 206, distance: 69.7
click at [522, 206] on div "2 . G - Major / Ionian 1 ♭2 2 ♭3 3 4 ♭5 5 ♭6 6 ♭7 7 G A♭ A B♭ B C D♭ D E♭ E F F…" at bounding box center [497, 346] width 995 height 380
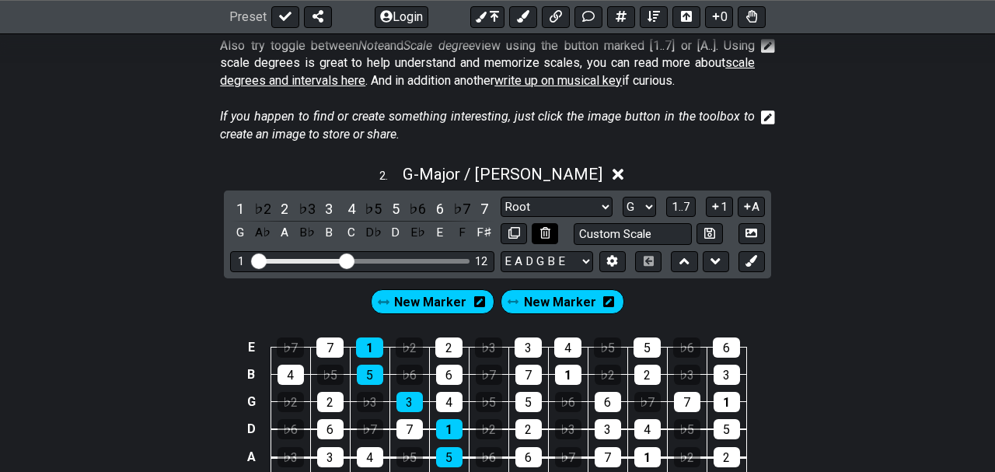
click at [552, 223] on button at bounding box center [545, 233] width 26 height 21
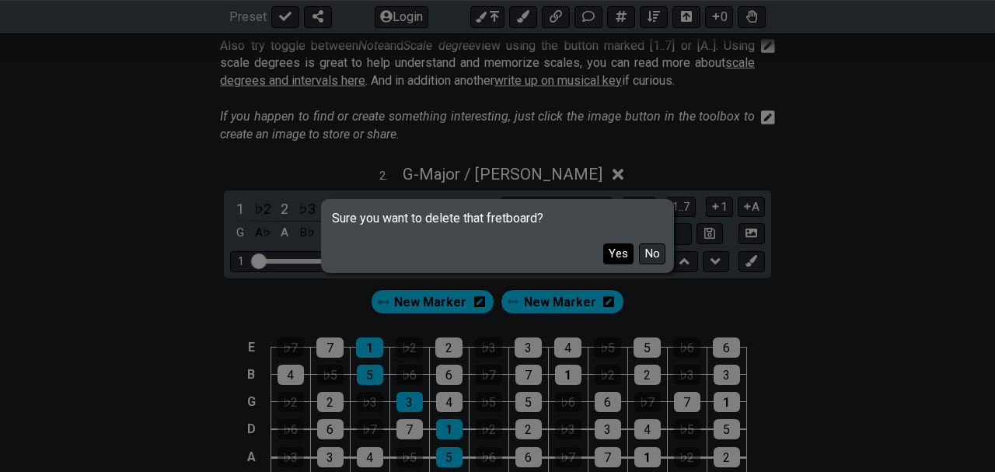
click at [618, 253] on button "Yes" at bounding box center [618, 253] width 30 height 21
select select "A"
select select "Minor Blues"
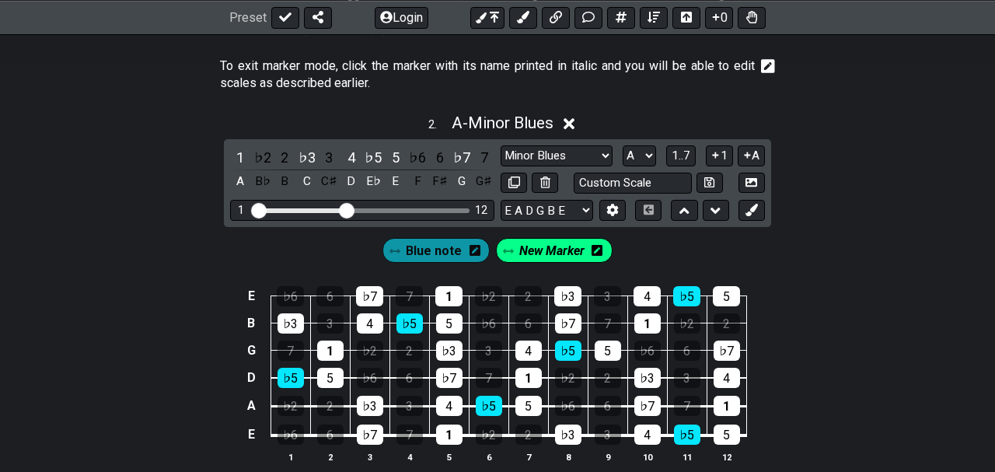
scroll to position [1577, 0]
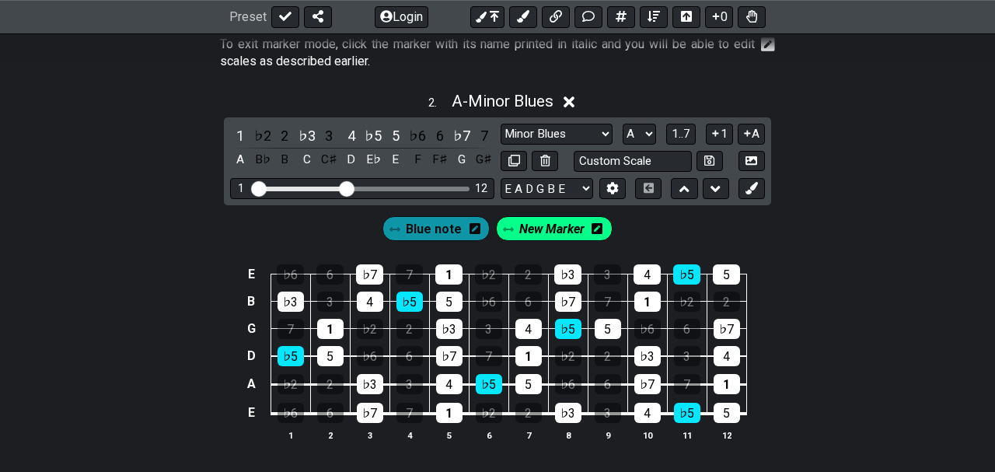
click at [577, 218] on span "New Marker" at bounding box center [552, 229] width 65 height 23
click at [596, 223] on icon at bounding box center [601, 228] width 11 height 11
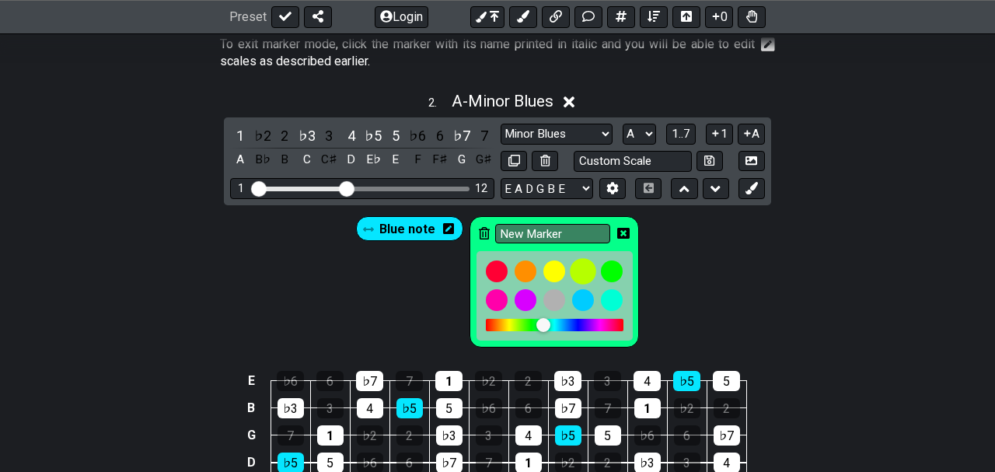
click at [581, 258] on div at bounding box center [583, 271] width 26 height 26
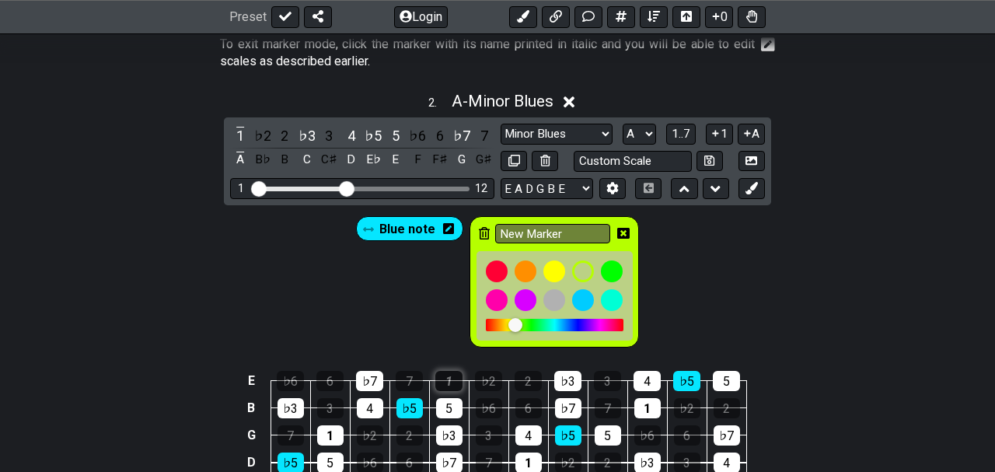
click at [457, 371] on div "1" at bounding box center [449, 381] width 27 height 20
click at [555, 258] on div at bounding box center [554, 271] width 26 height 26
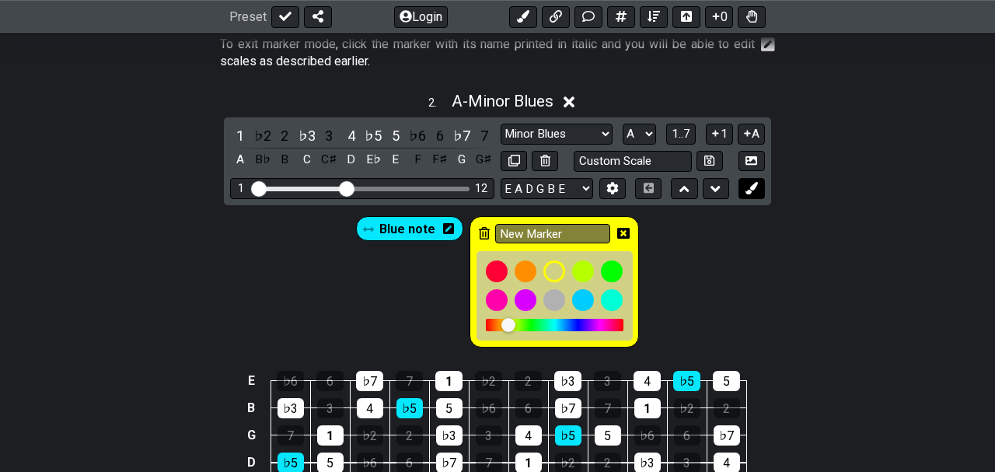
click at [754, 182] on icon at bounding box center [752, 188] width 12 height 12
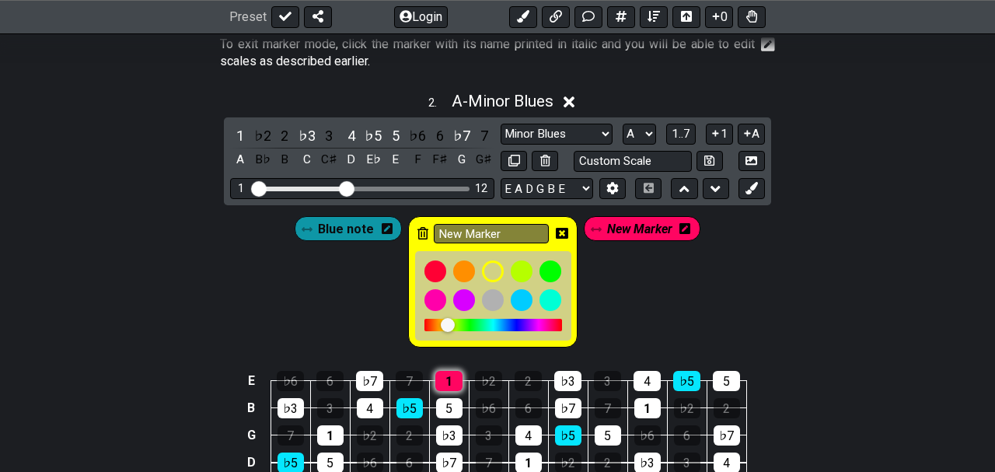
click at [447, 371] on div "1" at bounding box center [449, 381] width 27 height 20
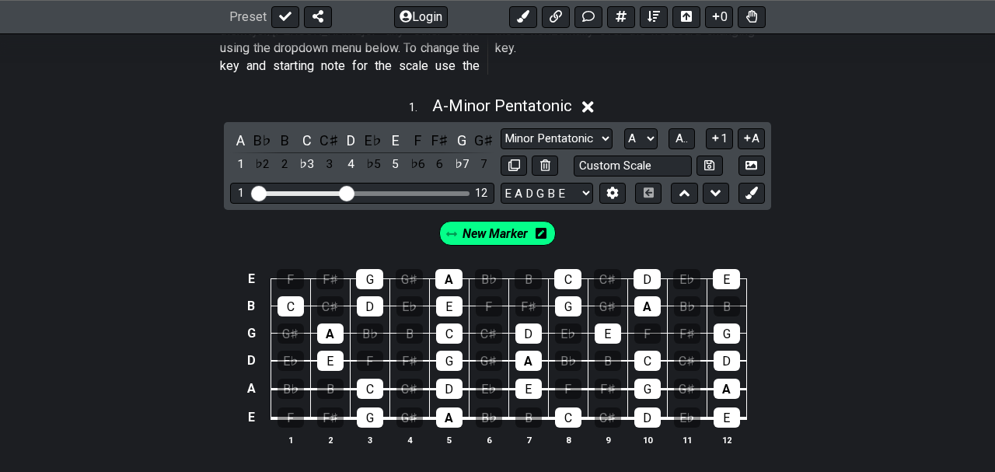
scroll to position [647, 0]
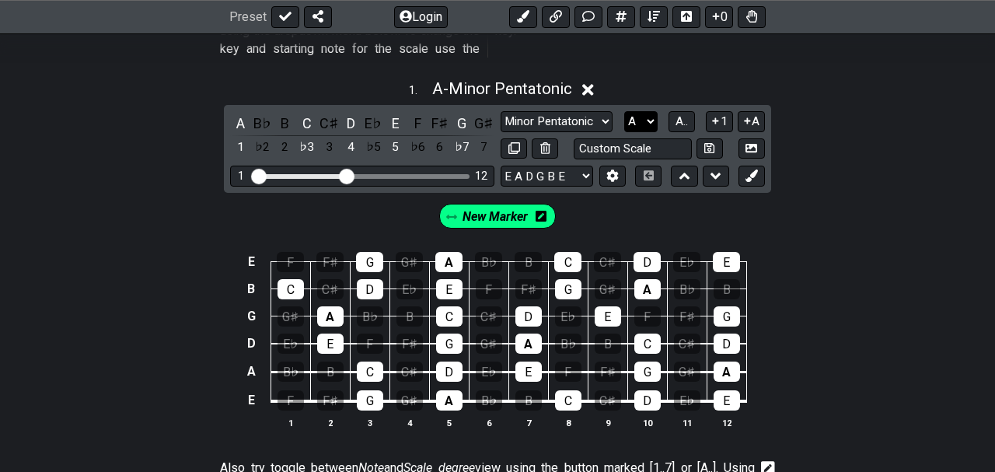
click at [624, 111] on select "A♭ A A♯ B♭ B C C♯ D♭ D D♯ E♭ E F F♯ G♭ G G♯" at bounding box center [640, 121] width 33 height 21
select select "G"
click option "G" at bounding box center [0, 0] width 0 height 0
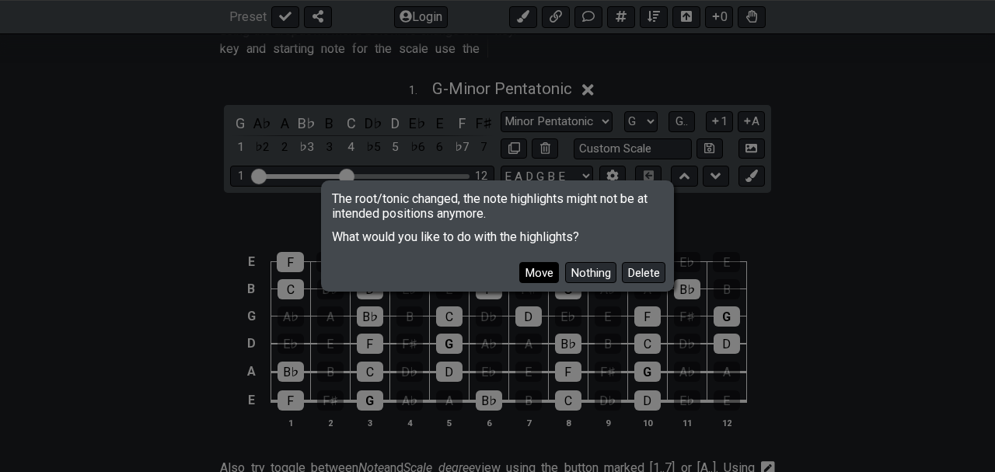
click at [552, 278] on button "Move" at bounding box center [540, 272] width 40 height 21
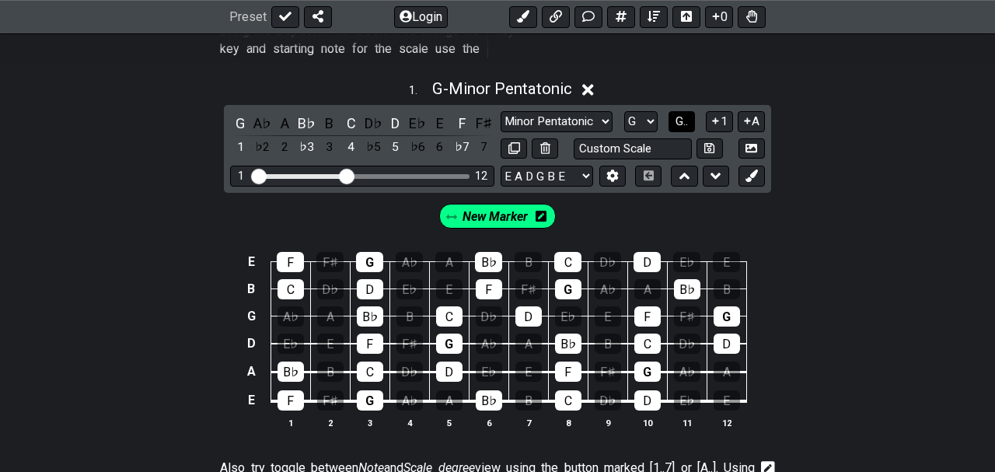
click at [685, 114] on span "G.." at bounding box center [682, 121] width 12 height 14
click at [541, 210] on icon at bounding box center [541, 216] width 11 height 12
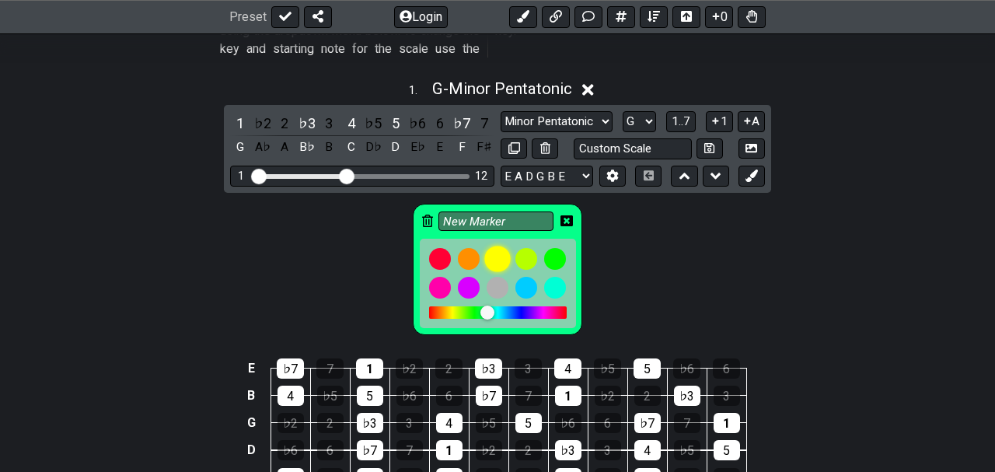
click at [499, 246] on div at bounding box center [498, 259] width 26 height 26
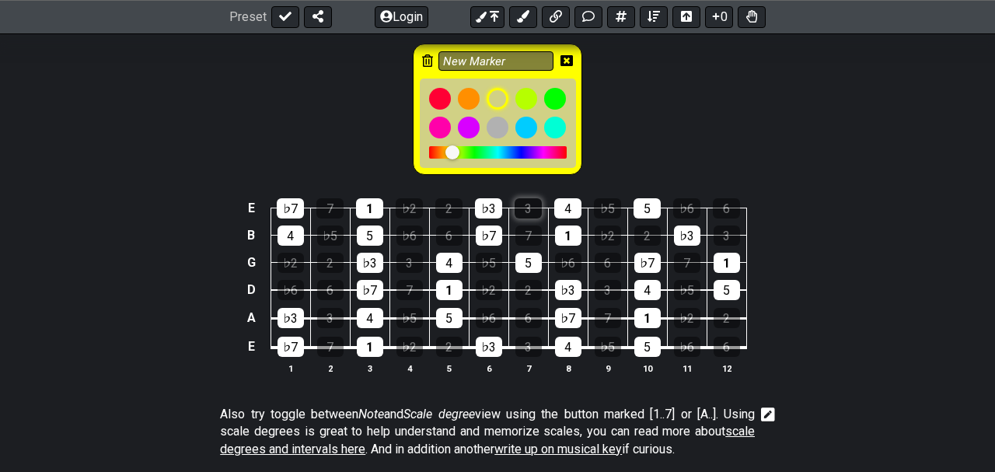
scroll to position [809, 0]
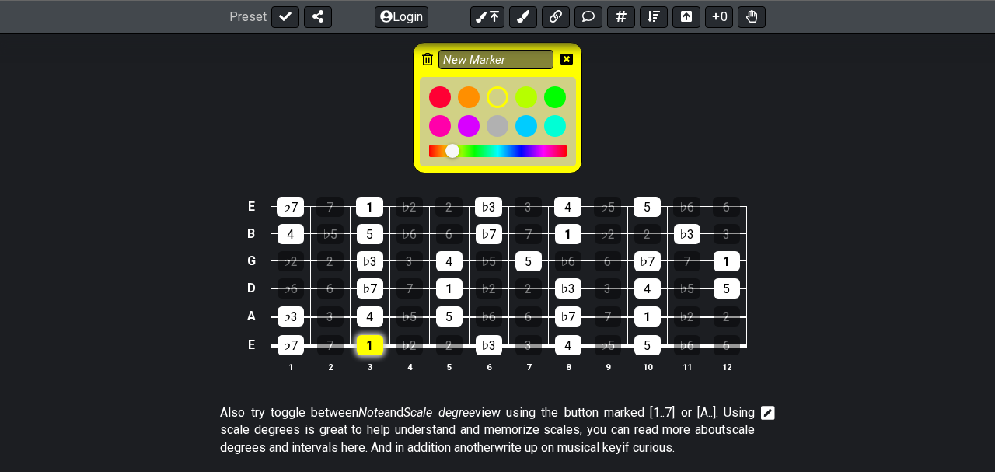
click at [373, 335] on div "1" at bounding box center [370, 345] width 26 height 20
click at [444, 278] on div "1" at bounding box center [449, 288] width 26 height 20
click at [447, 306] on div "5" at bounding box center [449, 316] width 26 height 20
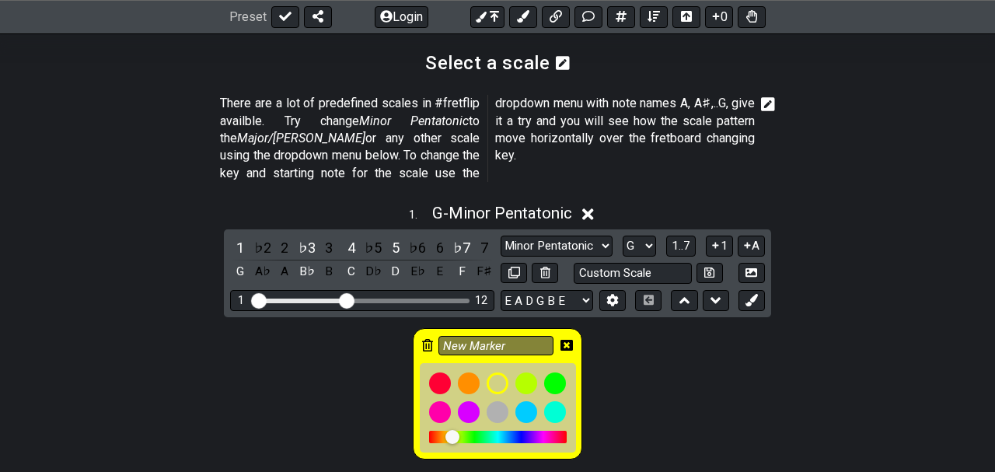
scroll to position [526, 0]
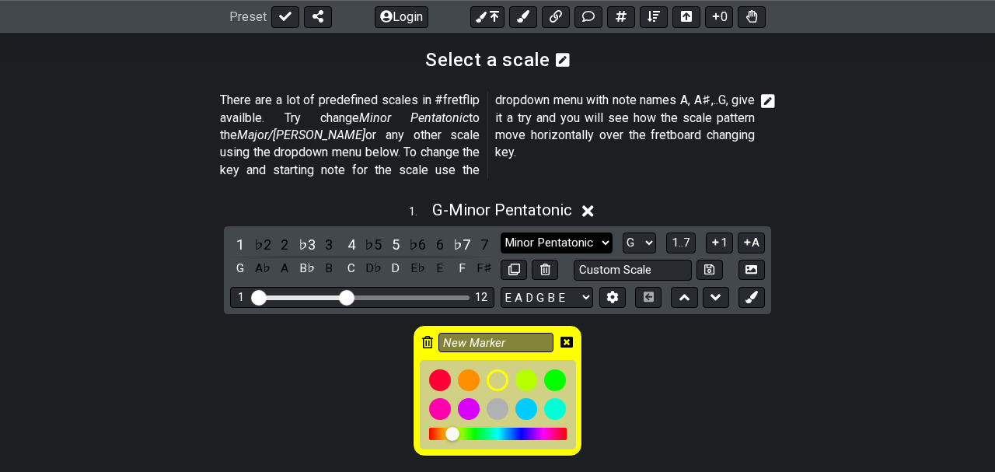
click at [501, 233] on select "Minor Pentatonic New Scale Minor Pentatonic Major Pentatonic Minor Blues Major …" at bounding box center [557, 243] width 112 height 21
click option "Major / [PERSON_NAME]" at bounding box center [0, 0] width 0 height 0
click at [501, 233] on select "Minor Pentatonic New Scale Minor Pentatonic Major Pentatonic Minor Blues Major …" at bounding box center [557, 243] width 112 height 21
select select "Major / [PERSON_NAME]"
click option "Major / [PERSON_NAME]" at bounding box center [0, 0] width 0 height 0
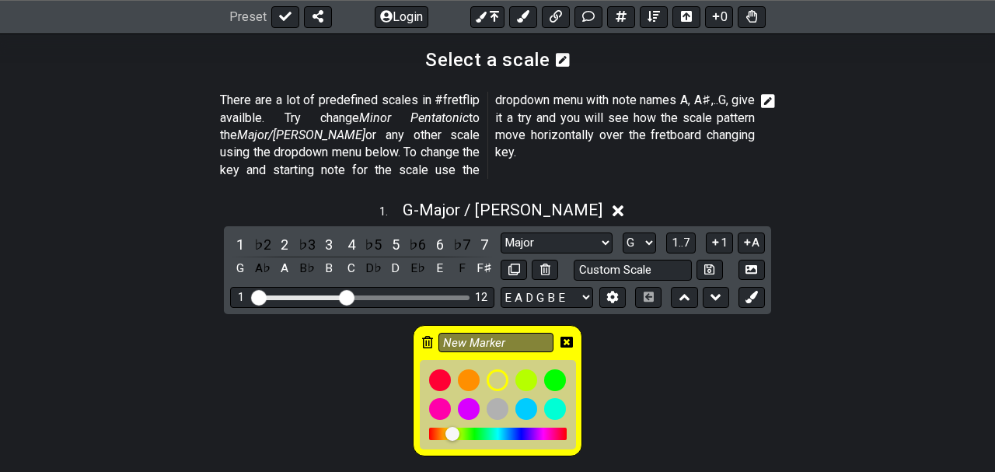
click at [61, 326] on div "New Marker" at bounding box center [497, 386] width 995 height 145
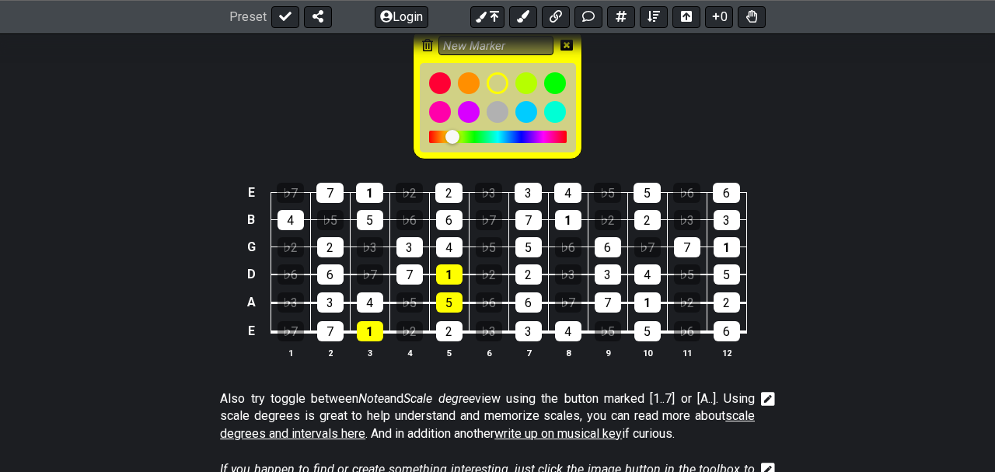
scroll to position [849, 0]
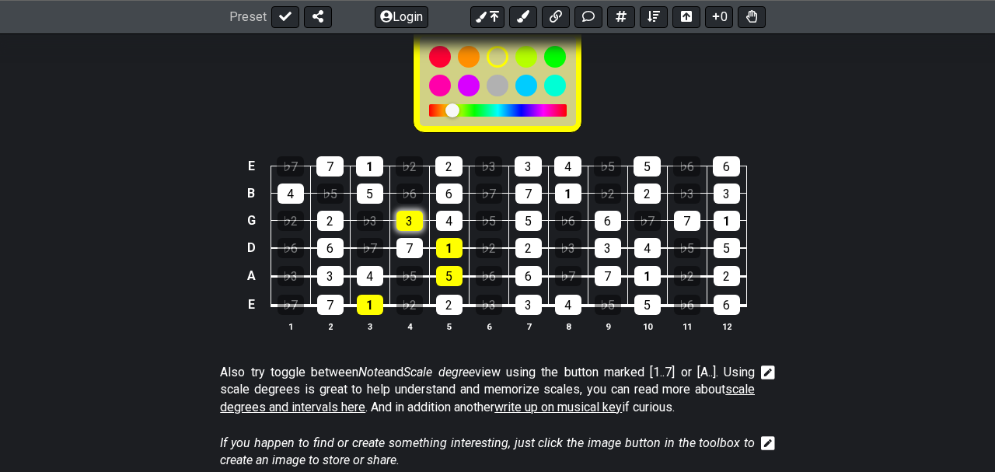
click at [411, 211] on div "3" at bounding box center [410, 221] width 26 height 20
click at [371, 184] on div "5" at bounding box center [370, 194] width 26 height 20
click at [364, 156] on div "1" at bounding box center [369, 166] width 27 height 20
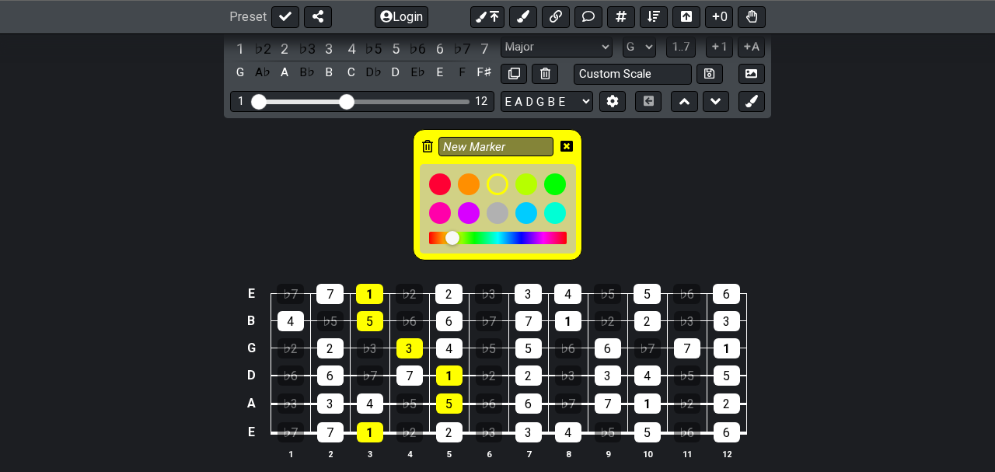
scroll to position [728, 0]
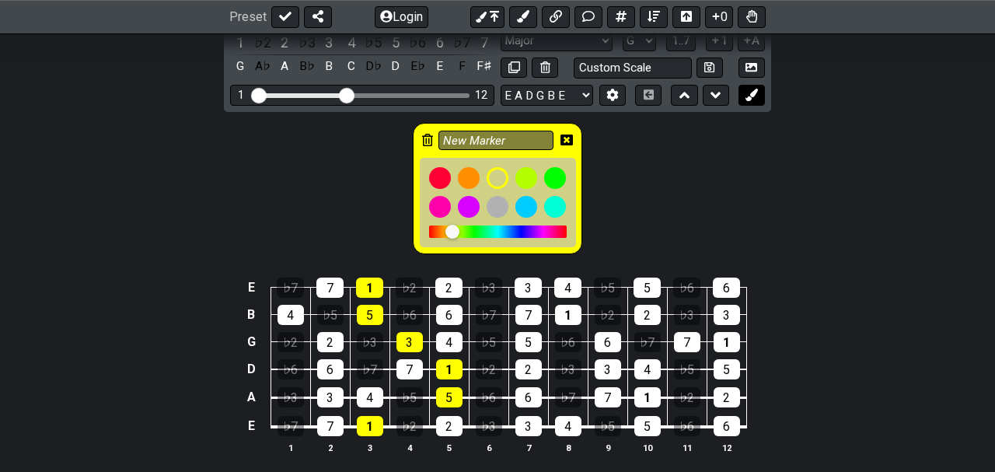
click at [751, 89] on icon at bounding box center [752, 95] width 12 height 12
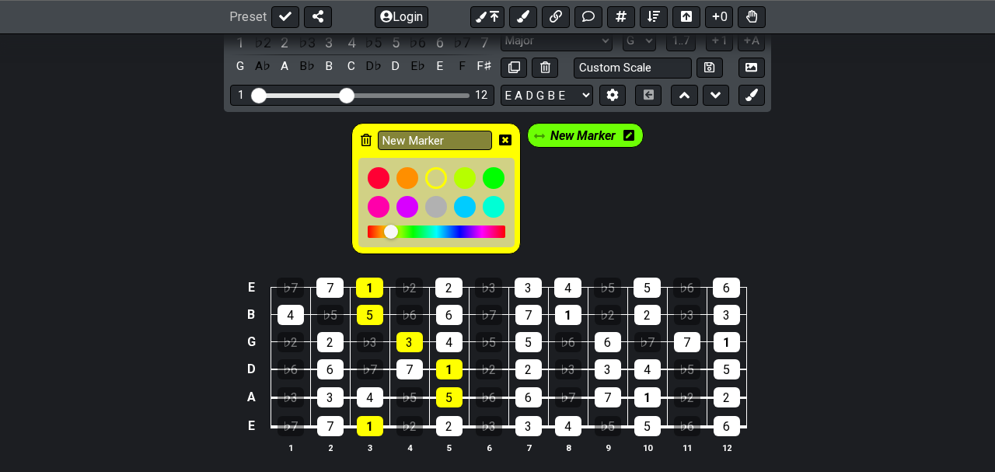
click at [626, 129] on icon at bounding box center [629, 135] width 11 height 12
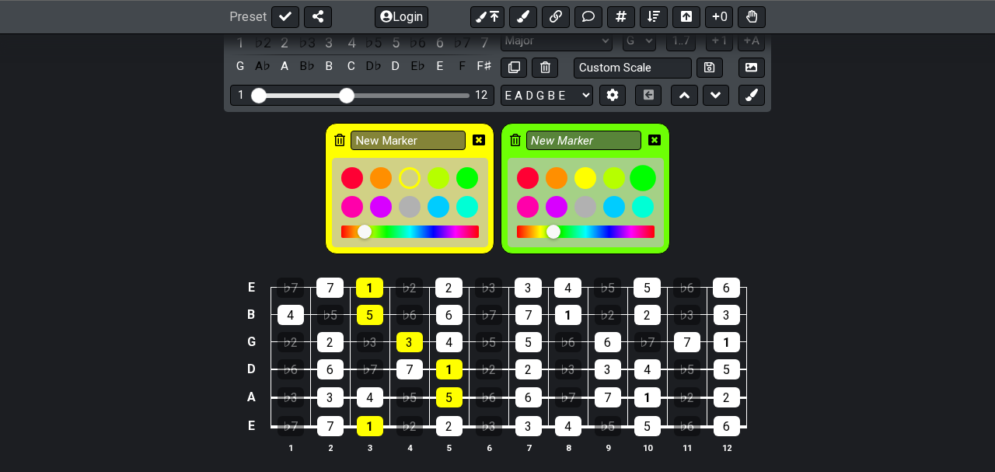
click at [648, 165] on div at bounding box center [643, 178] width 26 height 26
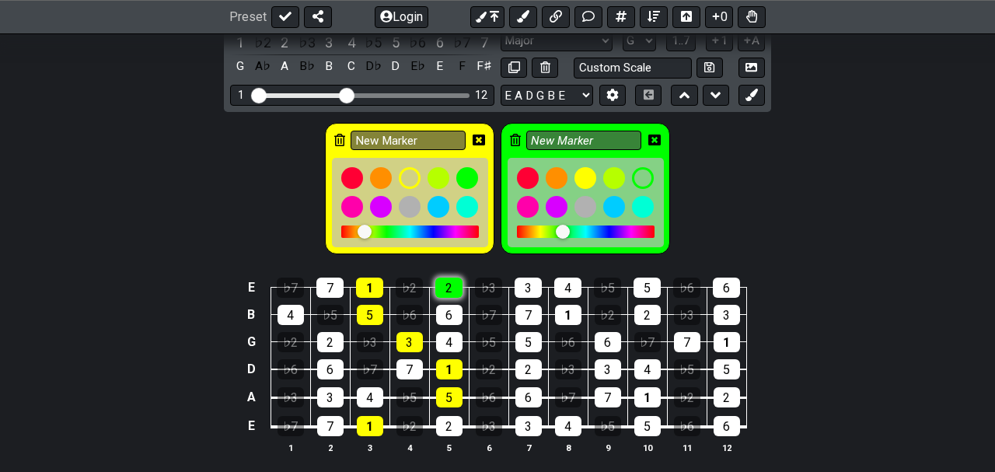
click at [444, 278] on div "2" at bounding box center [449, 288] width 27 height 20
click at [450, 305] on div "6" at bounding box center [449, 315] width 26 height 20
click at [450, 332] on div "4" at bounding box center [449, 342] width 26 height 20
click at [415, 359] on div "7" at bounding box center [410, 369] width 26 height 20
click at [379, 387] on div "4" at bounding box center [370, 397] width 26 height 20
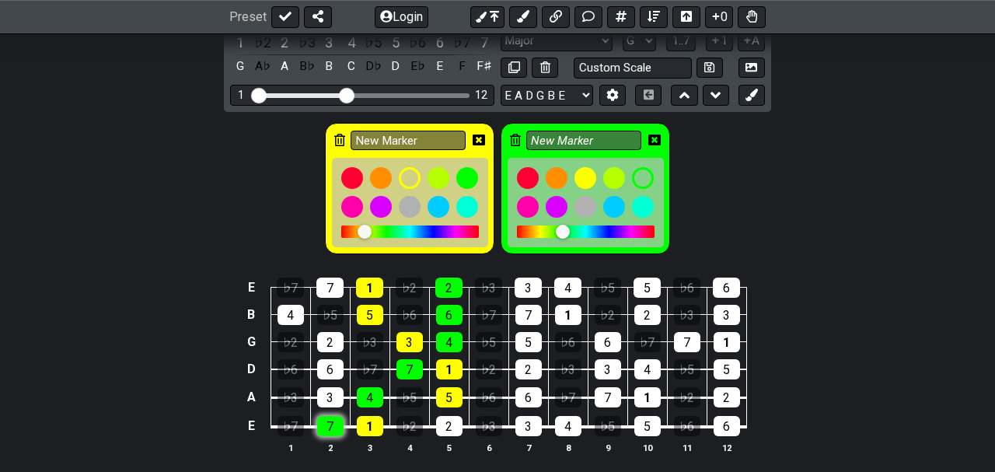
click at [333, 416] on div "7" at bounding box center [330, 426] width 26 height 20
click at [450, 416] on div "2" at bounding box center [449, 426] width 26 height 20
click at [331, 278] on div "7" at bounding box center [330, 288] width 27 height 20
